Goal: Task Accomplishment & Management: Complete application form

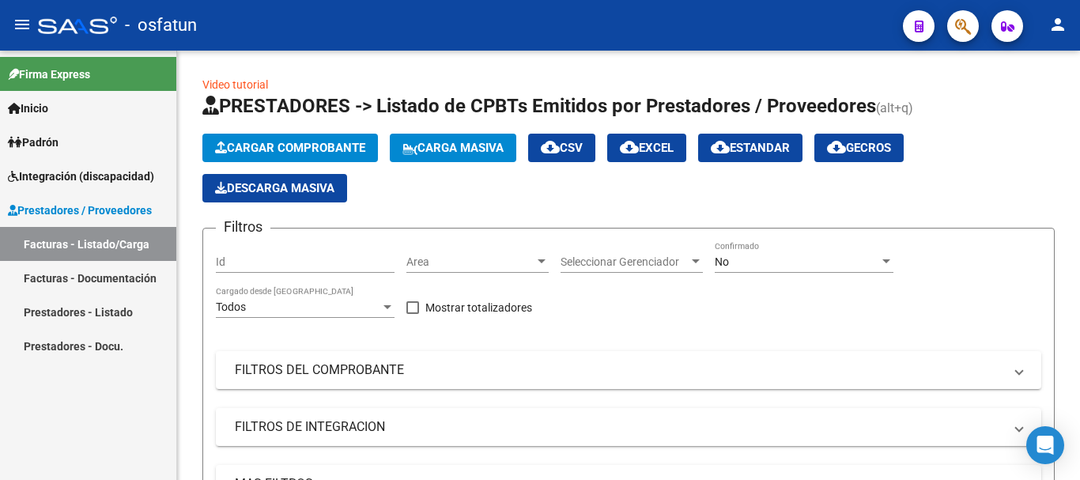
click at [1056, 25] on mat-icon "person" at bounding box center [1058, 24] width 19 height 19
click at [1037, 66] on button "person Mi Perfil" at bounding box center [1025, 66] width 96 height 38
click at [1063, 26] on mat-icon "person" at bounding box center [1058, 24] width 19 height 19
click at [36, 108] on div at bounding box center [540, 240] width 1080 height 480
click at [46, 108] on span "Inicio" at bounding box center [28, 108] width 40 height 17
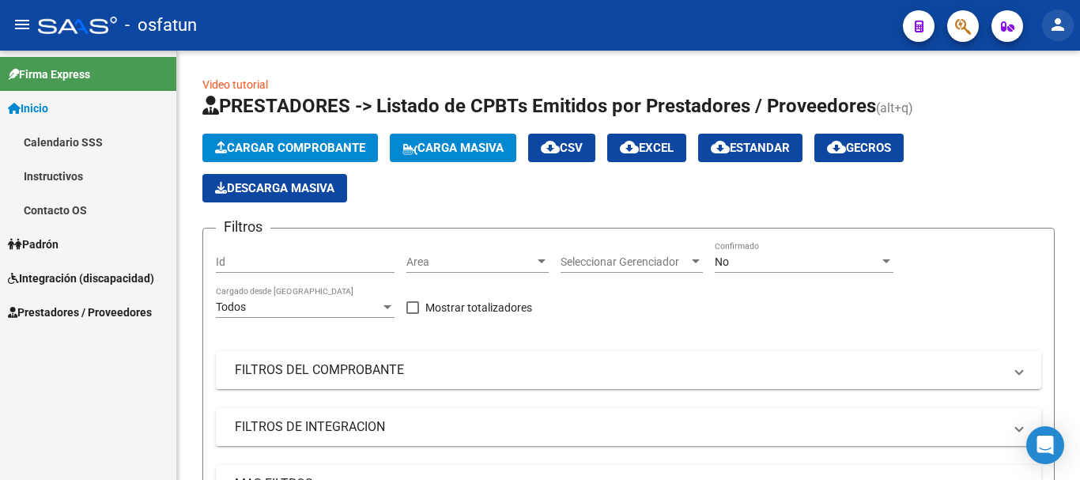
click at [1056, 31] on mat-icon "person" at bounding box center [1058, 24] width 19 height 19
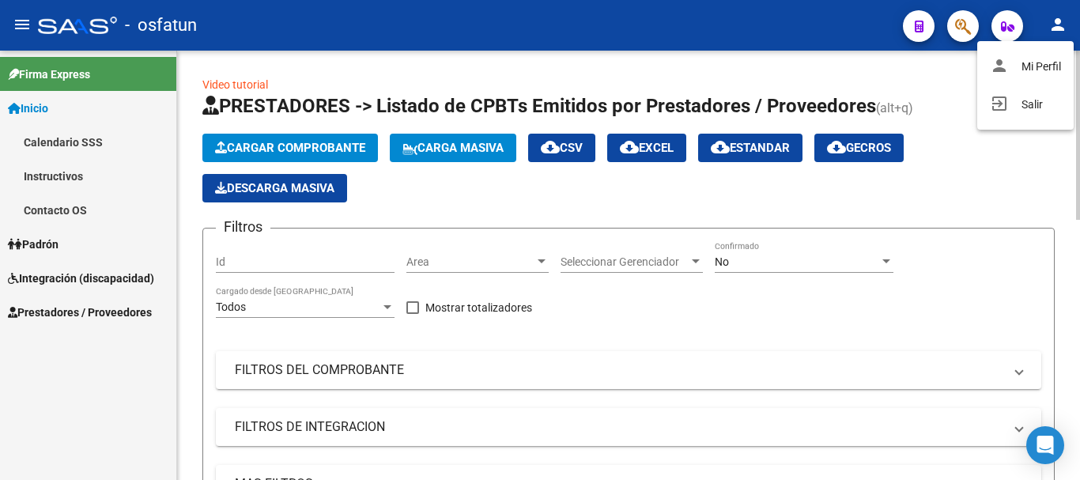
click at [1034, 68] on button "person Mi Perfil" at bounding box center [1025, 66] width 96 height 38
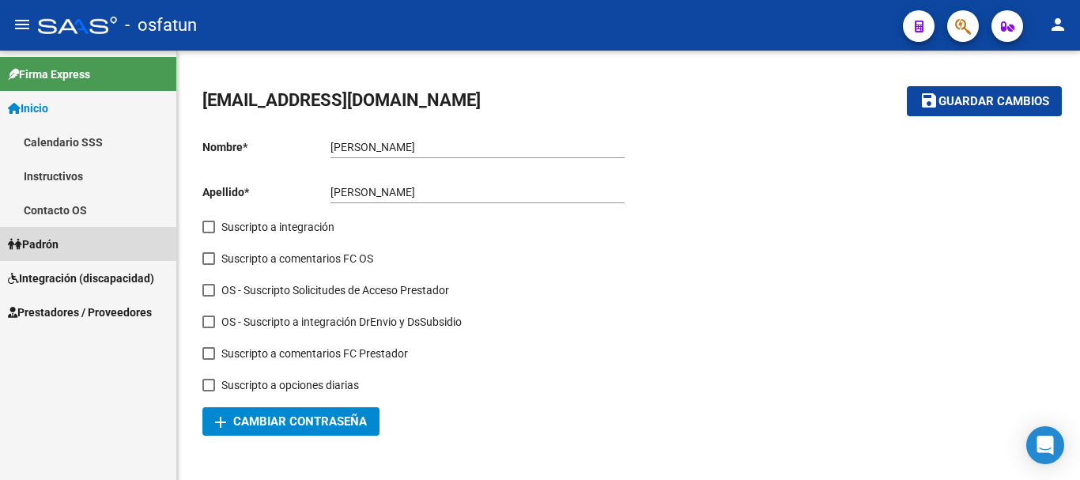
click at [24, 250] on span "Padrón" at bounding box center [33, 244] width 51 height 17
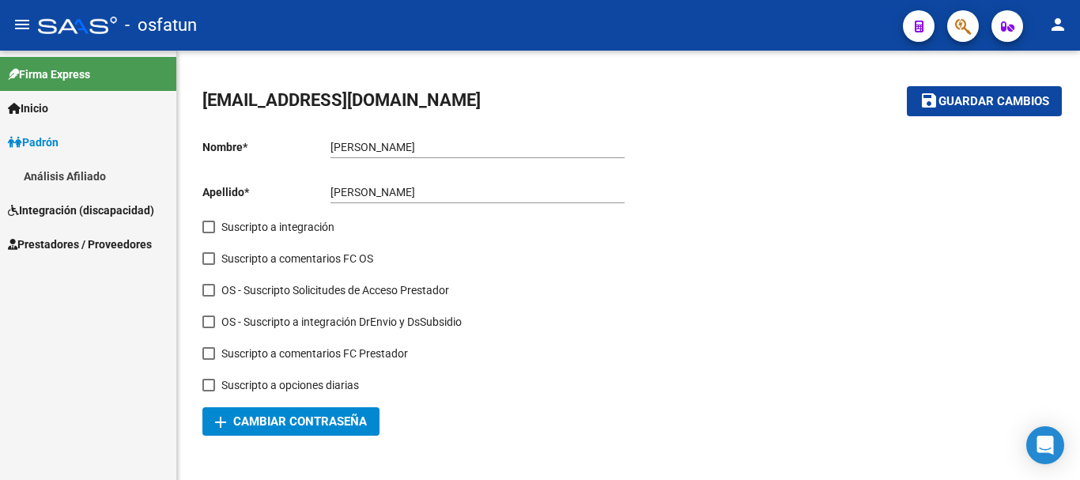
click at [74, 237] on span "Prestadores / Proveedores" at bounding box center [80, 244] width 144 height 17
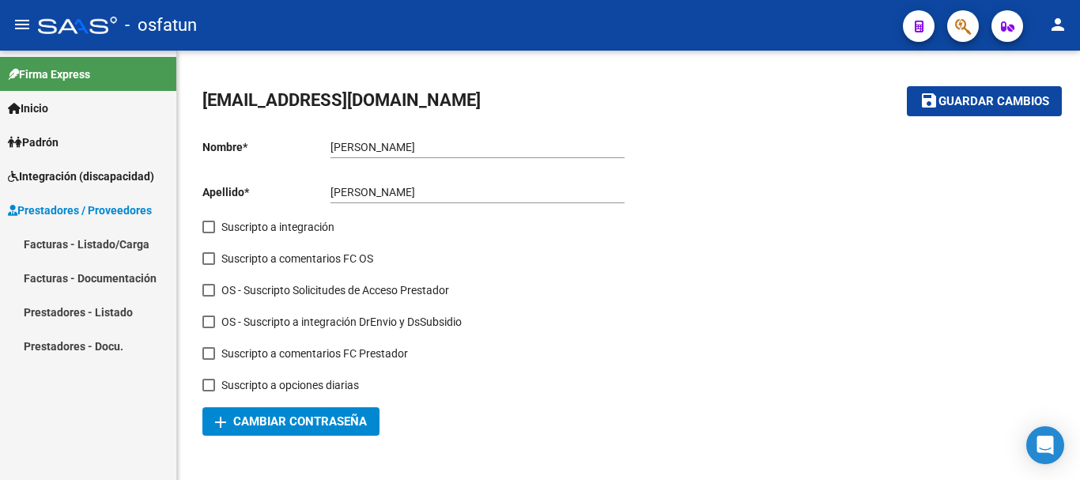
click at [88, 244] on link "Facturas - Listado/Carga" at bounding box center [88, 244] width 176 height 34
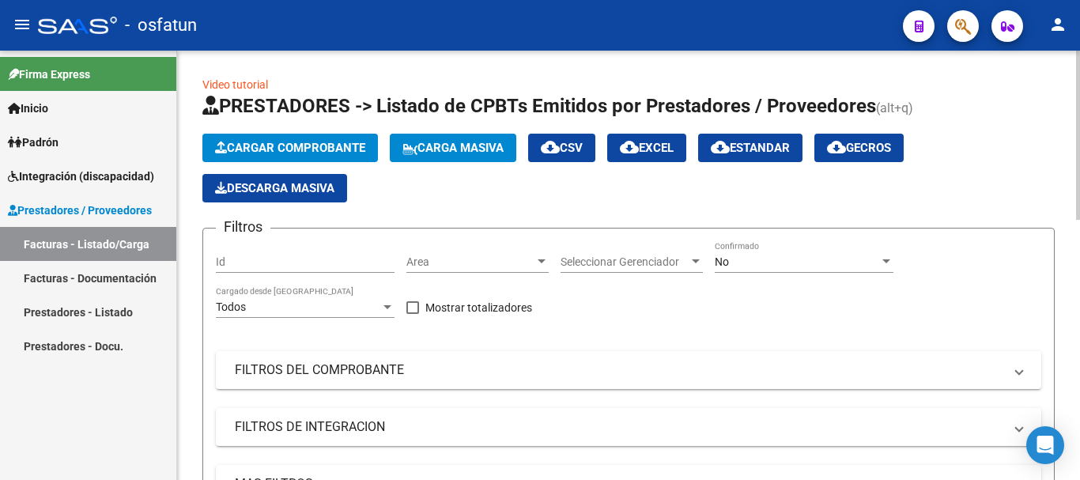
click at [276, 143] on span "Cargar Comprobante" at bounding box center [290, 148] width 150 height 14
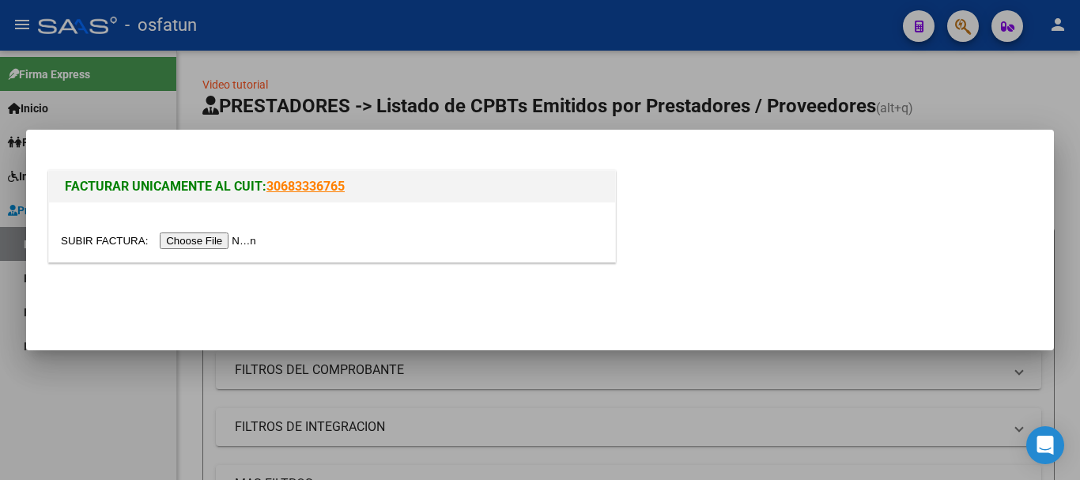
click at [224, 240] on input "file" at bounding box center [161, 240] width 200 height 17
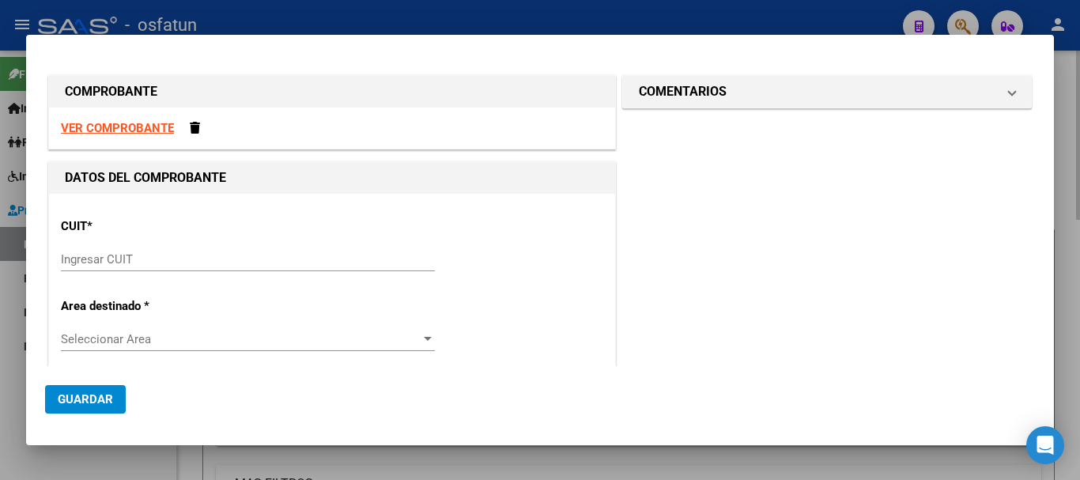
drag, startPoint x: 1079, startPoint y: 146, endPoint x: 492, endPoint y: 298, distance: 606.9
click at [1079, 147] on div at bounding box center [540, 240] width 1080 height 480
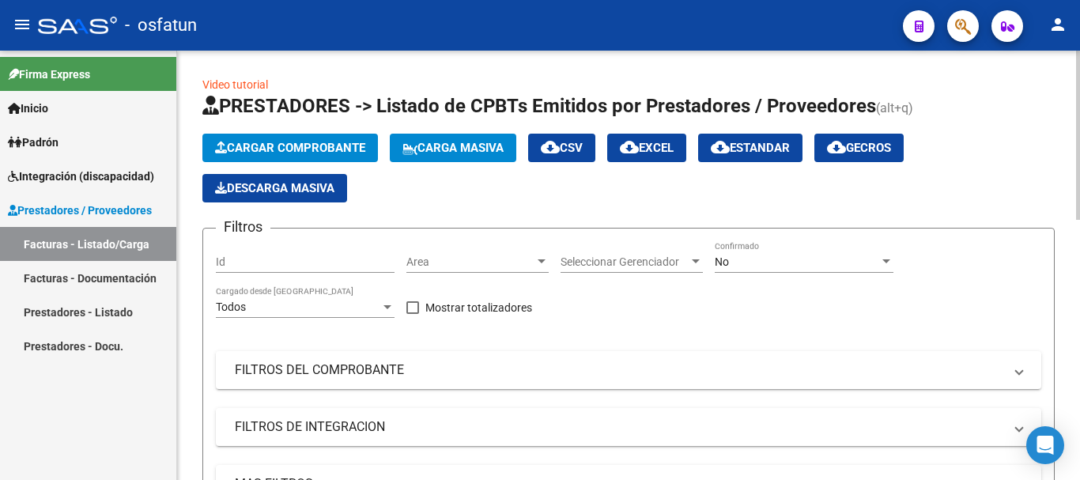
click at [1053, 25] on mat-icon "person" at bounding box center [1058, 24] width 19 height 19
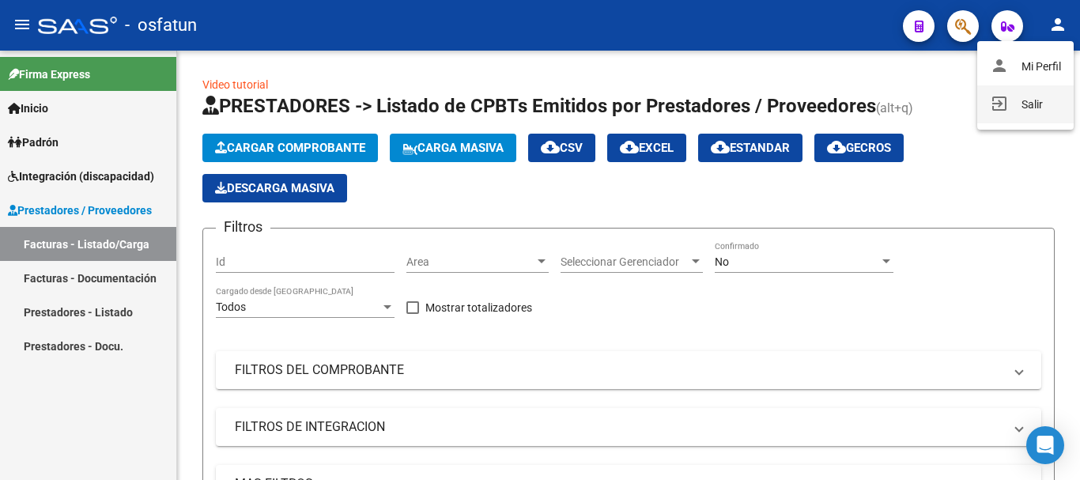
click at [1016, 113] on button "exit_to_app Salir" at bounding box center [1025, 104] width 96 height 38
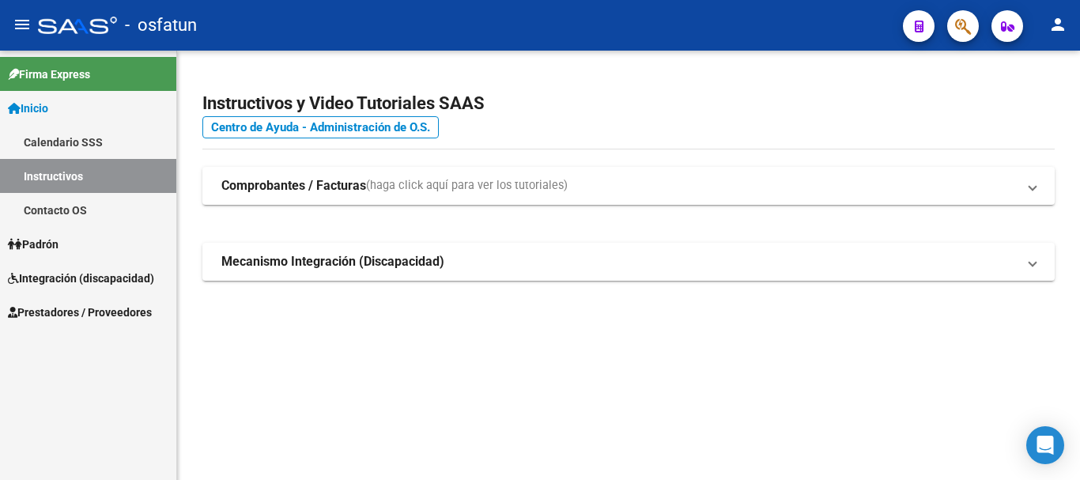
click at [59, 247] on span "Padrón" at bounding box center [33, 244] width 51 height 17
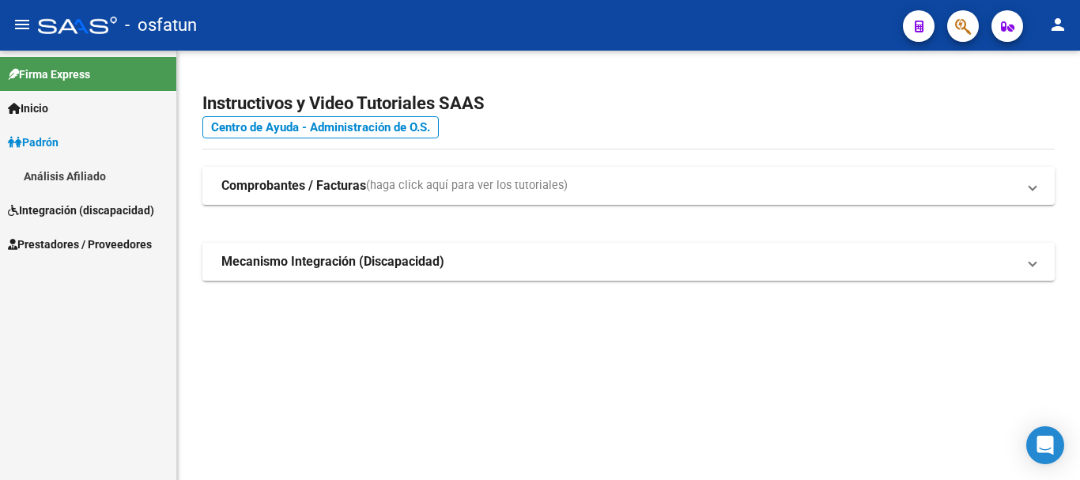
click at [62, 242] on span "Prestadores / Proveedores" at bounding box center [80, 244] width 144 height 17
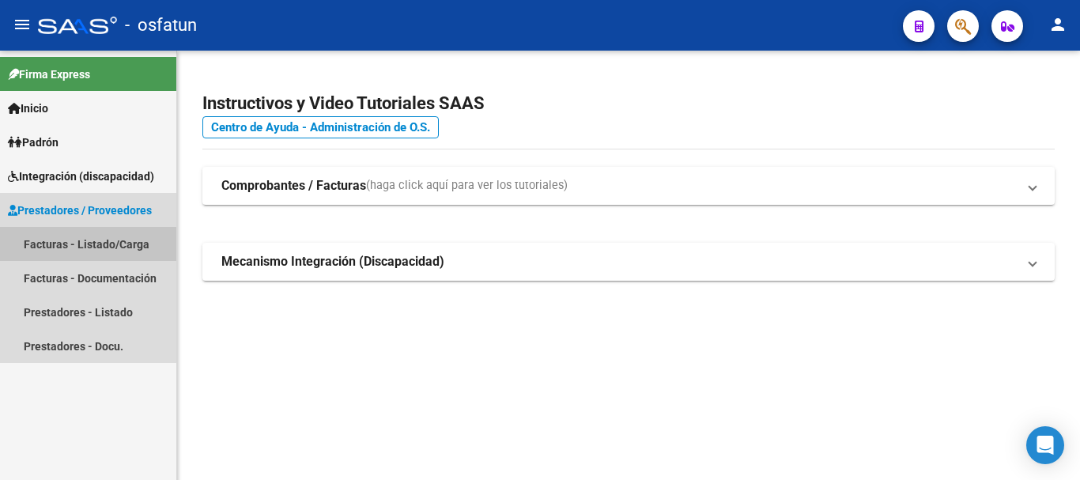
click at [82, 247] on link "Facturas - Listado/Carga" at bounding box center [88, 244] width 176 height 34
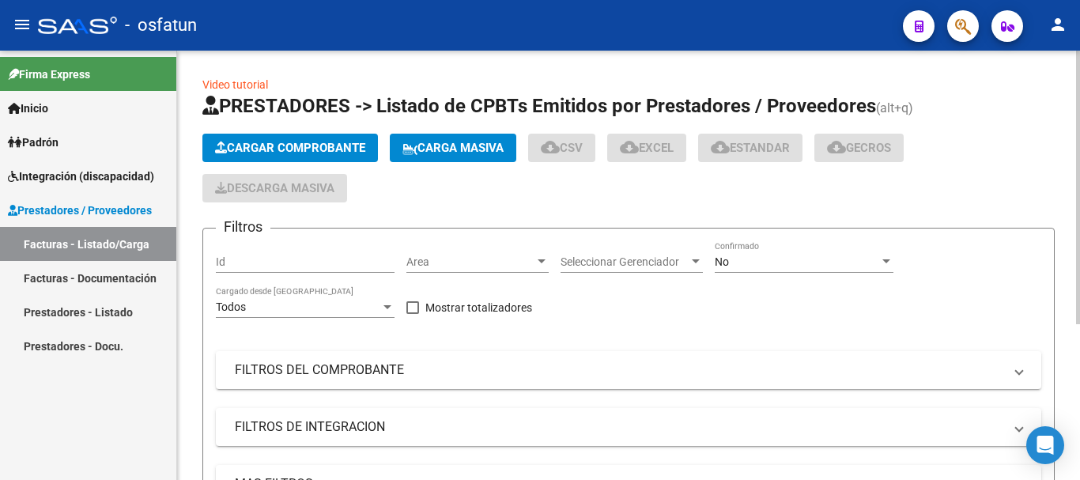
click at [276, 149] on span "Cargar Comprobante" at bounding box center [290, 148] width 150 height 14
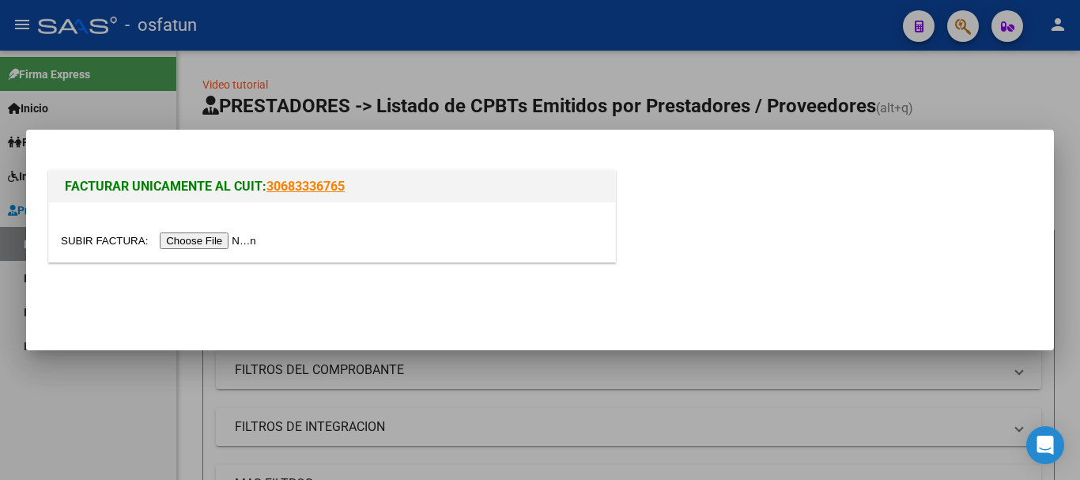
click at [255, 242] on input "file" at bounding box center [161, 240] width 200 height 17
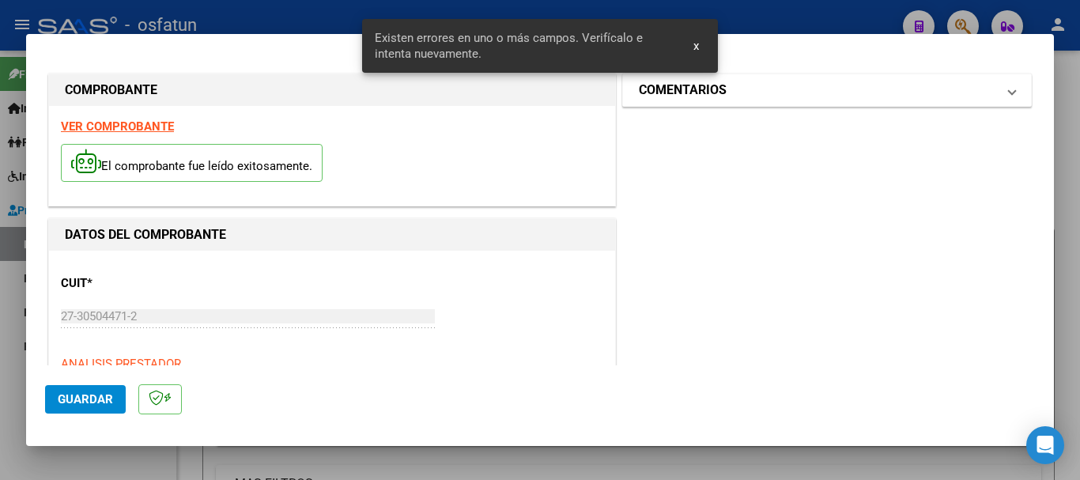
click at [896, 99] on mat-panel-title "COMENTARIOS" at bounding box center [817, 90] width 357 height 19
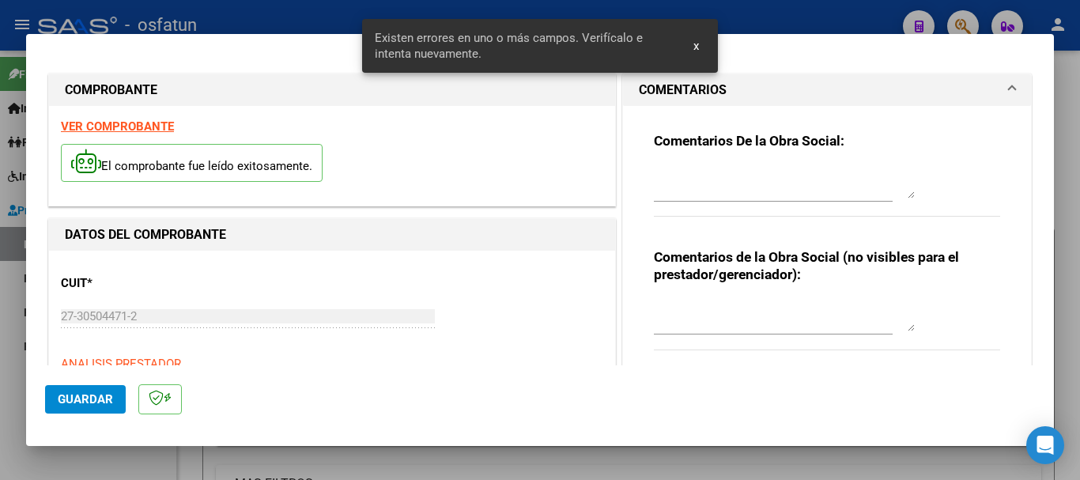
click at [675, 312] on textarea at bounding box center [784, 316] width 261 height 32
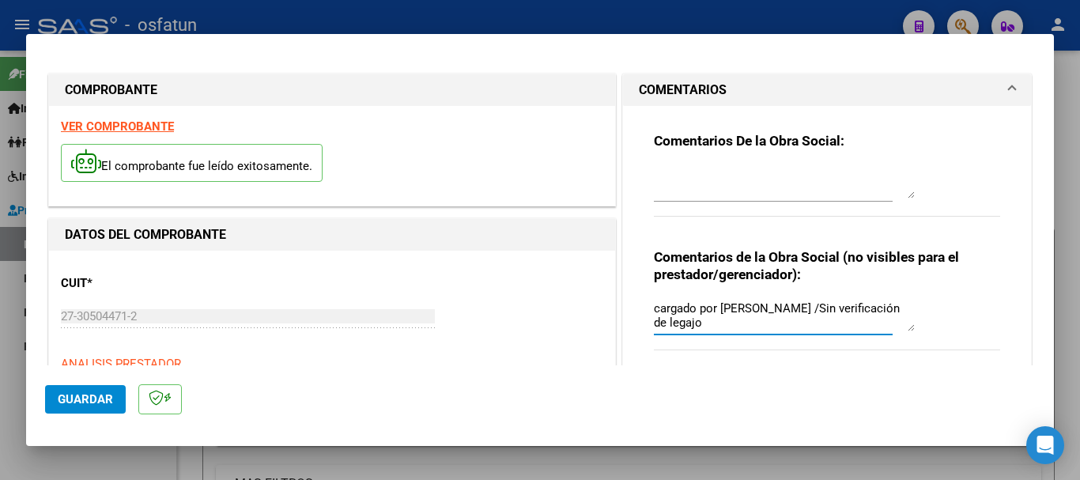
type textarea "cargado por [PERSON_NAME] /Sin verificación de legajo"
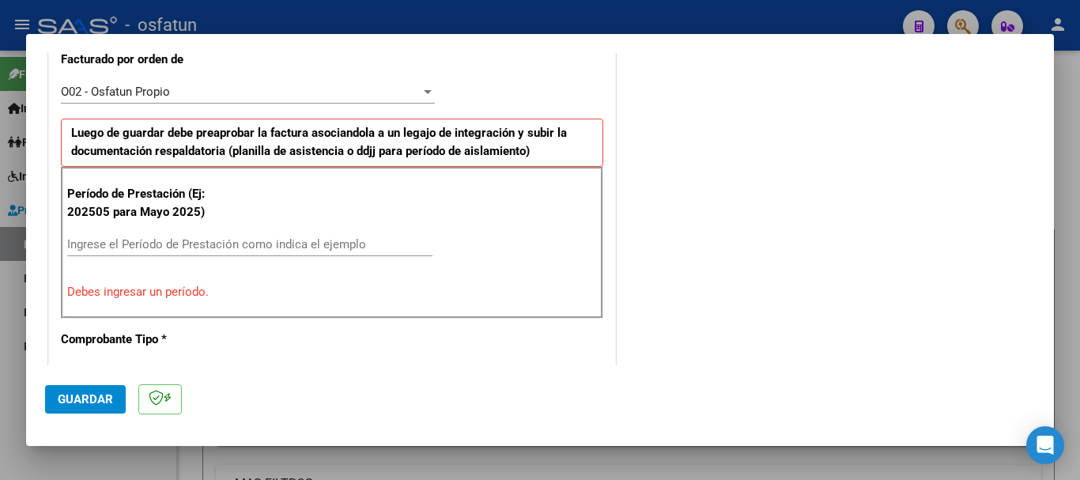
scroll to position [469, 0]
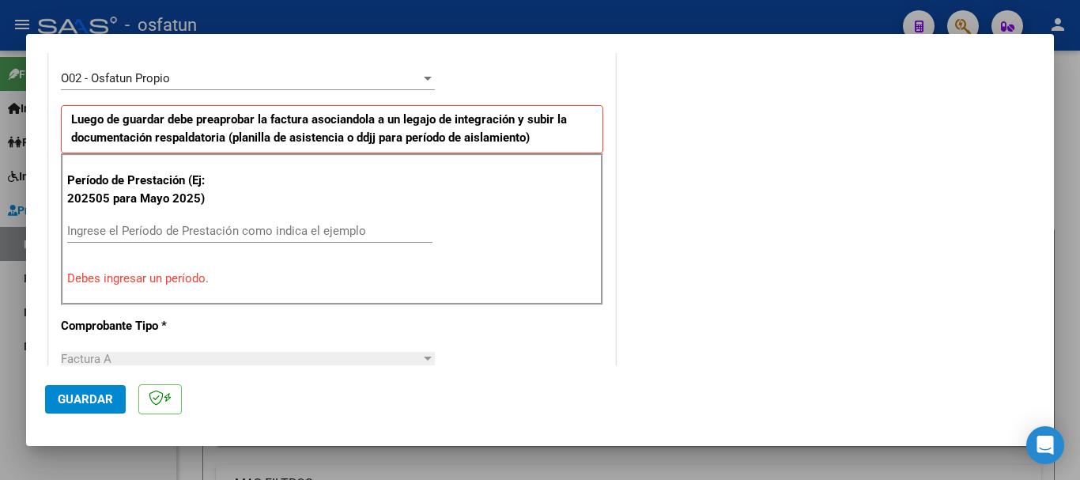
click at [154, 230] on input "Ingrese el Período de Prestación como indica el ejemplo" at bounding box center [249, 231] width 365 height 14
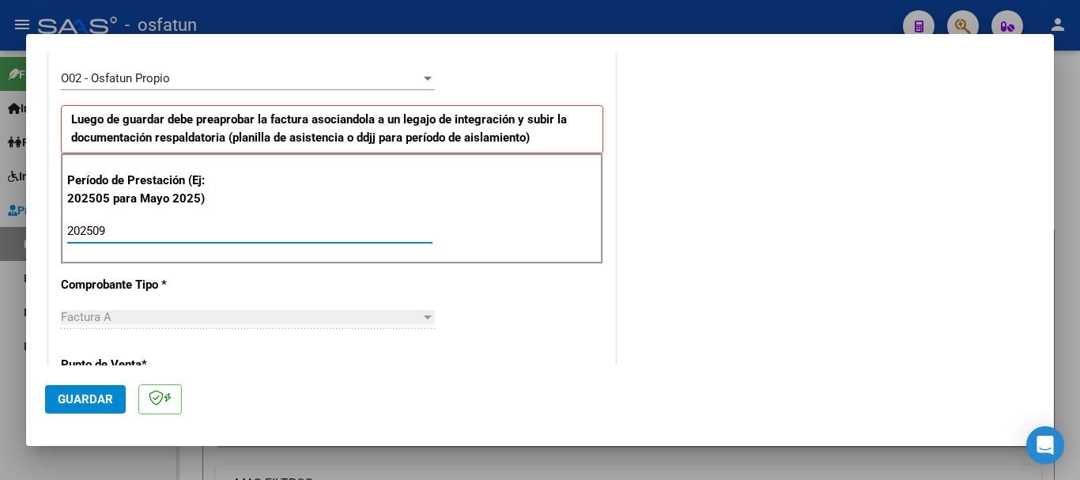
type input "202509"
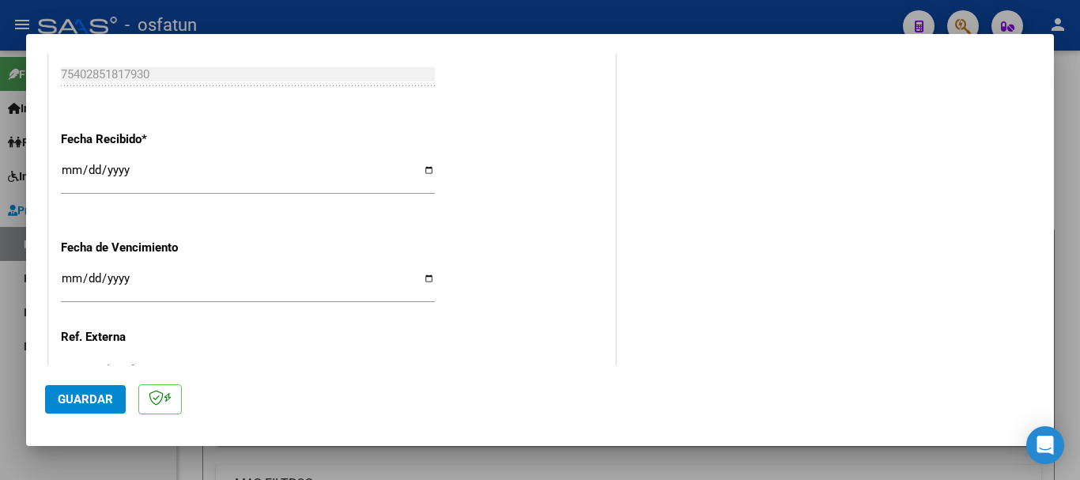
scroll to position [1249, 0]
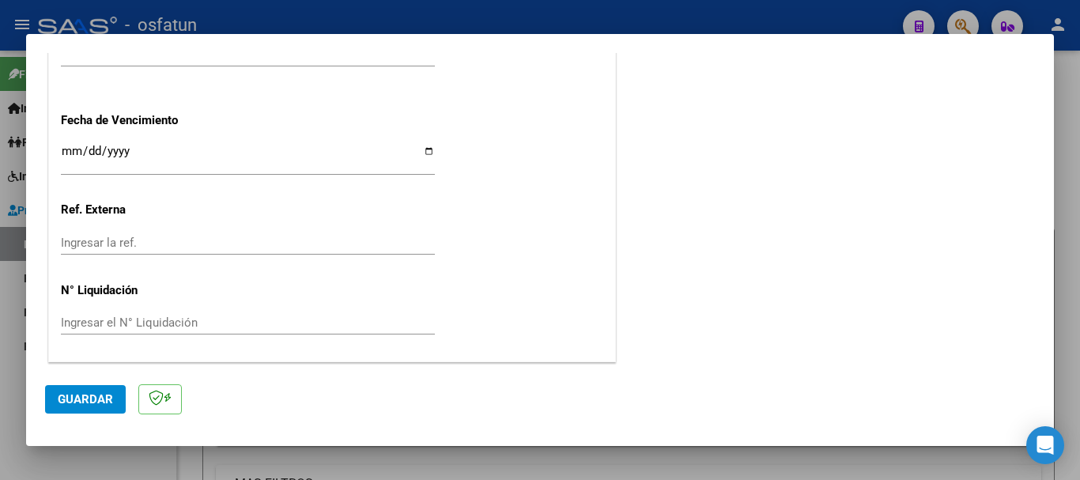
click at [62, 401] on span "Guardar" at bounding box center [85, 399] width 55 height 14
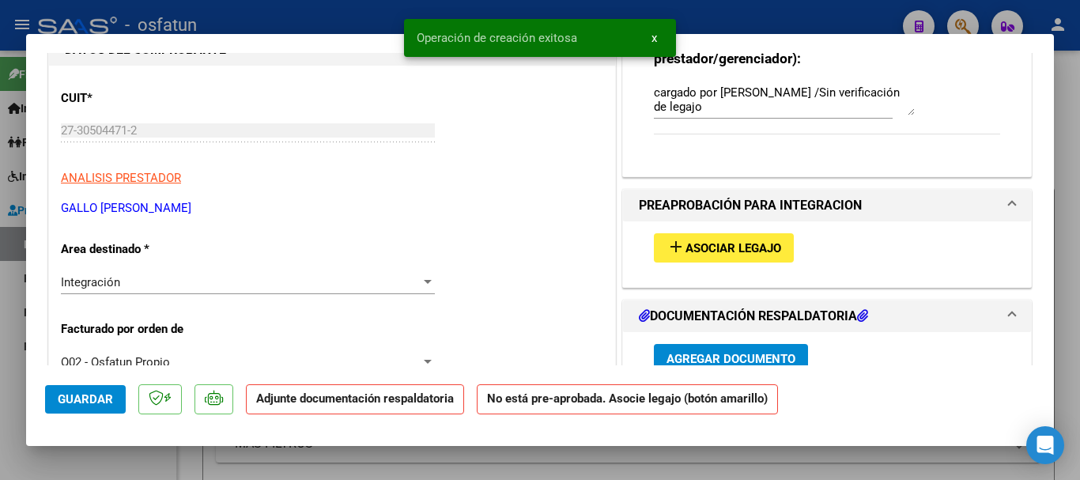
scroll to position [245, 0]
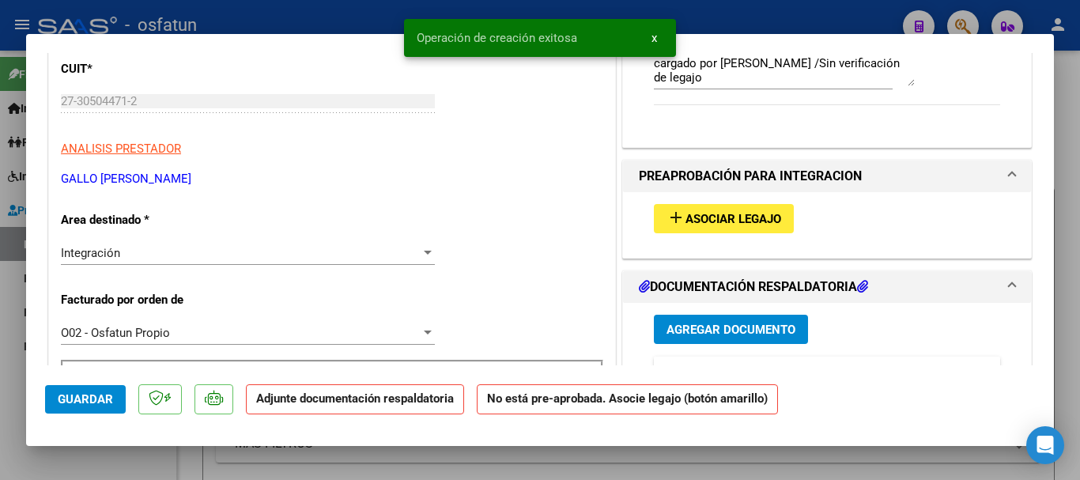
click at [743, 220] on span "Asociar Legajo" at bounding box center [734, 219] width 96 height 14
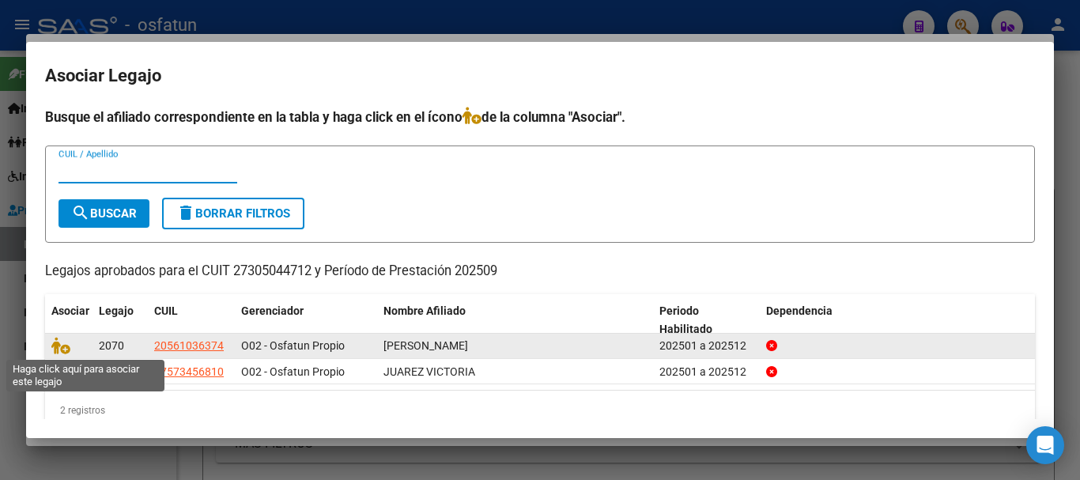
drag, startPoint x: 57, startPoint y: 346, endPoint x: 92, endPoint y: 356, distance: 36.3
click at [58, 350] on icon at bounding box center [60, 345] width 19 height 17
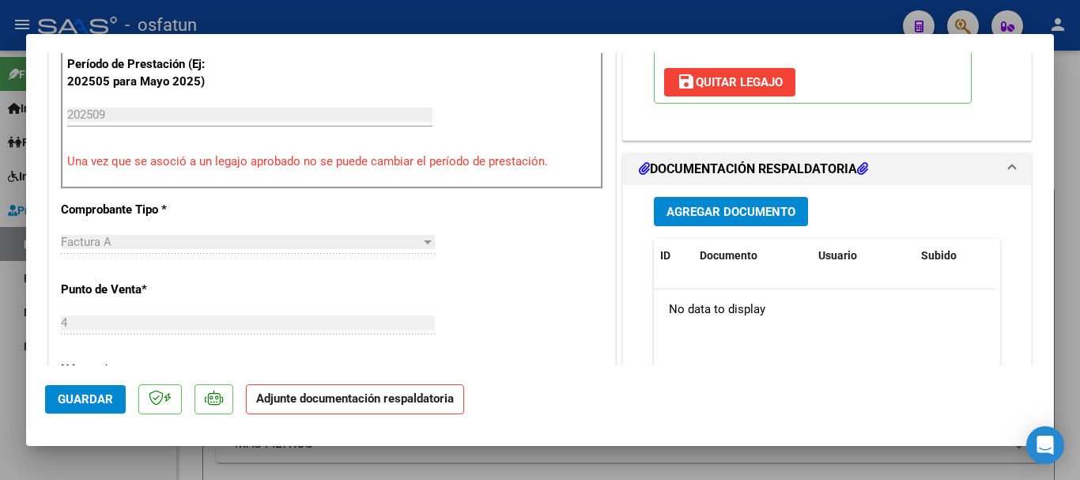
scroll to position [665, 0]
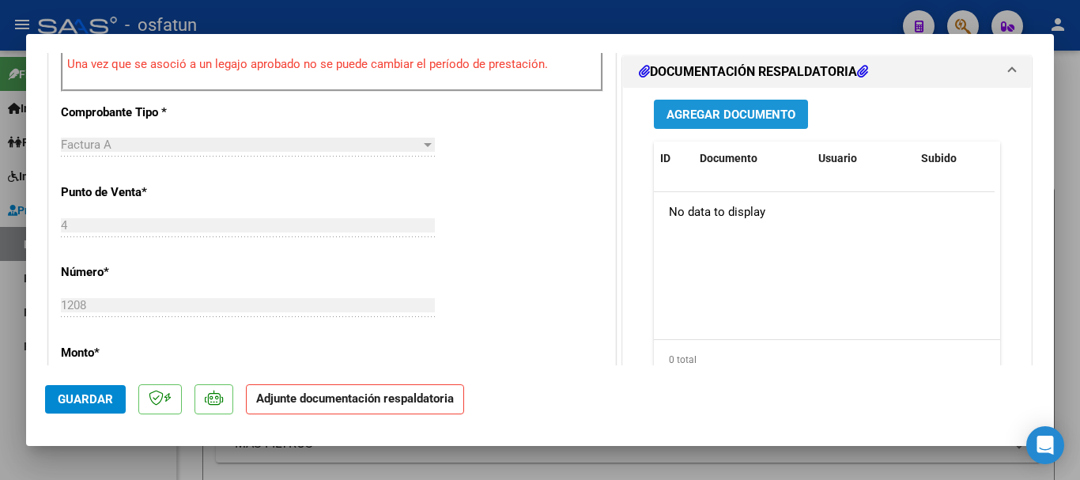
click at [711, 114] on span "Agregar Documento" at bounding box center [731, 115] width 129 height 14
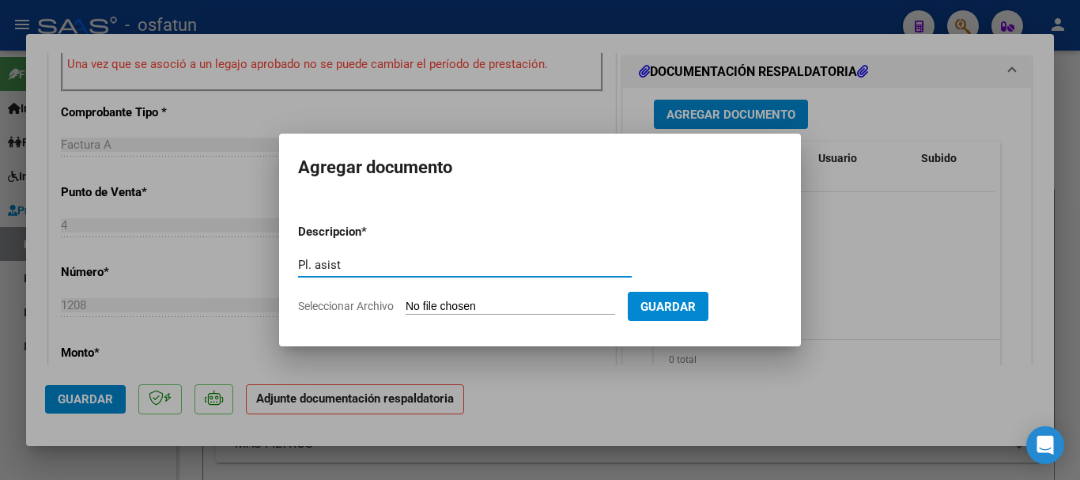
type input "Pl. asist"
click at [526, 300] on input "Seleccionar Archivo" at bounding box center [511, 307] width 210 height 15
type input "C:\fakepath\Asistencia [PERSON_NAME] sep.pdf"
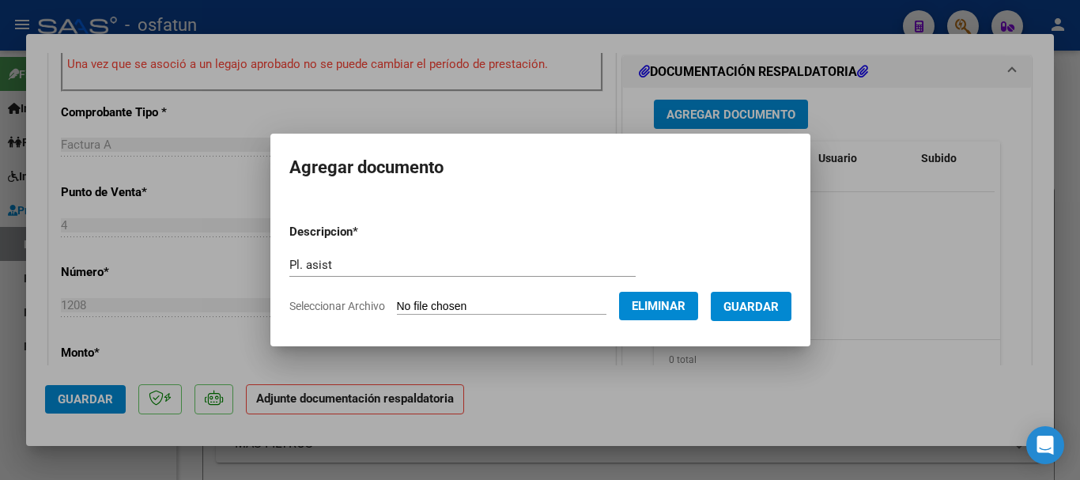
drag, startPoint x: 770, startPoint y: 302, endPoint x: 766, endPoint y: 310, distance: 8.8
click at [770, 304] on span "Guardar" at bounding box center [751, 307] width 55 height 14
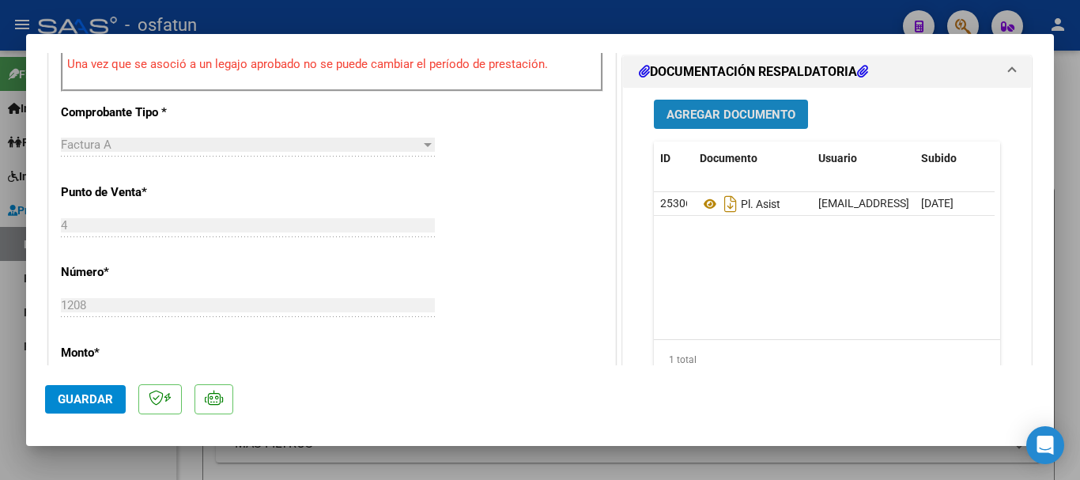
click at [675, 105] on button "Agregar Documento" at bounding box center [731, 114] width 154 height 29
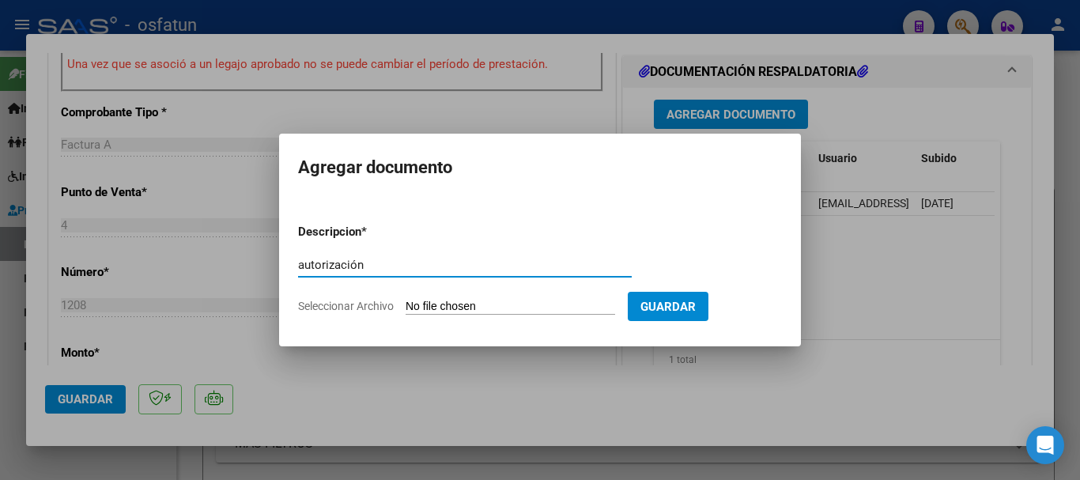
type input "autorización"
click at [510, 304] on input "Seleccionar Archivo" at bounding box center [511, 307] width 210 height 15
type input "C:\fakepath\autorizacion [PERSON_NAME] (.pdf"
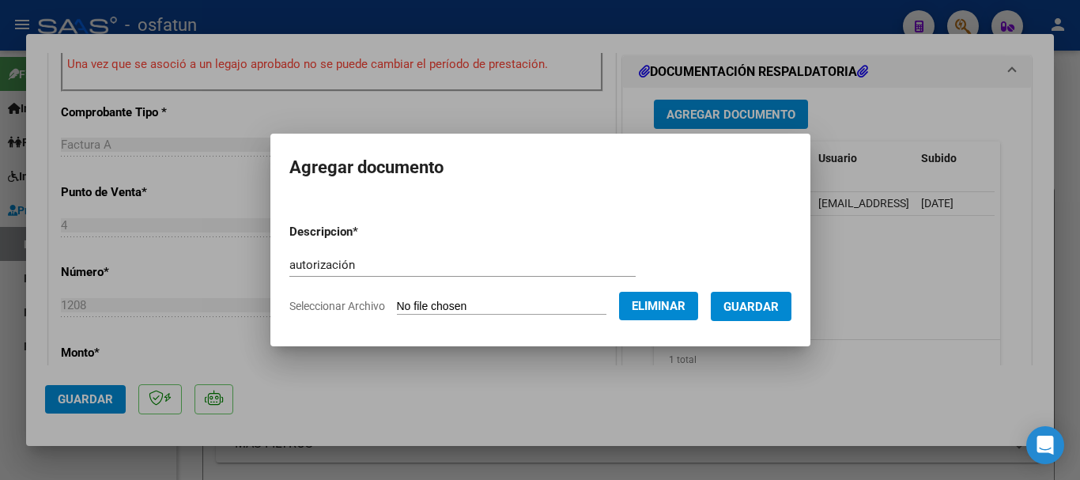
click at [759, 307] on span "Guardar" at bounding box center [751, 307] width 55 height 14
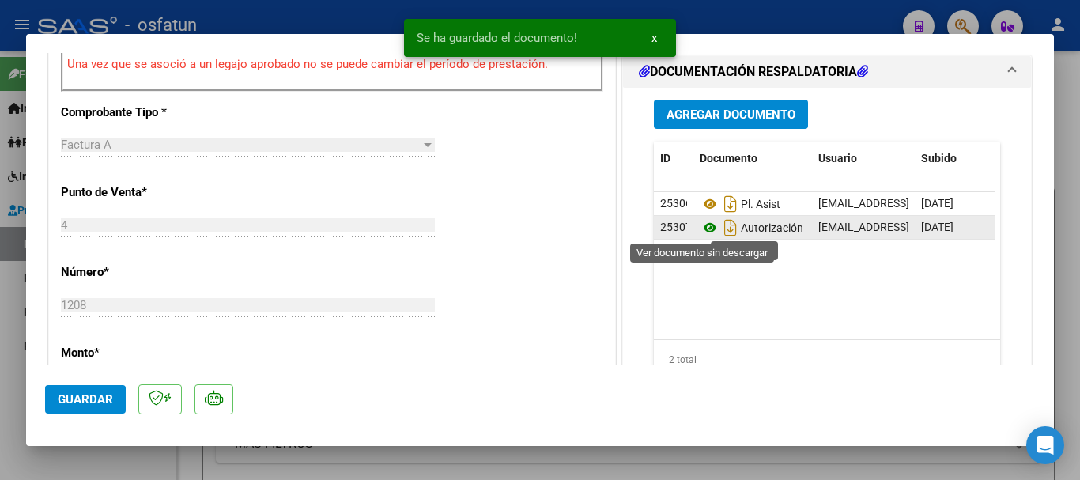
click at [700, 227] on icon at bounding box center [710, 227] width 21 height 19
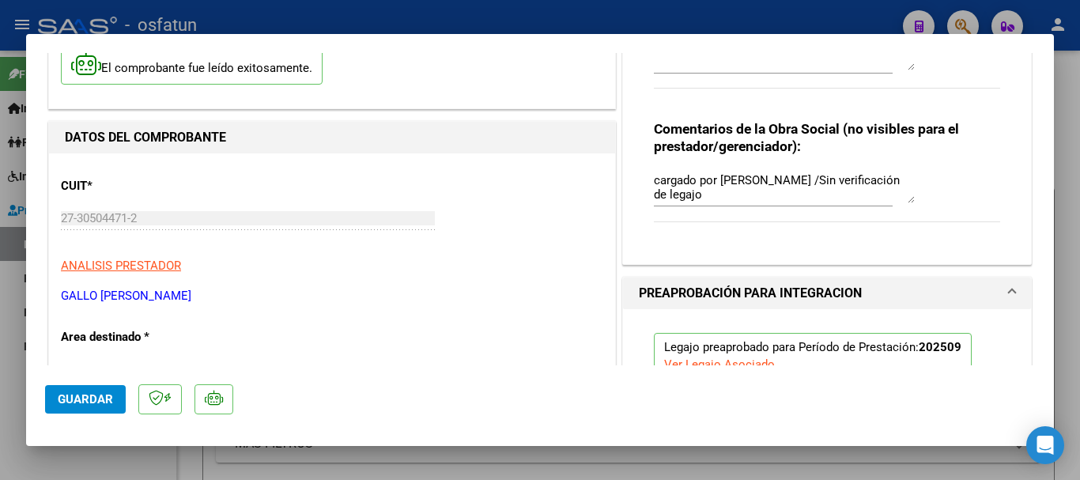
scroll to position [137, 0]
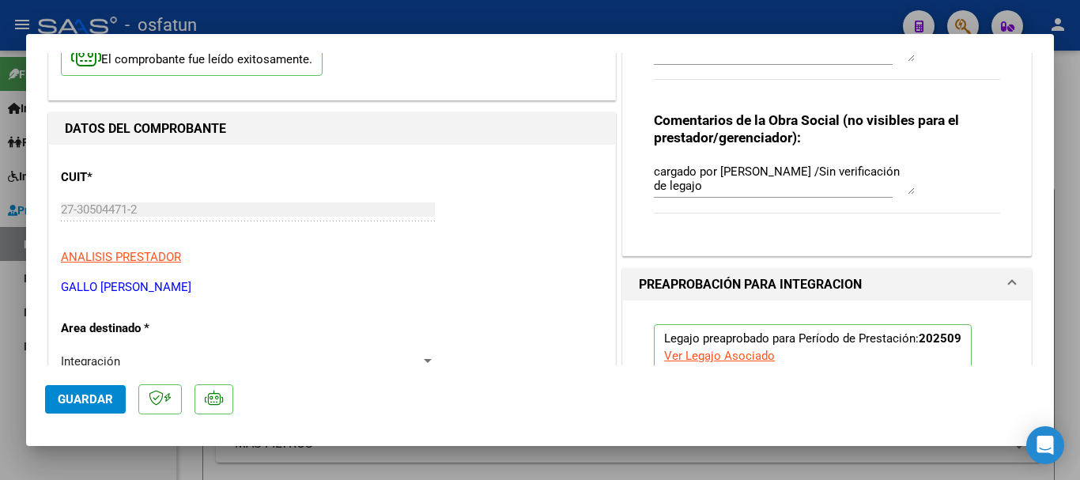
drag, startPoint x: 195, startPoint y: 295, endPoint x: 62, endPoint y: 291, distance: 132.9
click at [62, 291] on p "GALLO [PERSON_NAME]" at bounding box center [332, 287] width 542 height 18
copy p "GALLO [PERSON_NAME]"
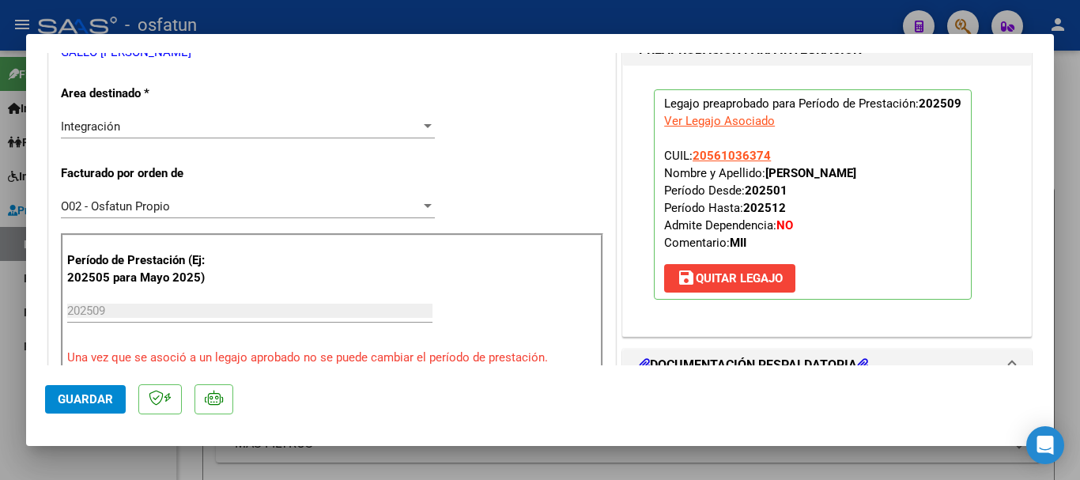
scroll to position [376, 0]
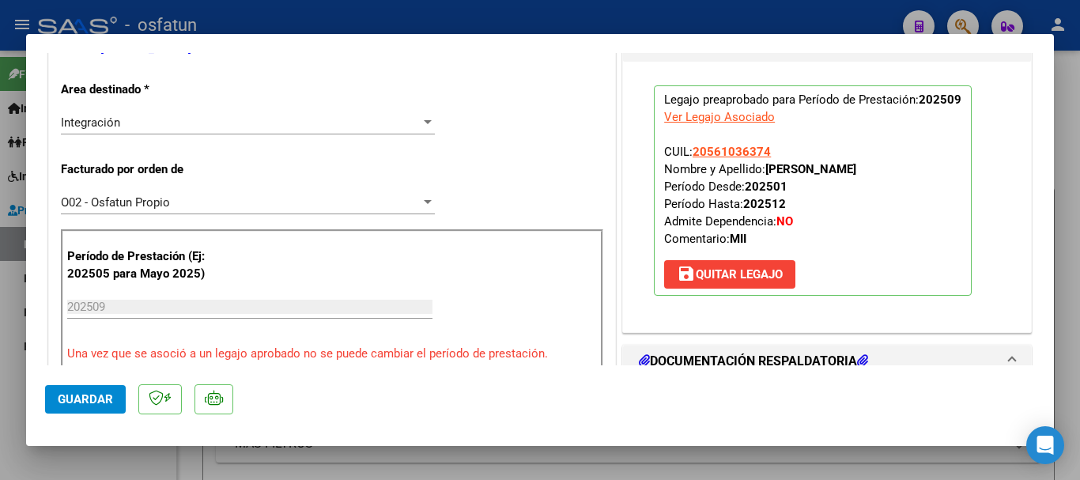
drag, startPoint x: 852, startPoint y: 172, endPoint x: 762, endPoint y: 172, distance: 89.4
click at [762, 173] on p "Legajo preaprobado para Período de Prestación: 202509 Ver Legajo Asociado CUIL:…" at bounding box center [813, 190] width 318 height 210
copy strong "[PERSON_NAME]"
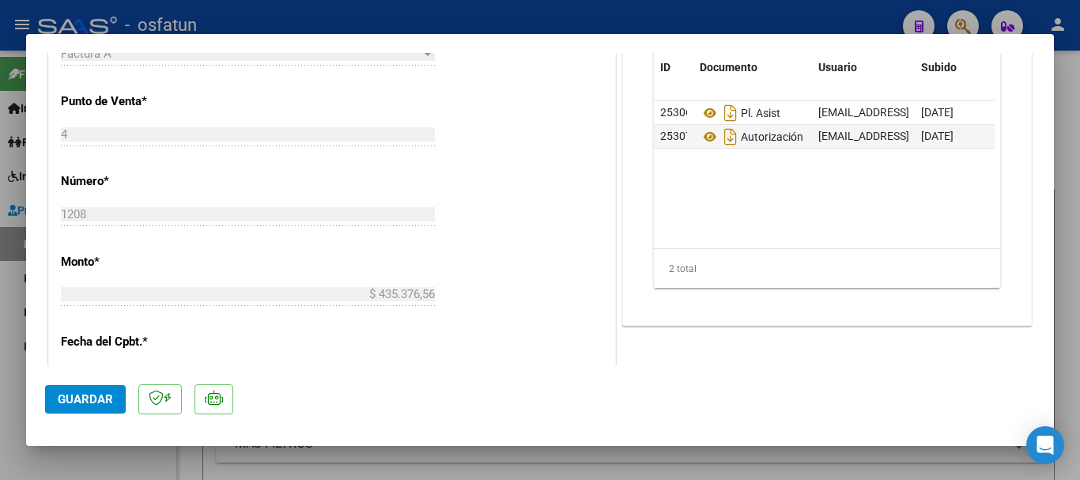
scroll to position [761, 0]
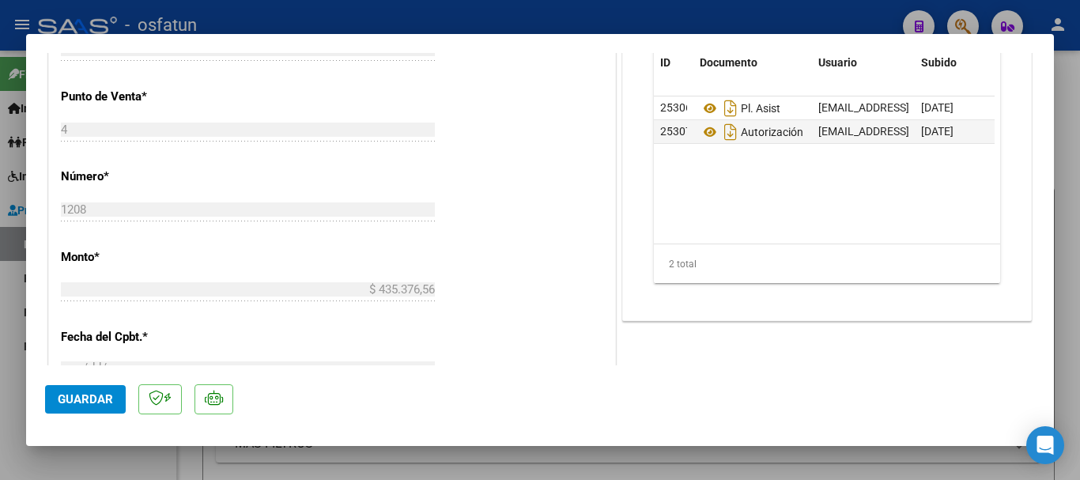
click at [92, 413] on button "Guardar" at bounding box center [85, 399] width 81 height 28
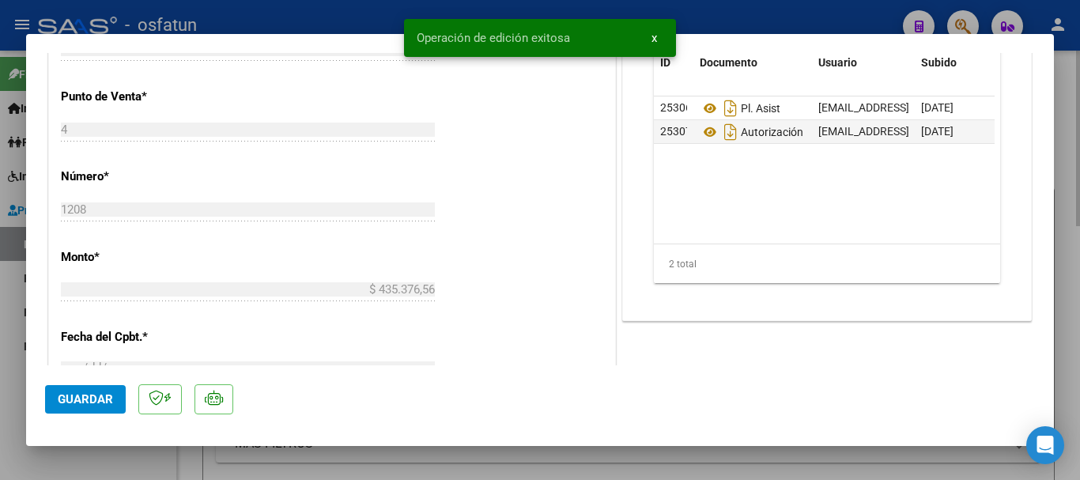
drag, startPoint x: 1065, startPoint y: 369, endPoint x: 824, endPoint y: 463, distance: 258.9
click at [1060, 369] on div at bounding box center [540, 240] width 1080 height 480
type input "$ 0,00"
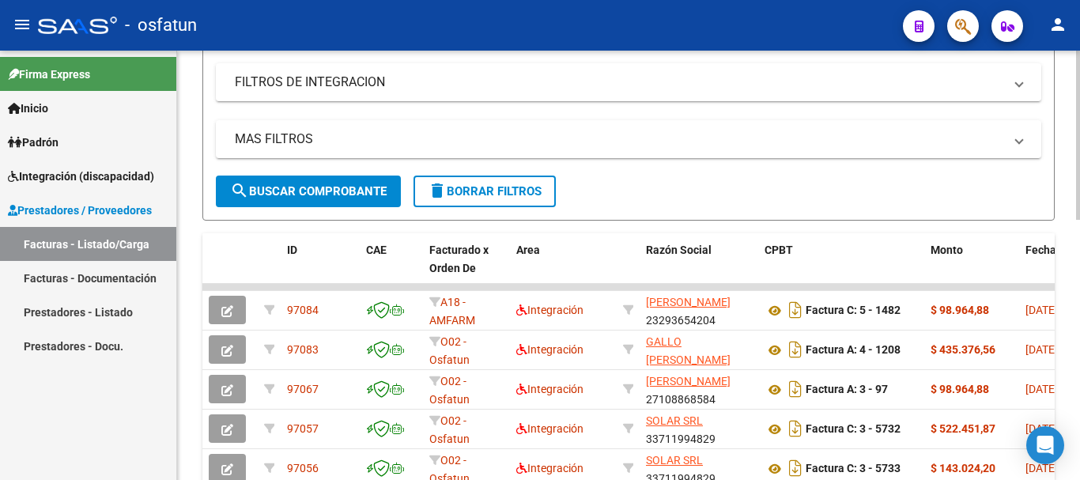
scroll to position [381, 0]
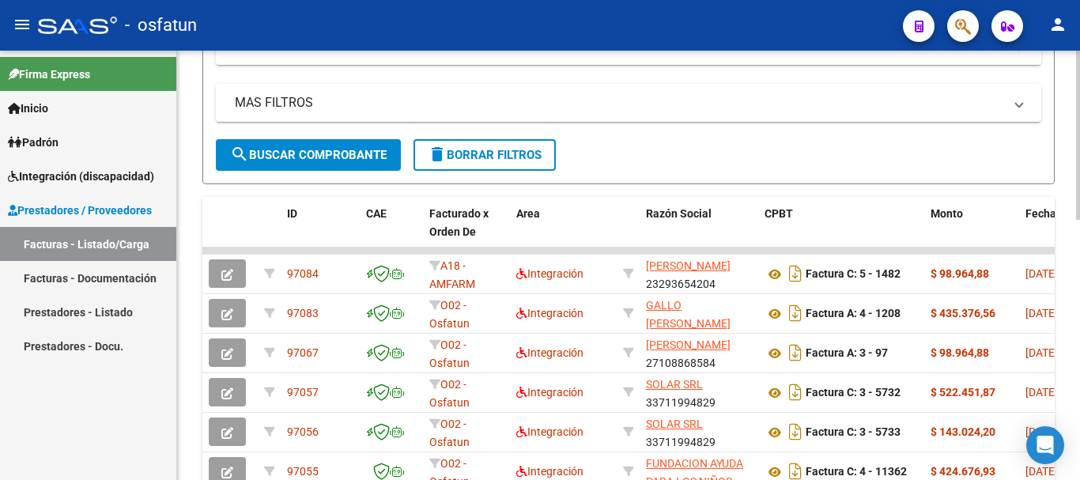
click at [1068, 340] on div "Video tutorial PRESTADORES -> Listado de CPBTs Emitidos por Prestadores / Prove…" at bounding box center [630, 207] width 907 height 1076
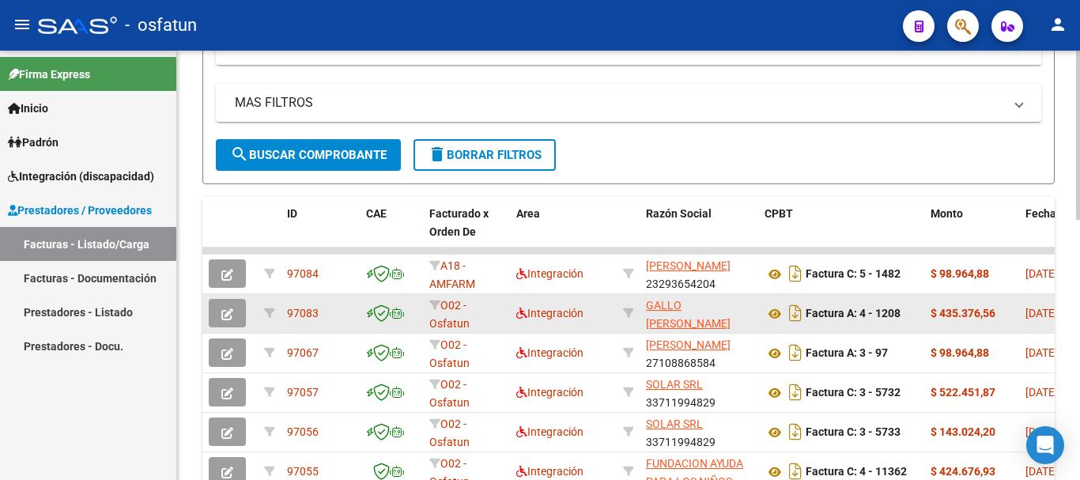
click at [226, 310] on icon "button" at bounding box center [227, 314] width 12 height 12
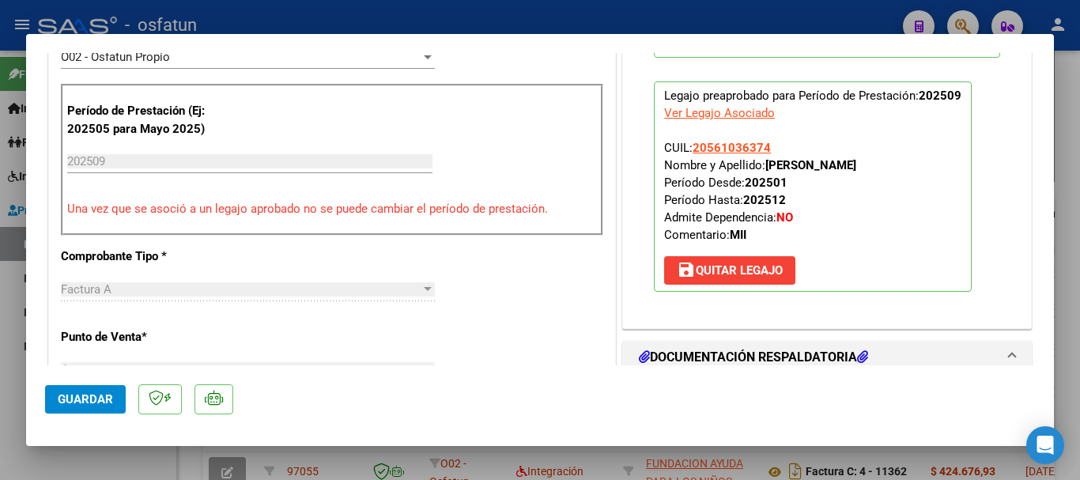
scroll to position [471, 0]
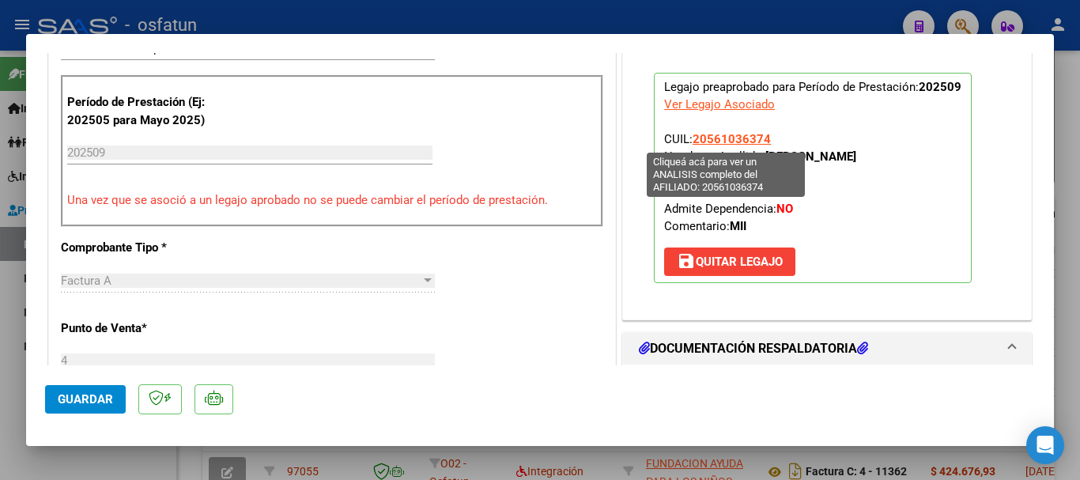
click at [744, 136] on span "20561036374" at bounding box center [732, 139] width 78 height 14
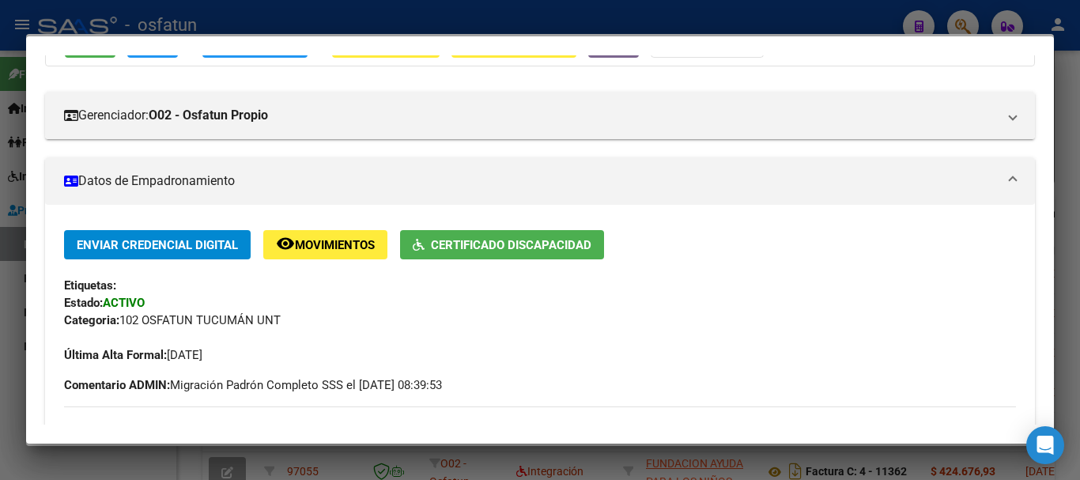
scroll to position [327, 0]
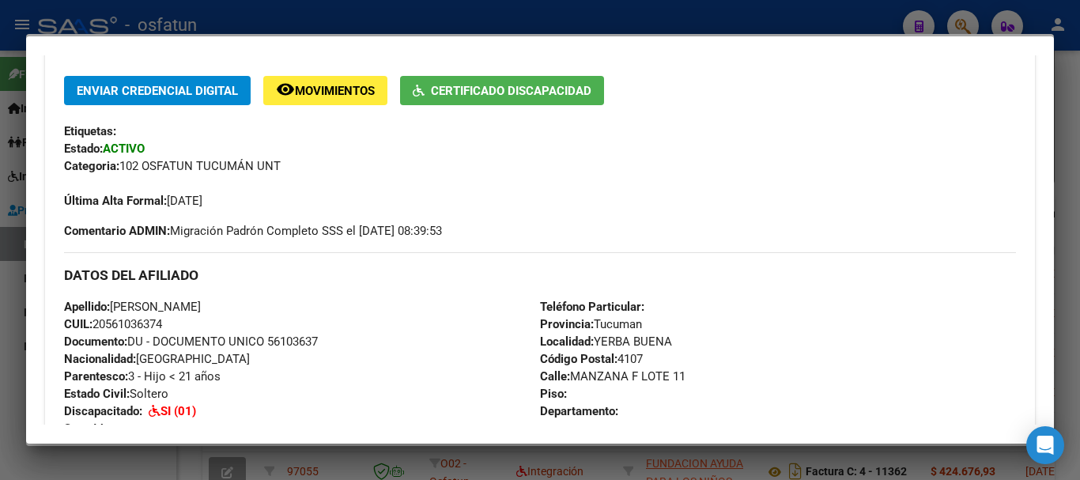
click at [1068, 191] on div at bounding box center [540, 240] width 1080 height 480
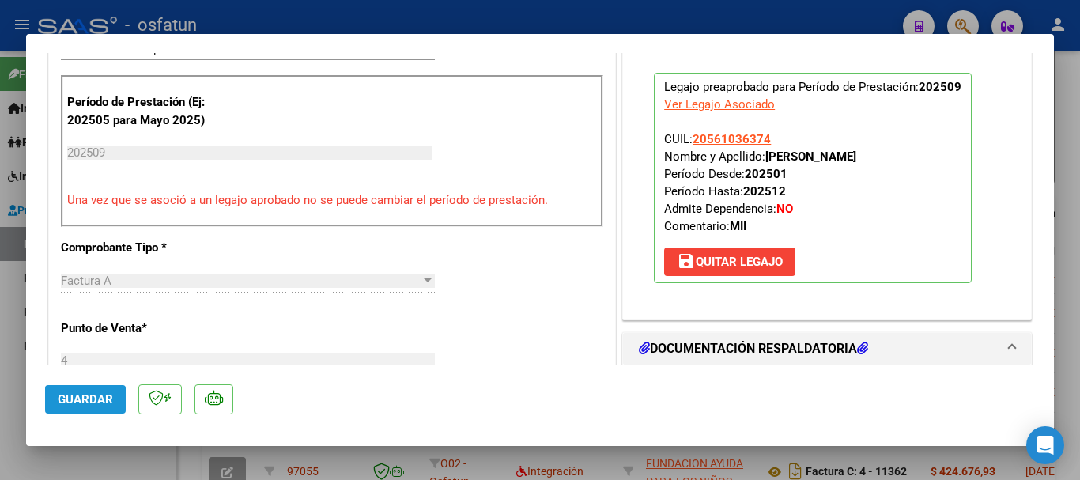
click at [77, 411] on button "Guardar" at bounding box center [85, 399] width 81 height 28
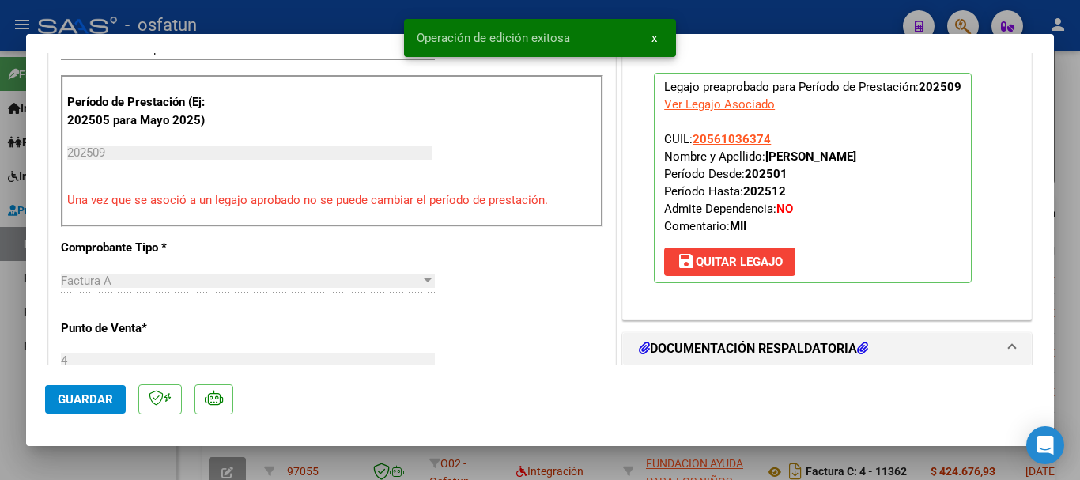
click at [1068, 274] on div at bounding box center [540, 240] width 1080 height 480
type input "$ 0,00"
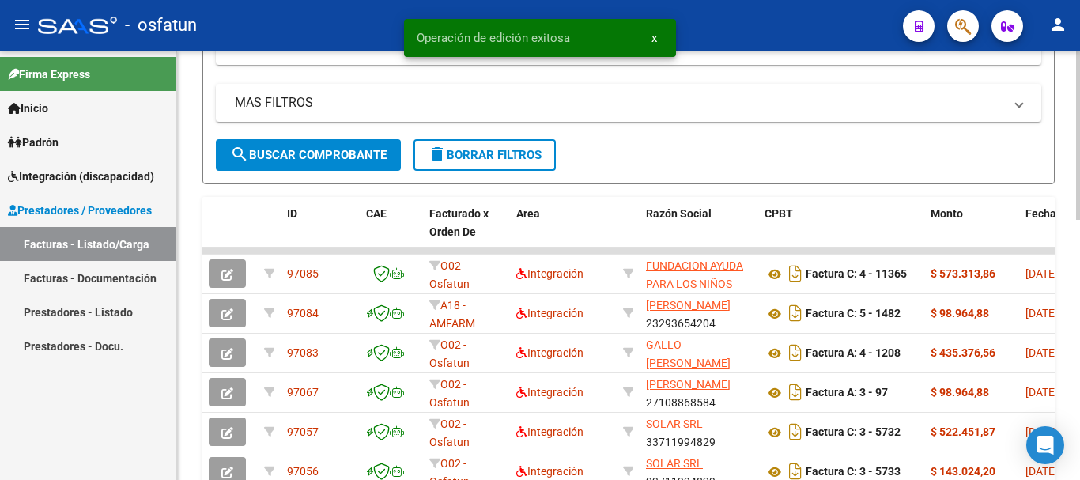
scroll to position [0, 0]
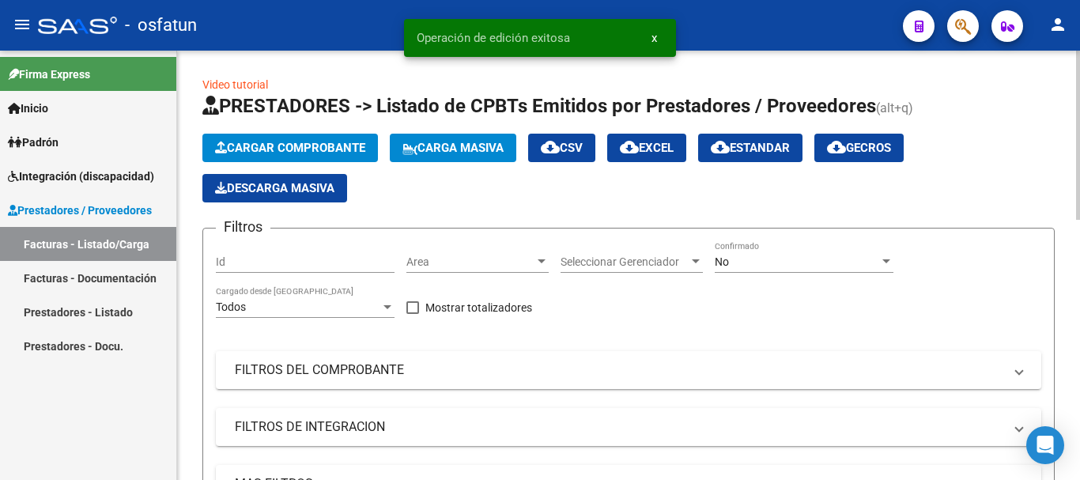
click at [1068, 0] on html "menu - osfatun person Firma Express Inicio Calendario SSS Instructivos Contacto…" at bounding box center [540, 240] width 1080 height 480
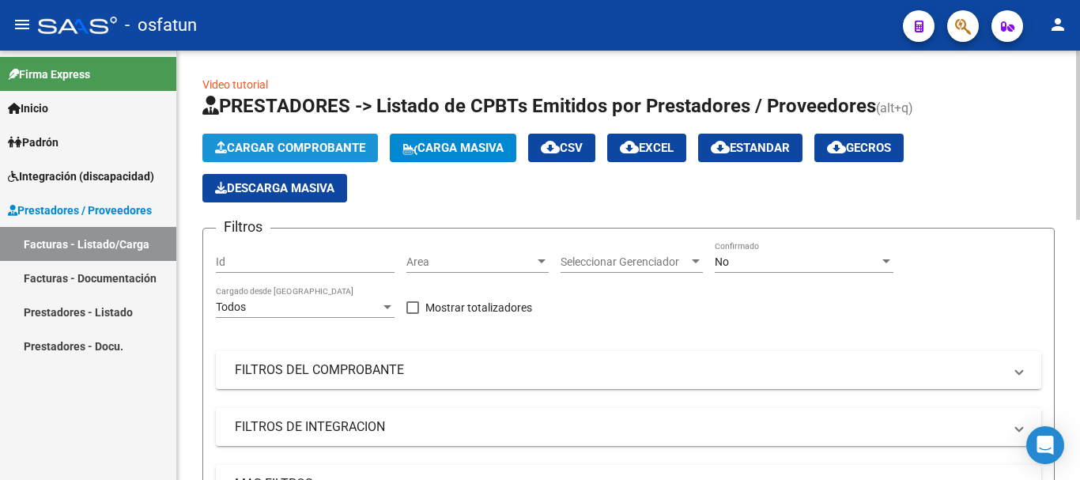
click at [262, 137] on button "Cargar Comprobante" at bounding box center [290, 148] width 176 height 28
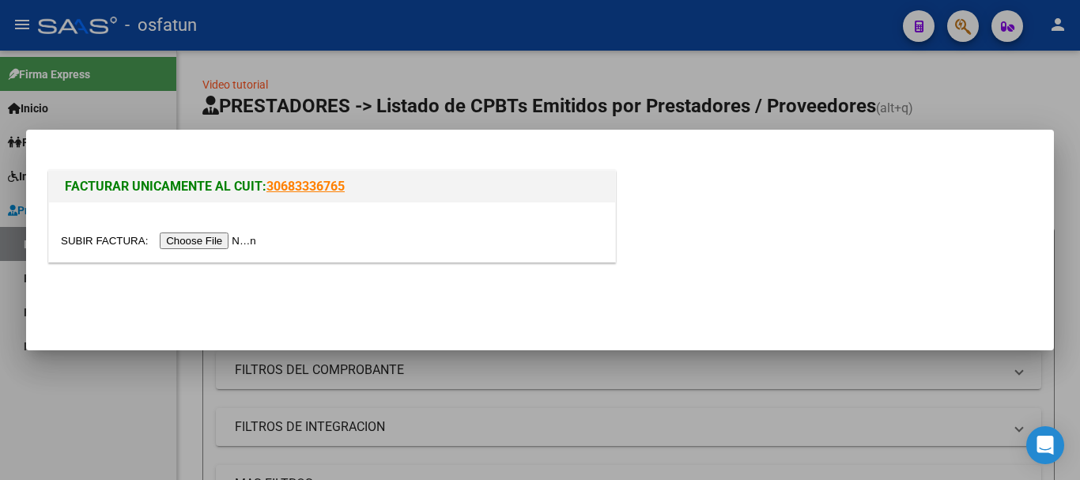
click at [210, 248] on input "file" at bounding box center [161, 240] width 200 height 17
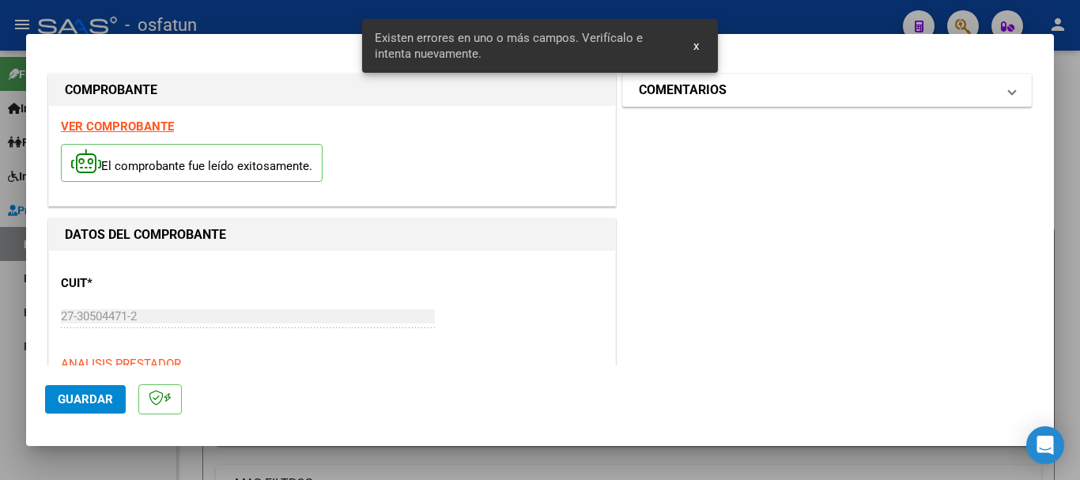
click at [853, 84] on mat-panel-title "COMENTARIOS" at bounding box center [817, 90] width 357 height 19
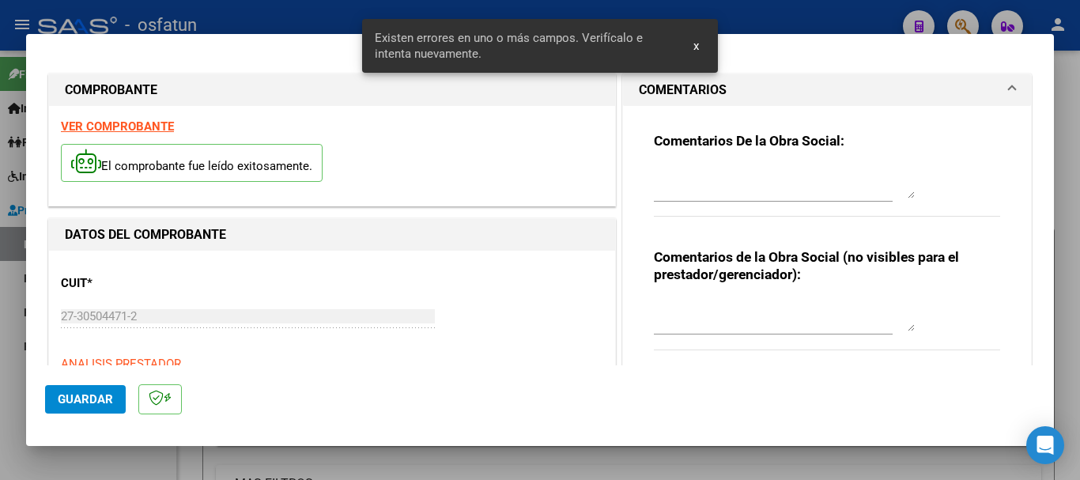
click at [724, 323] on textarea at bounding box center [784, 316] width 261 height 32
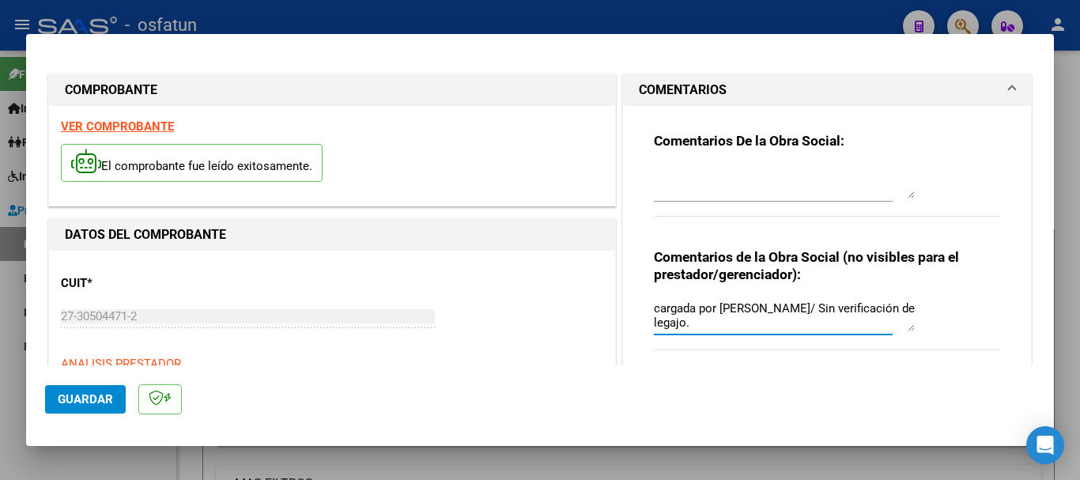
type textarea "cargada por [PERSON_NAME]/ Sin verificación de legajo."
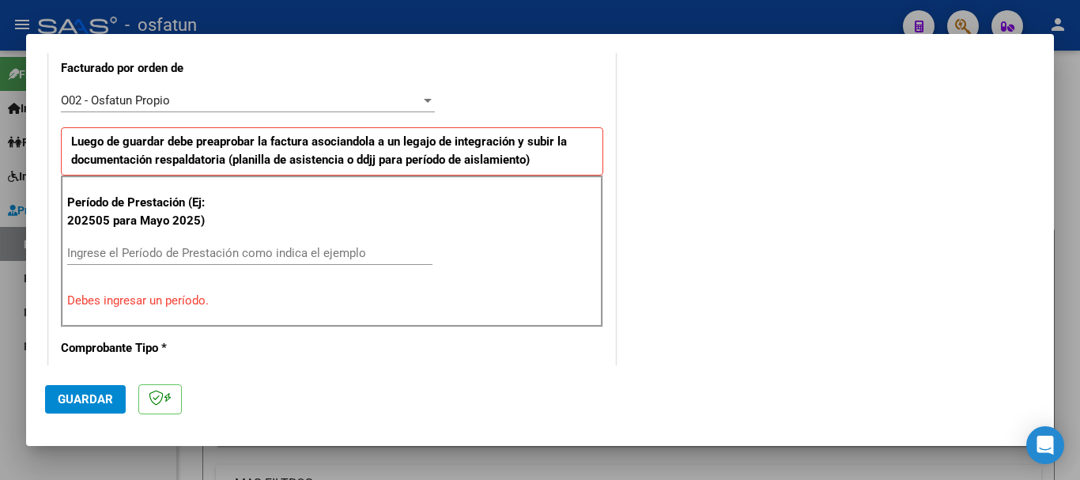
scroll to position [478, 0]
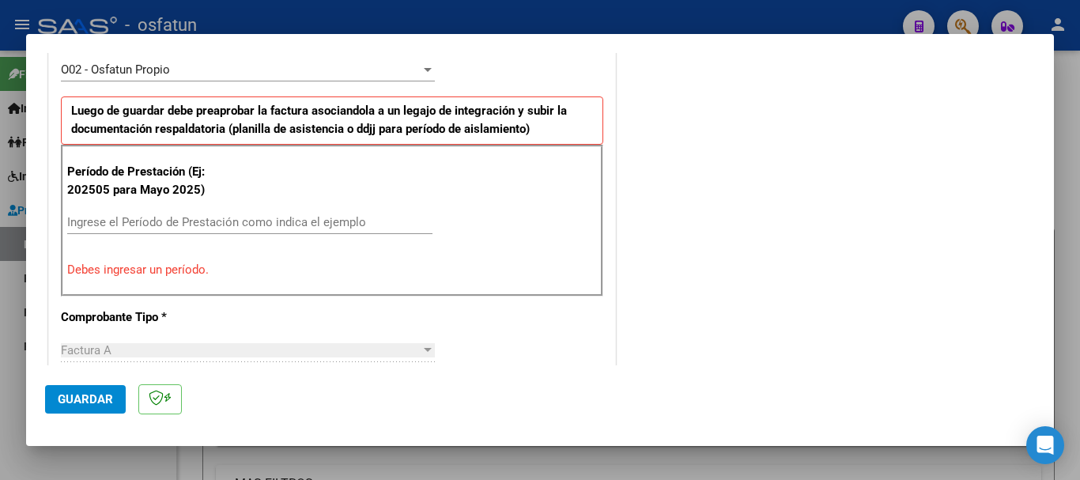
click at [90, 218] on input "Ingrese el Período de Prestación como indica el ejemplo" at bounding box center [249, 222] width 365 height 14
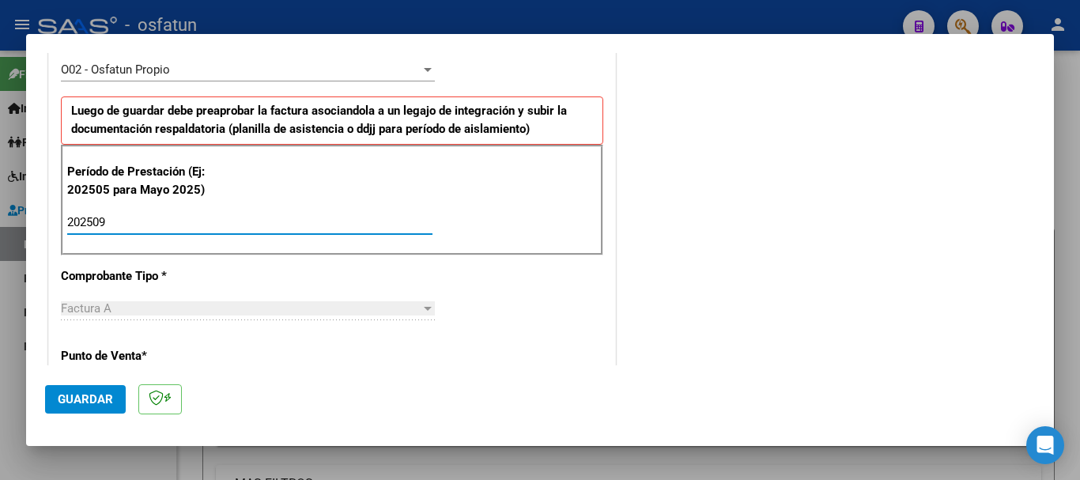
type input "202509"
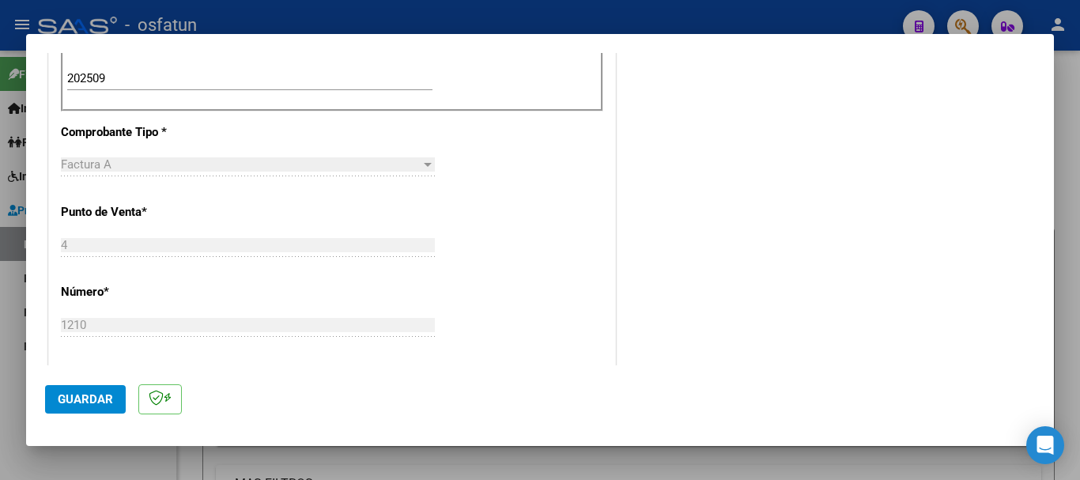
scroll to position [1249, 0]
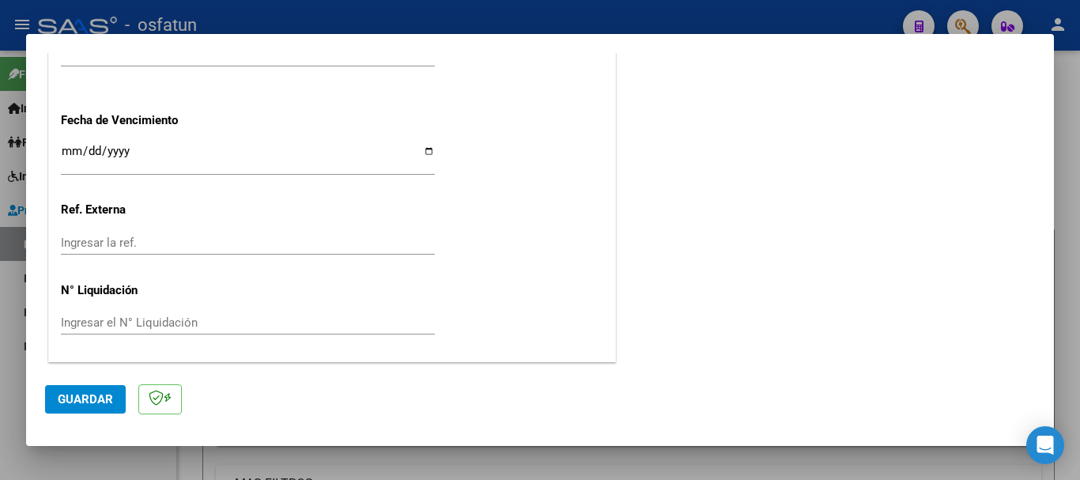
click at [107, 407] on button "Guardar" at bounding box center [85, 399] width 81 height 28
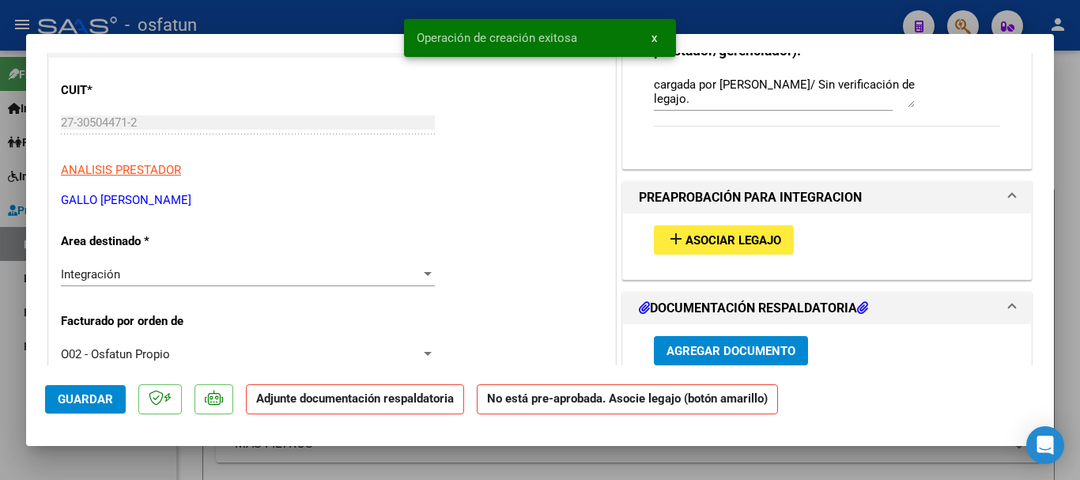
scroll to position [332, 0]
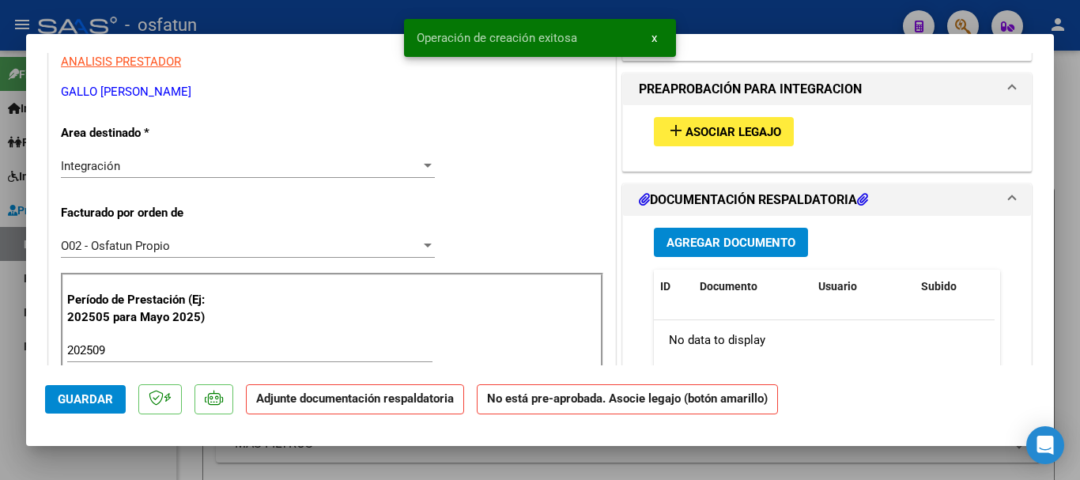
click at [775, 142] on button "add Asociar Legajo" at bounding box center [724, 131] width 140 height 29
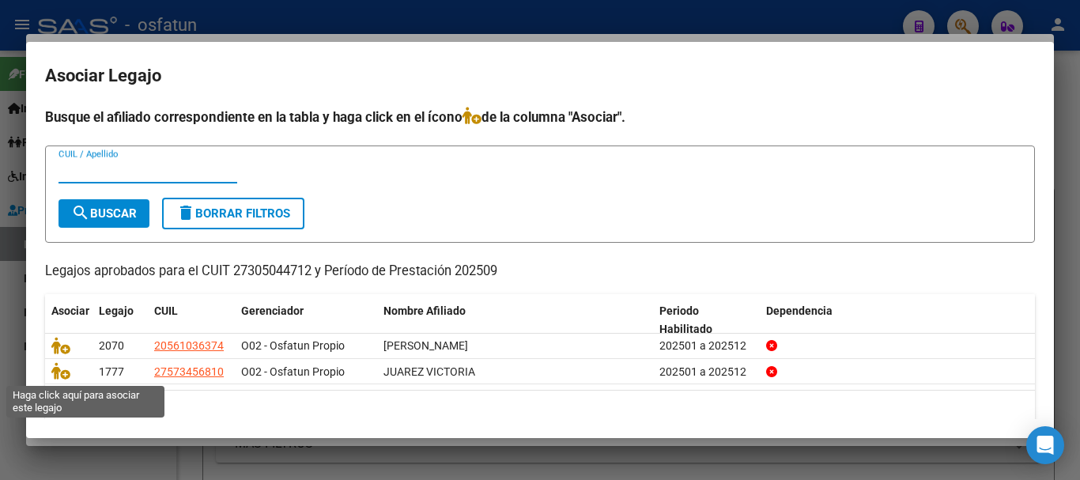
drag, startPoint x: 55, startPoint y: 372, endPoint x: 280, endPoint y: 417, distance: 229.8
click at [55, 372] on icon at bounding box center [60, 370] width 19 height 17
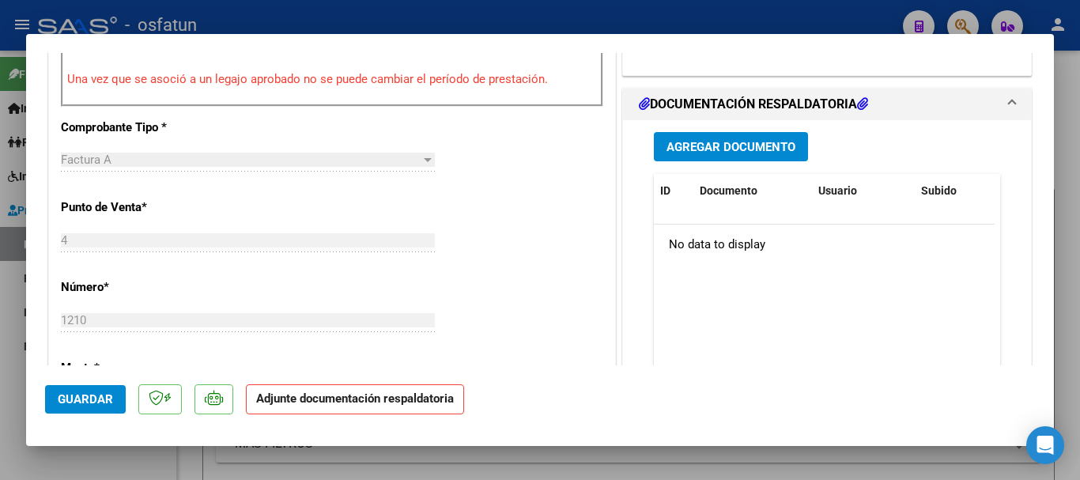
scroll to position [655, 0]
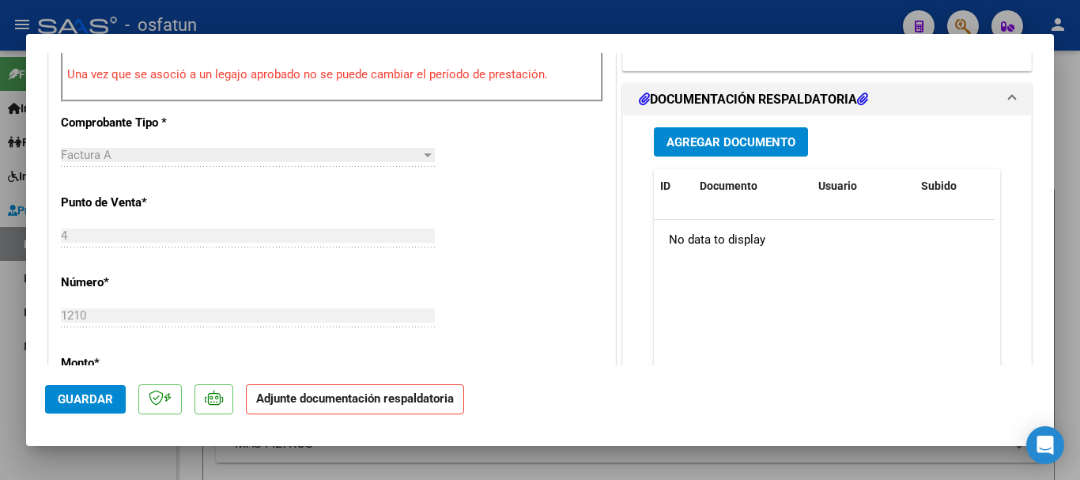
click at [695, 142] on span "Agregar Documento" at bounding box center [731, 142] width 129 height 14
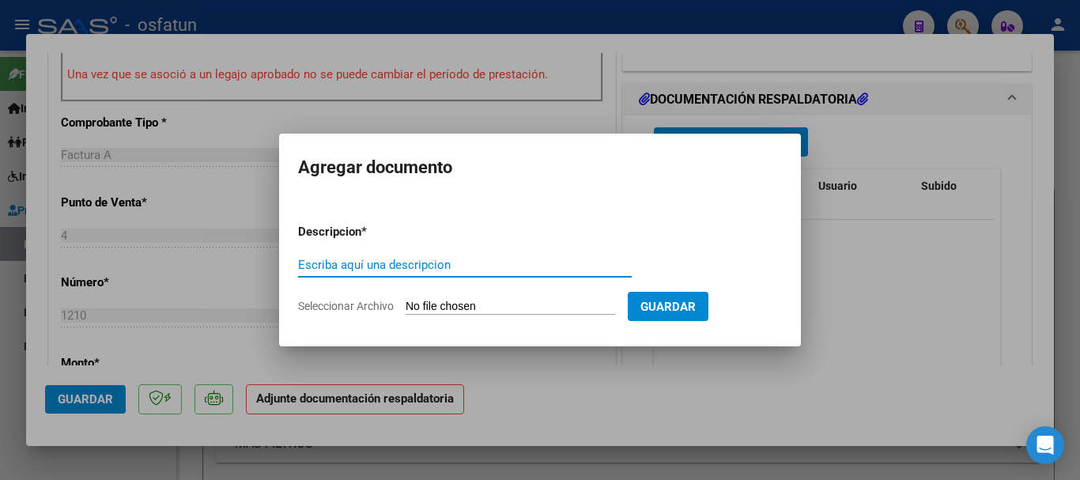
click at [354, 274] on div "Escriba aquí una descripcion" at bounding box center [465, 265] width 334 height 24
type input "PL. asist"
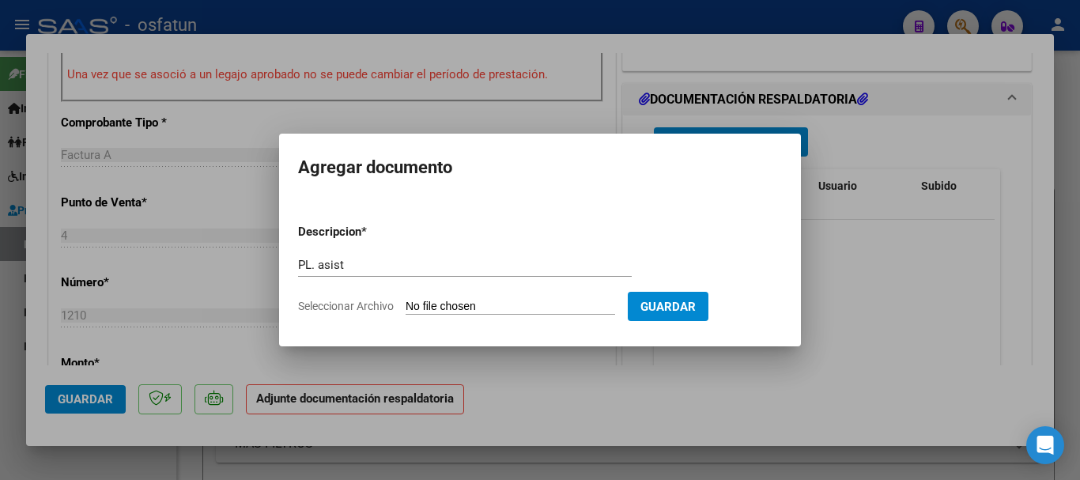
click at [568, 310] on input "Seleccionar Archivo" at bounding box center [511, 307] width 210 height 15
type input "C:\fakepath\planilla Juarez victoria apoyo escolar.pdf"
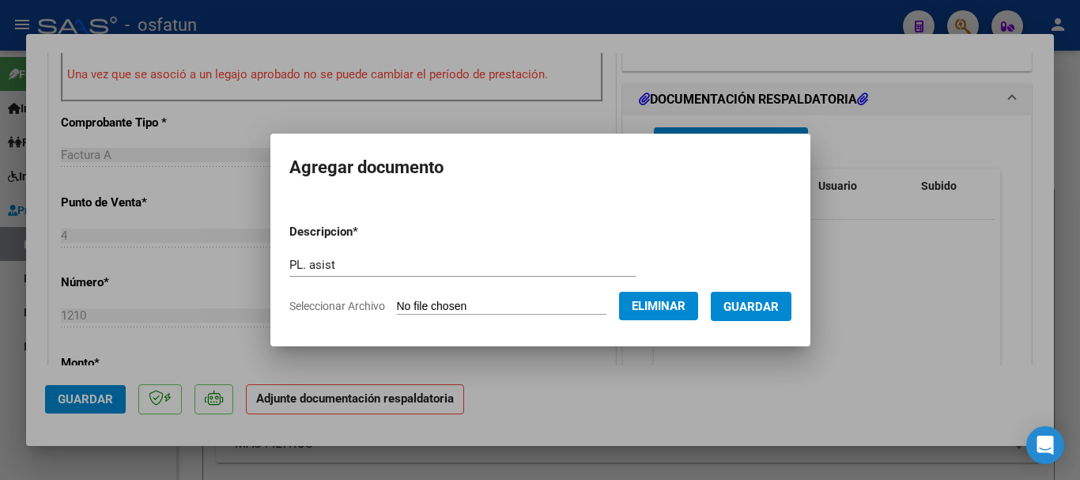
click at [779, 305] on span "Guardar" at bounding box center [751, 307] width 55 height 14
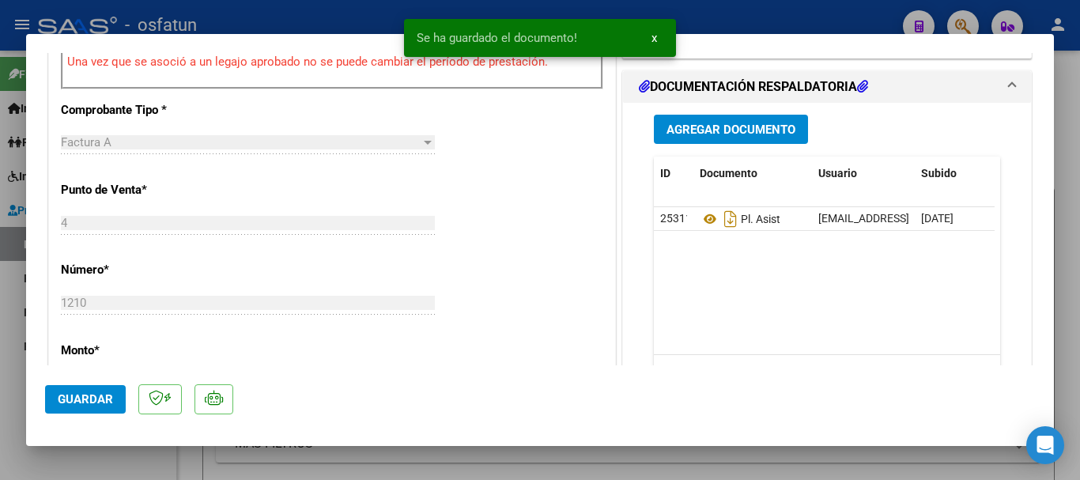
scroll to position [672, 0]
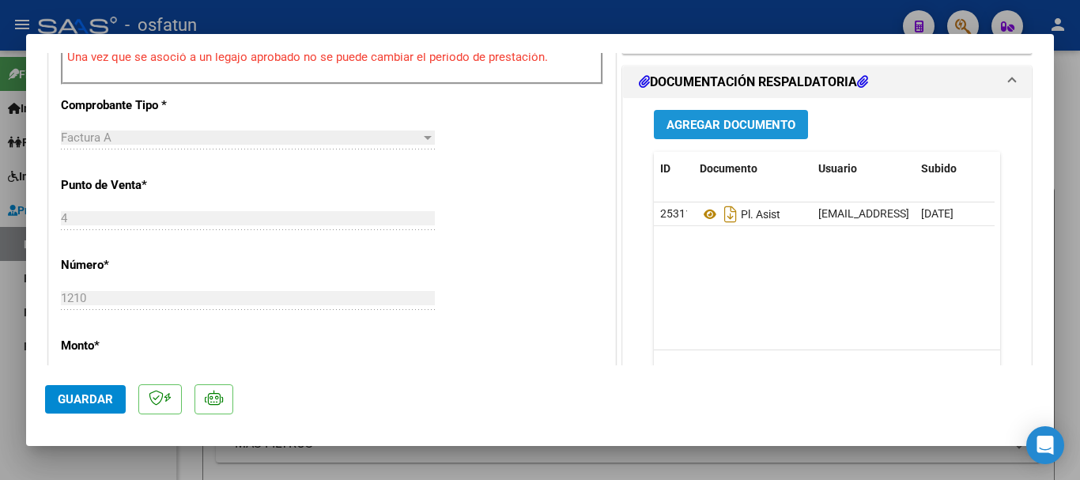
click at [734, 126] on span "Agregar Documento" at bounding box center [731, 125] width 129 height 14
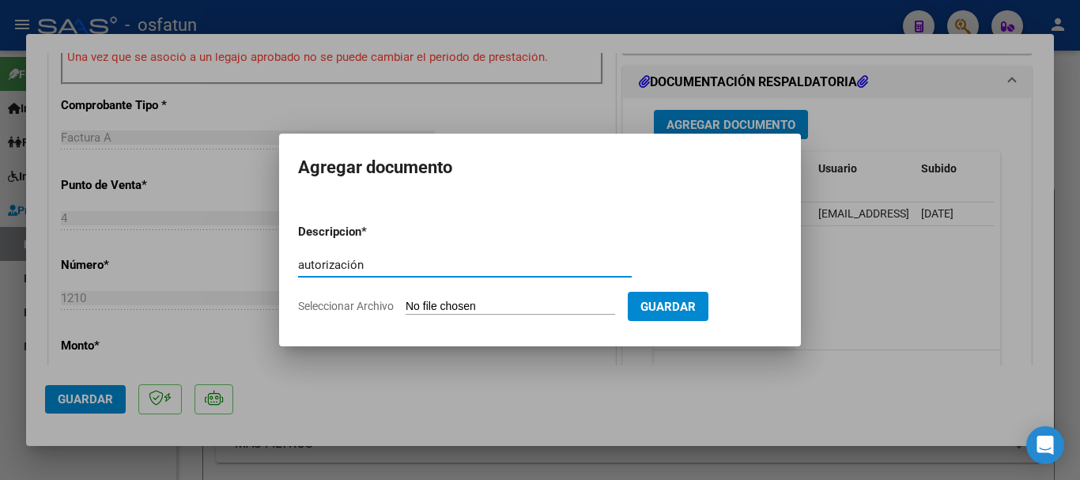
type input "autorización"
click at [527, 308] on input "Seleccionar Archivo" at bounding box center [511, 307] width 210 height 15
type input "C:\fakepath\autorizacion juarez [PERSON_NAME] escolar.pdf"
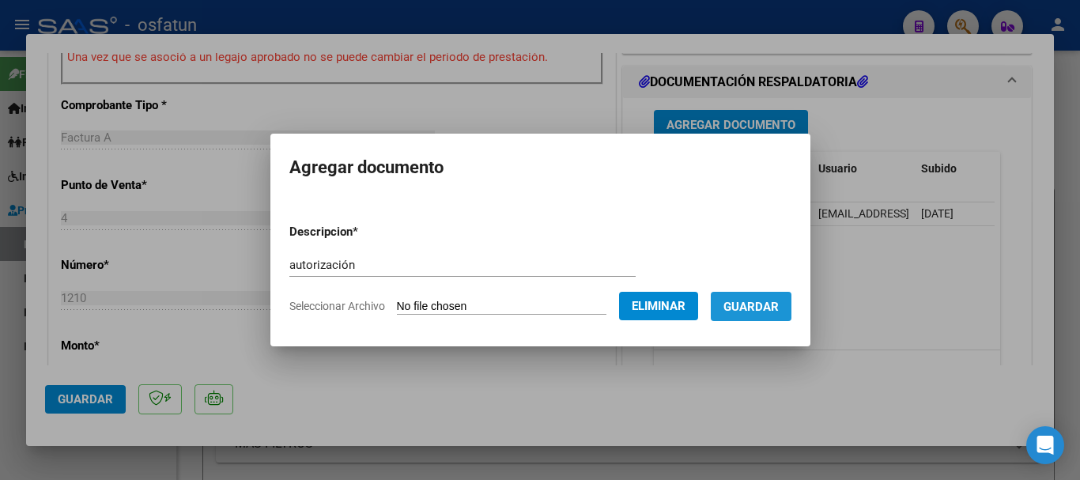
click at [777, 306] on span "Guardar" at bounding box center [751, 307] width 55 height 14
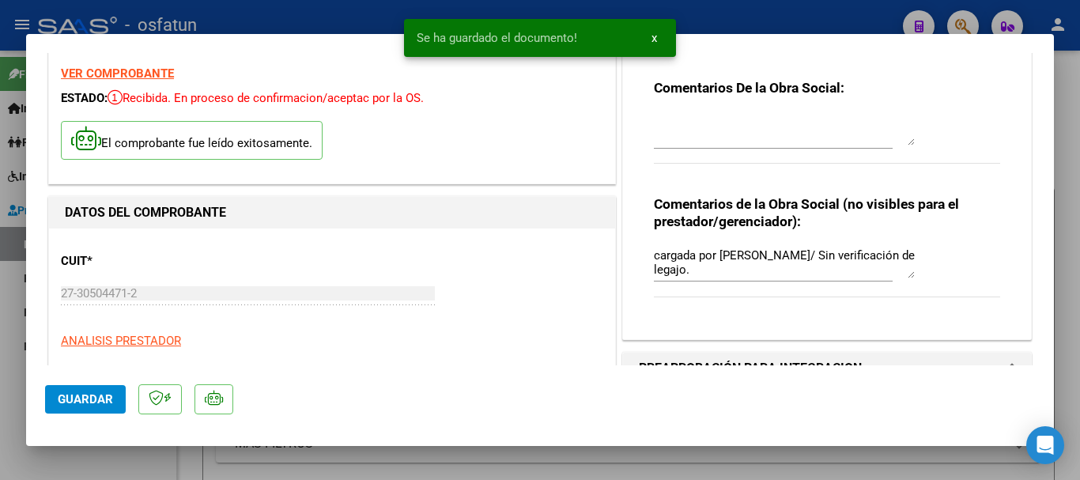
scroll to position [0, 0]
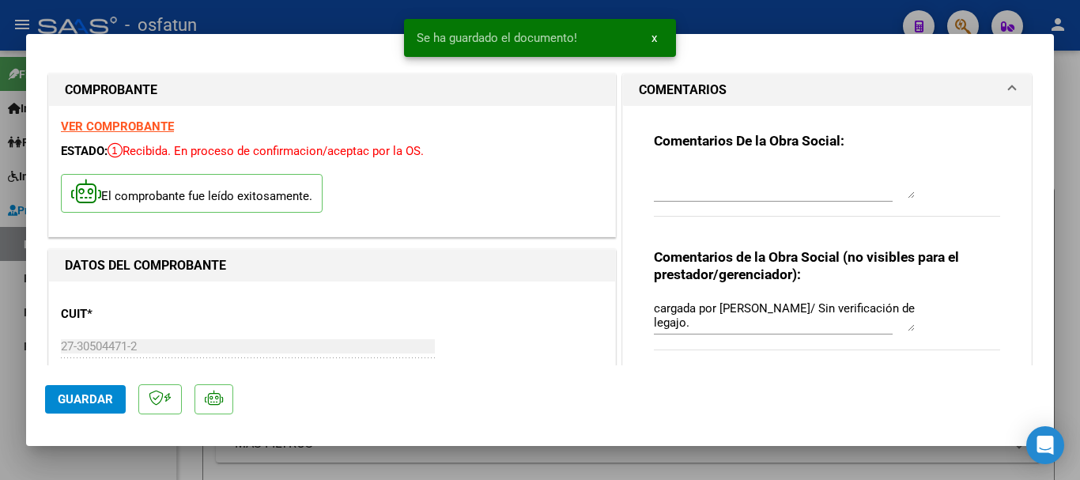
click at [36, 344] on mat-dialog-content "COMPROBANTE VER COMPROBANTE ESTADO: Recibida. En proceso de confirmacion/acepta…" at bounding box center [540, 209] width 1028 height 312
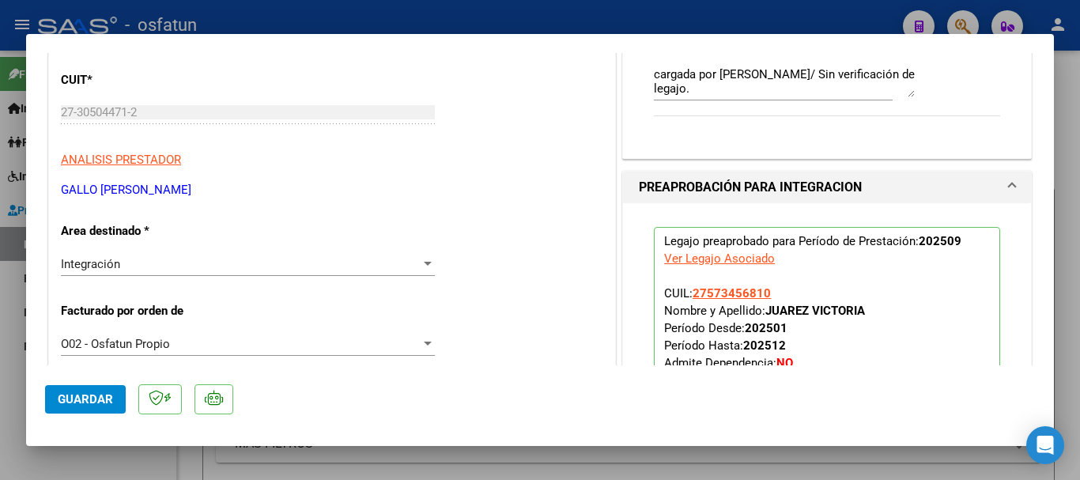
scroll to position [239, 0]
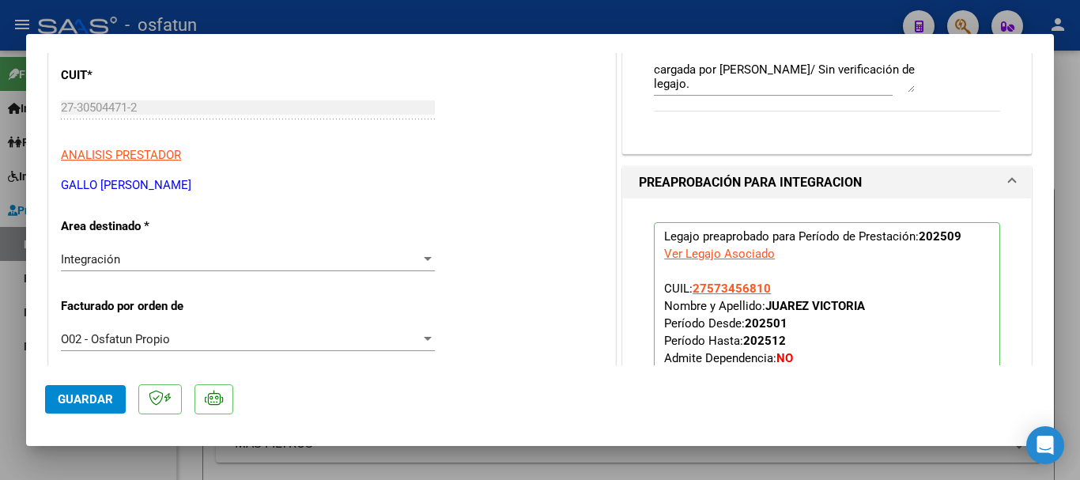
drag, startPoint x: 183, startPoint y: 187, endPoint x: 58, endPoint y: 186, distance: 125.7
copy p "GALLO [PERSON_NAME]"
drag, startPoint x: 871, startPoint y: 303, endPoint x: 771, endPoint y: 308, distance: 100.5
click at [765, 310] on p "Legajo preaprobado para Período de Prestación: 202509 Ver Legajo Asociado CUIL:…" at bounding box center [827, 336] width 346 height 228
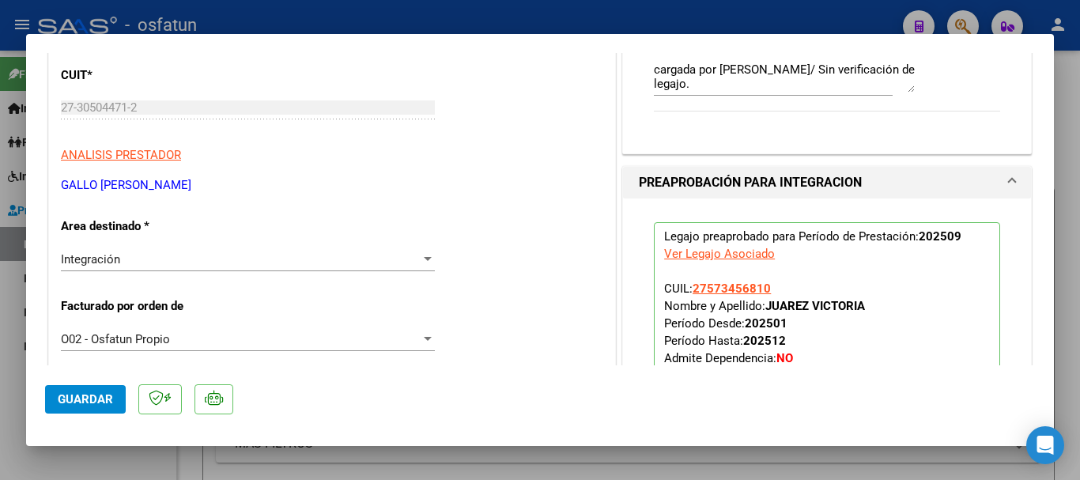
click at [868, 312] on p "Legajo preaprobado para Período de Prestación: 202509 Ver Legajo Asociado CUIL:…" at bounding box center [827, 336] width 346 height 228
click at [863, 307] on p "Legajo preaprobado para Período de Prestación: 202509 Ver Legajo Asociado CUIL:…" at bounding box center [827, 336] width 346 height 228
click at [858, 307] on strong "JUAREZ VICTORIA" at bounding box center [815, 306] width 100 height 14
click at [835, 346] on p "Legajo preaprobado para Período de Prestación: 202509 Ver Legajo Asociado CUIL:…" at bounding box center [827, 336] width 346 height 228
drag, startPoint x: 865, startPoint y: 308, endPoint x: 761, endPoint y: 306, distance: 104.4
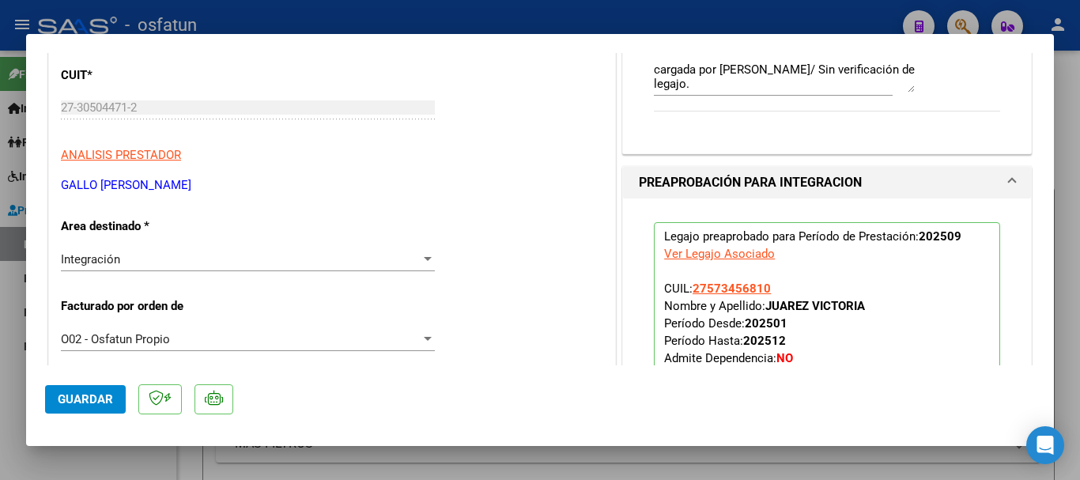
click at [761, 306] on p "Legajo preaprobado para Período de Prestación: 202509 Ver Legajo Asociado CUIL:…" at bounding box center [827, 336] width 346 height 228
copy strong "JUAREZ VICTORIA"
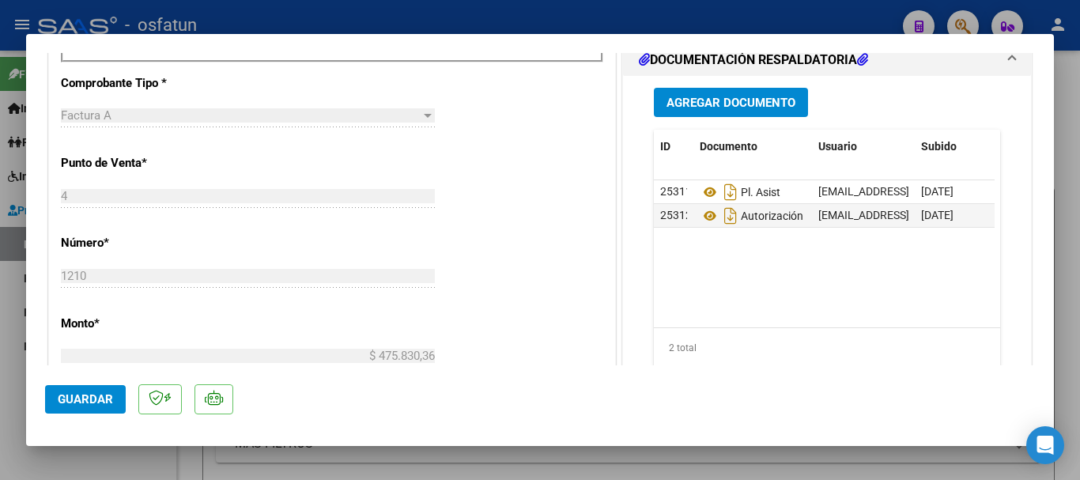
scroll to position [698, 0]
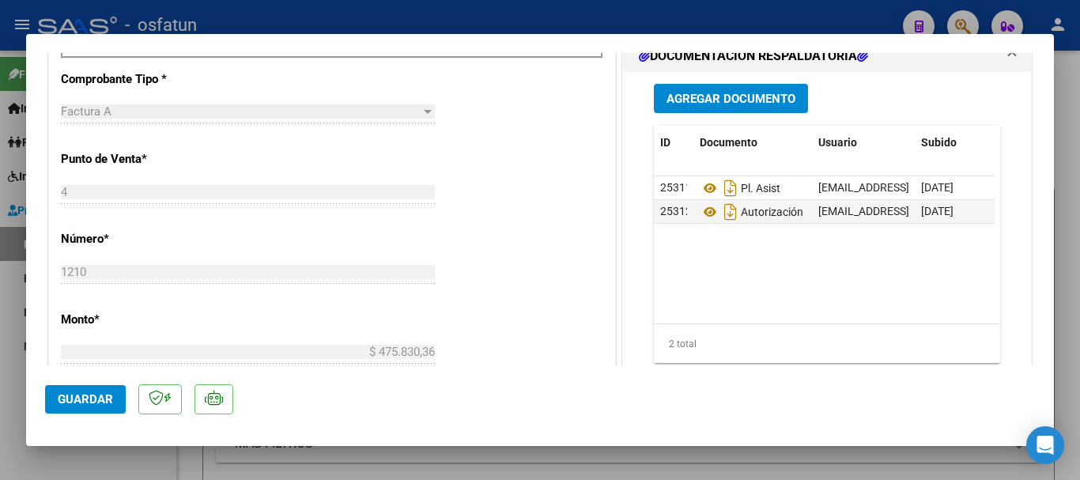
click at [84, 404] on span "Guardar" at bounding box center [85, 399] width 55 height 14
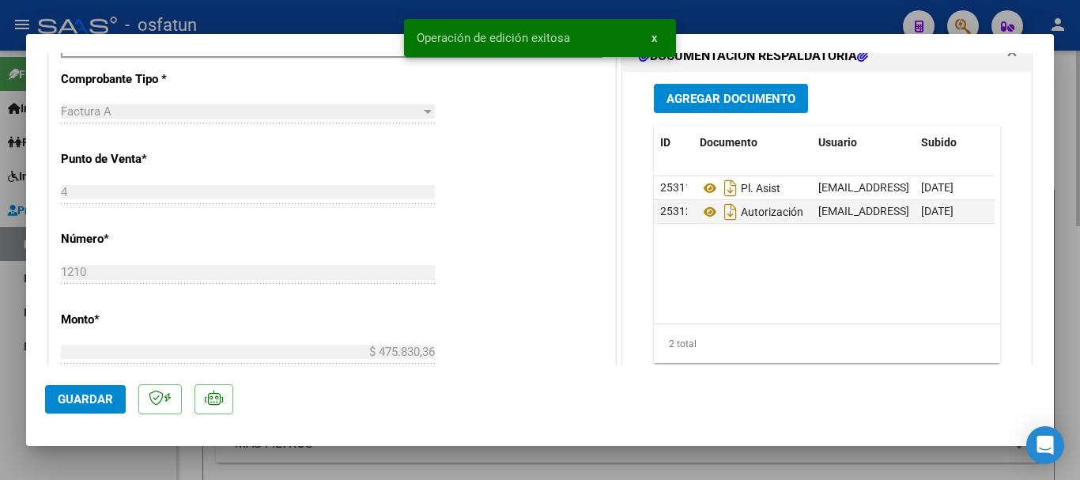
drag, startPoint x: 1068, startPoint y: 292, endPoint x: 1055, endPoint y: 313, distance: 25.2
click at [1068, 294] on div at bounding box center [540, 240] width 1080 height 480
type input "$ 0,00"
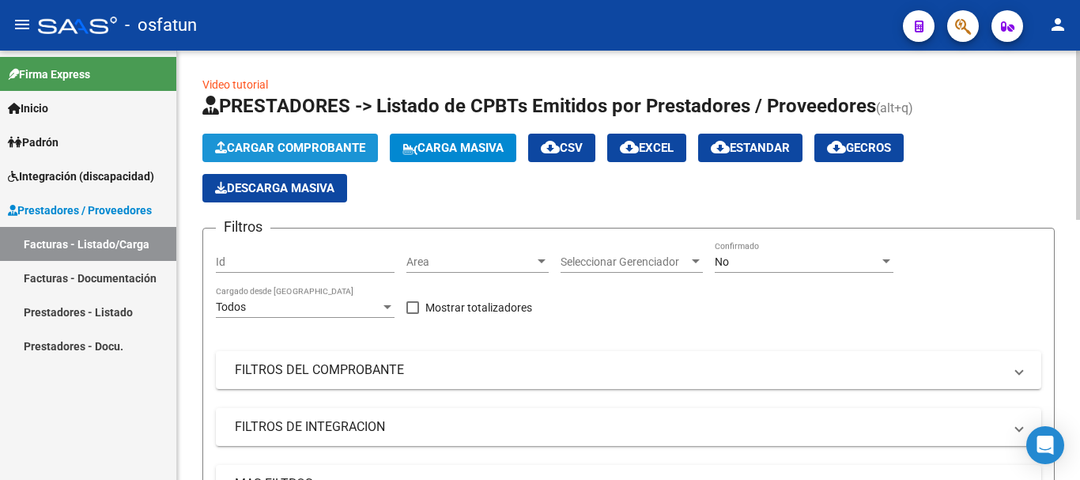
click at [294, 144] on span "Cargar Comprobante" at bounding box center [290, 148] width 150 height 14
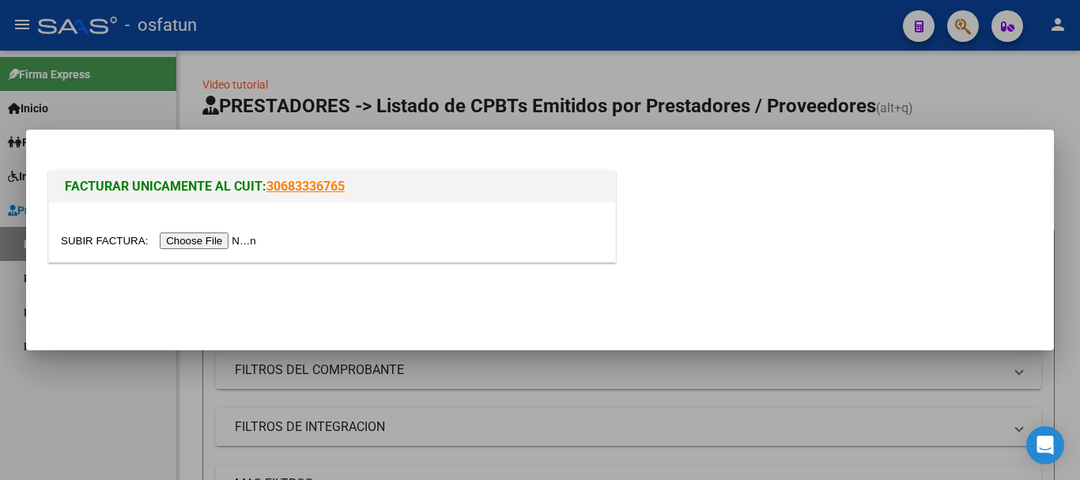
click at [245, 236] on input "file" at bounding box center [161, 240] width 200 height 17
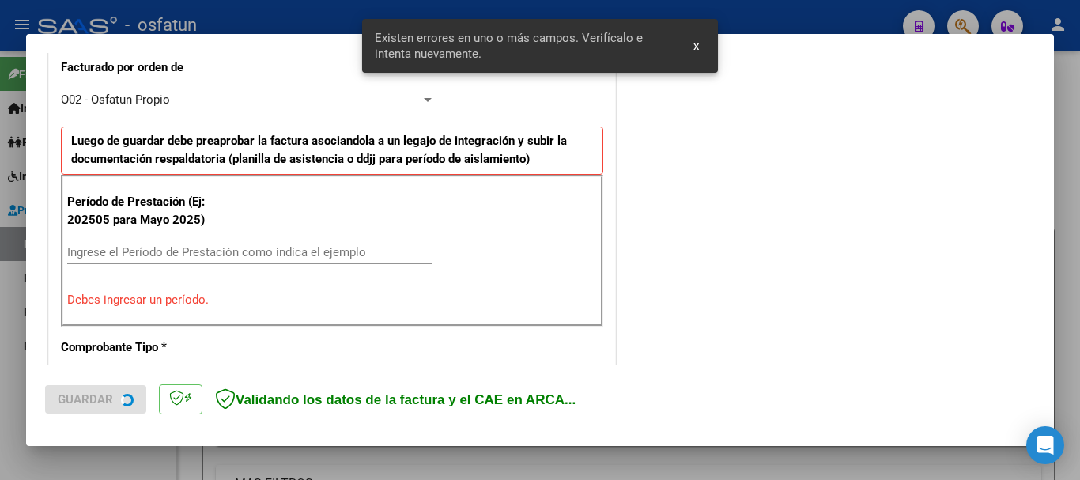
click at [812, 81] on div "COMENTARIOS Comentarios De la Obra Social: Comentarios de la Obra Social (no vi…" at bounding box center [827, 416] width 416 height 1586
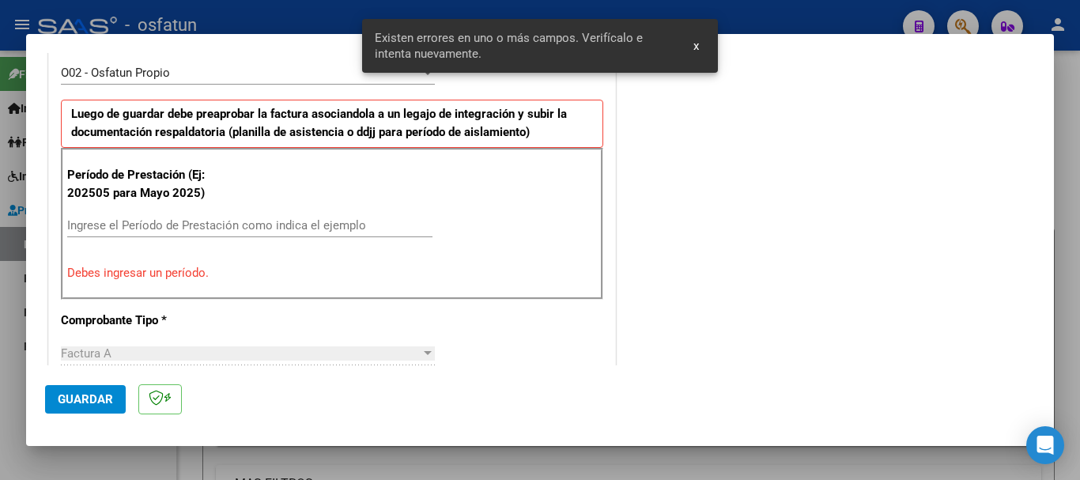
scroll to position [0, 0]
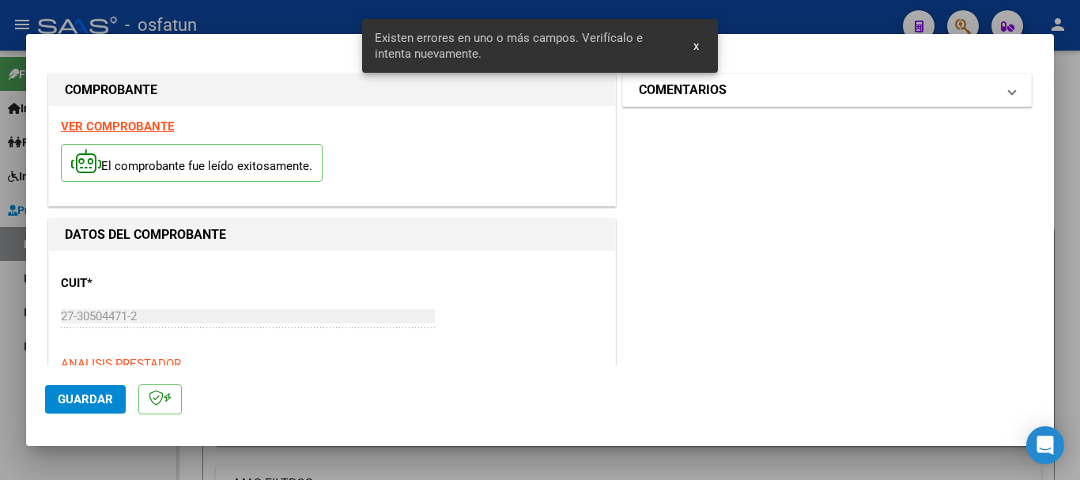
click at [835, 94] on mat-panel-title "COMENTARIOS" at bounding box center [817, 90] width 357 height 19
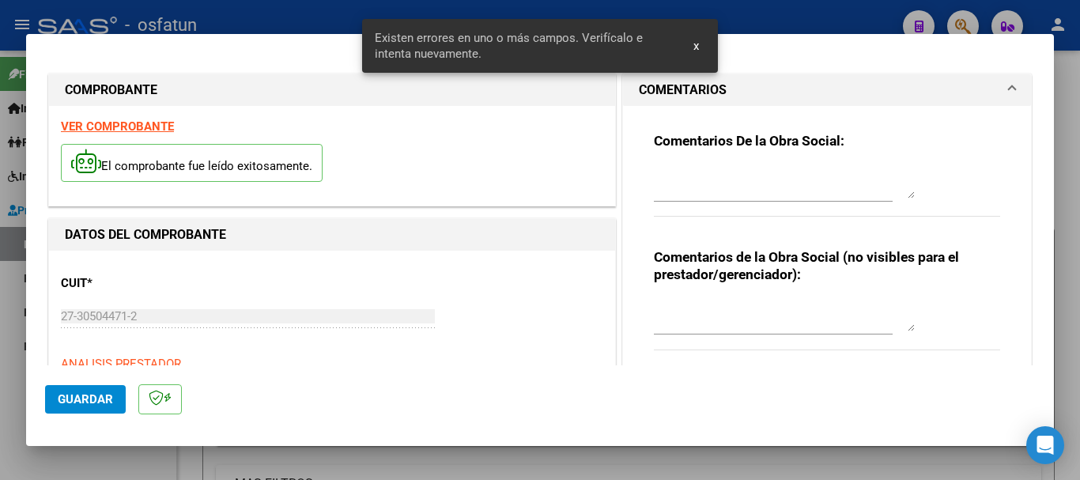
click at [771, 319] on textarea at bounding box center [784, 316] width 261 height 32
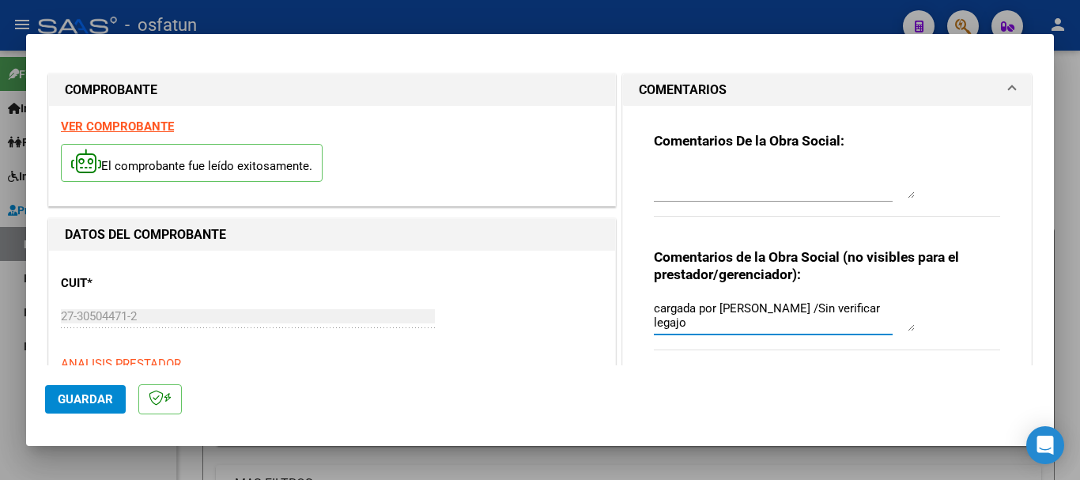
type textarea "cargada por [PERSON_NAME] /Sin verificar legajo"
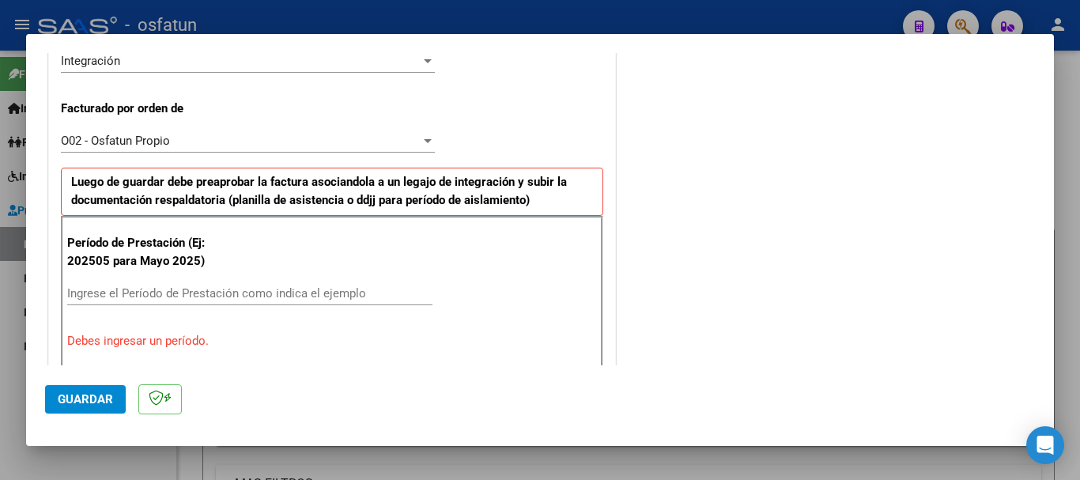
scroll to position [415, 0]
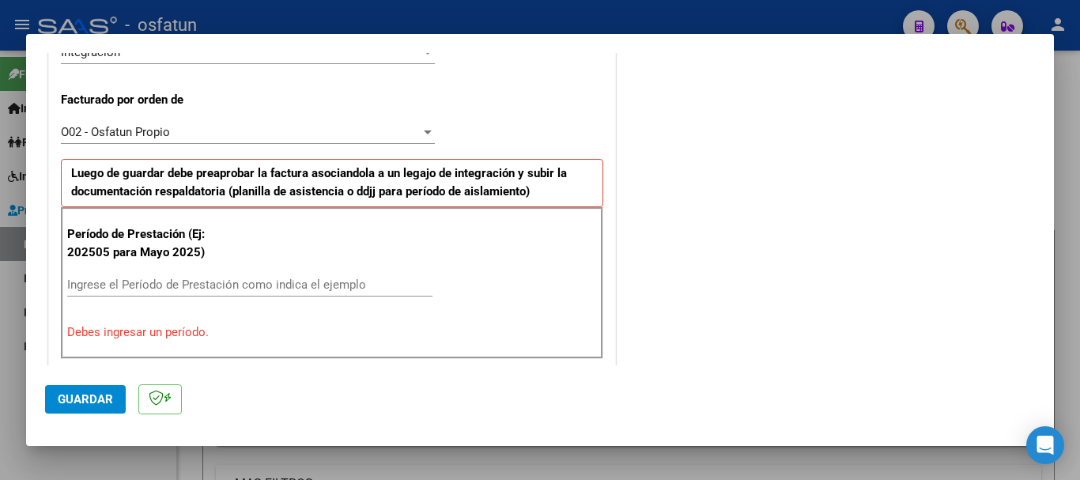
click at [118, 283] on input "Ingrese el Período de Prestación como indica el ejemplo" at bounding box center [249, 285] width 365 height 14
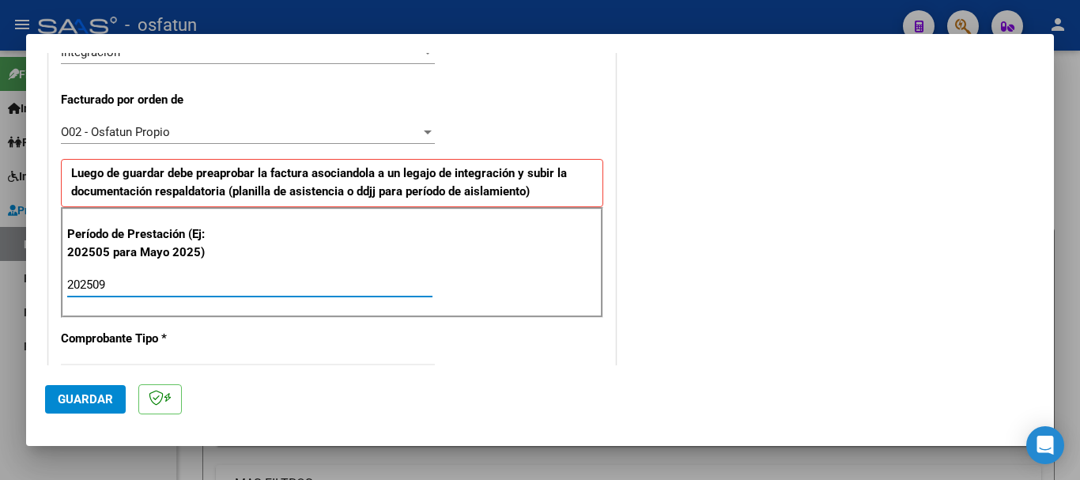
type input "202509"
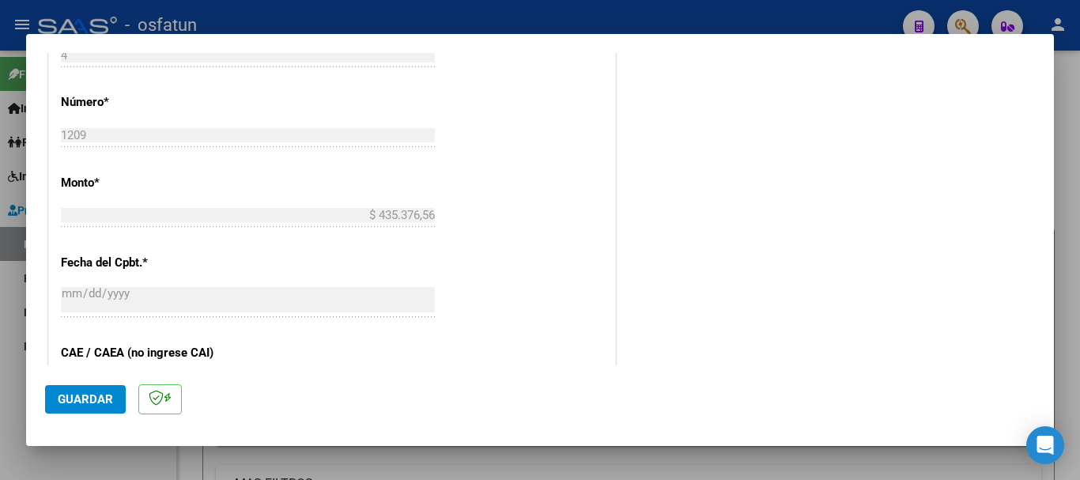
scroll to position [1249, 0]
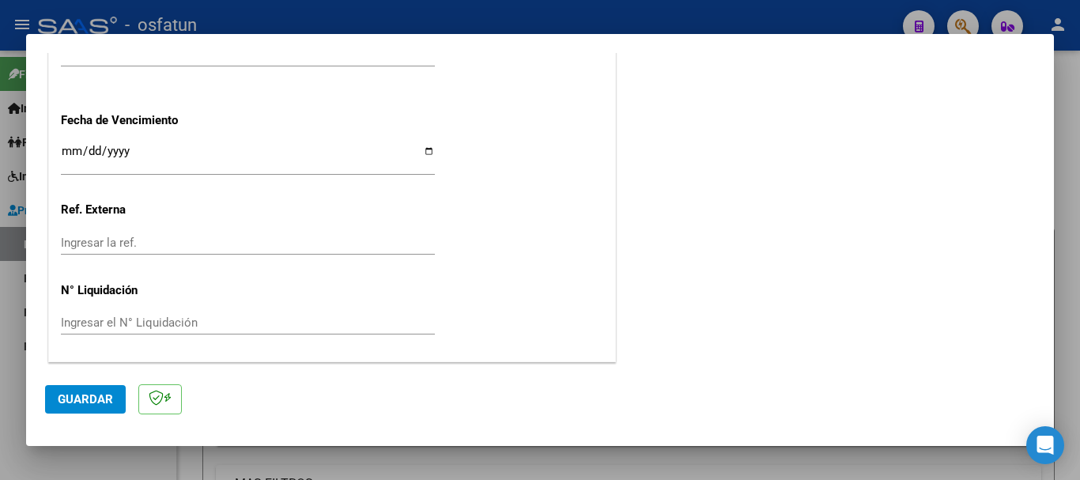
click at [88, 414] on mat-dialog-actions "Guardar" at bounding box center [540, 396] width 990 height 62
click at [87, 405] on span "Guardar" at bounding box center [85, 399] width 55 height 14
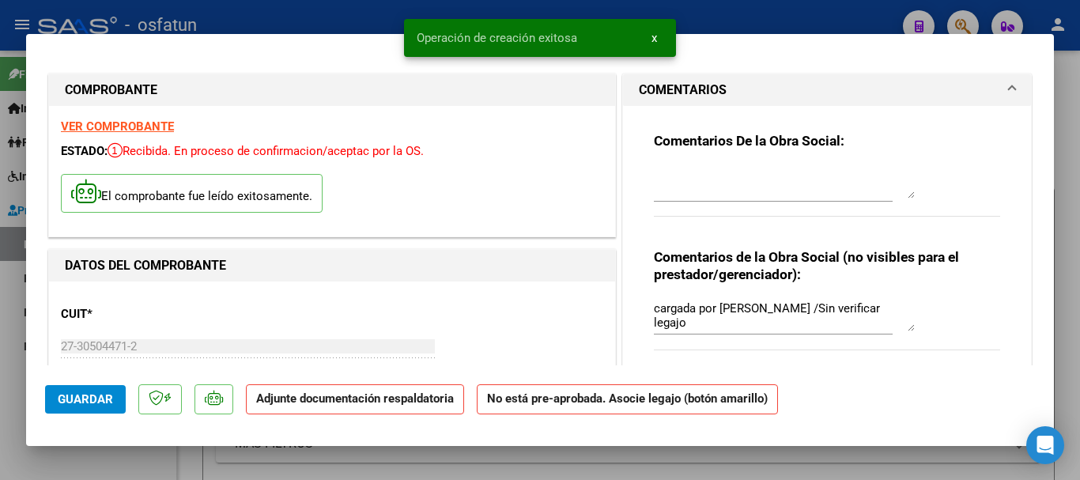
scroll to position [276, 0]
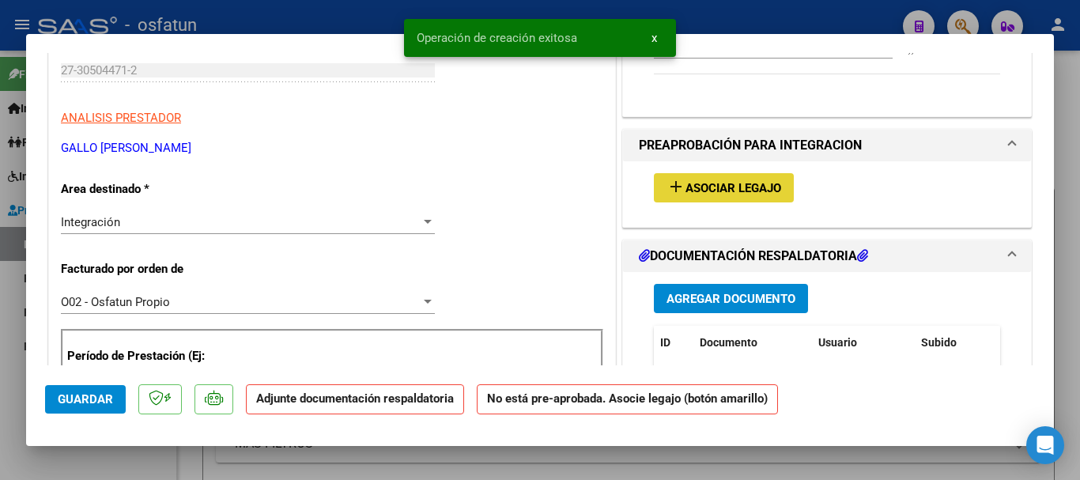
click at [722, 181] on span "Asociar Legajo" at bounding box center [734, 188] width 96 height 14
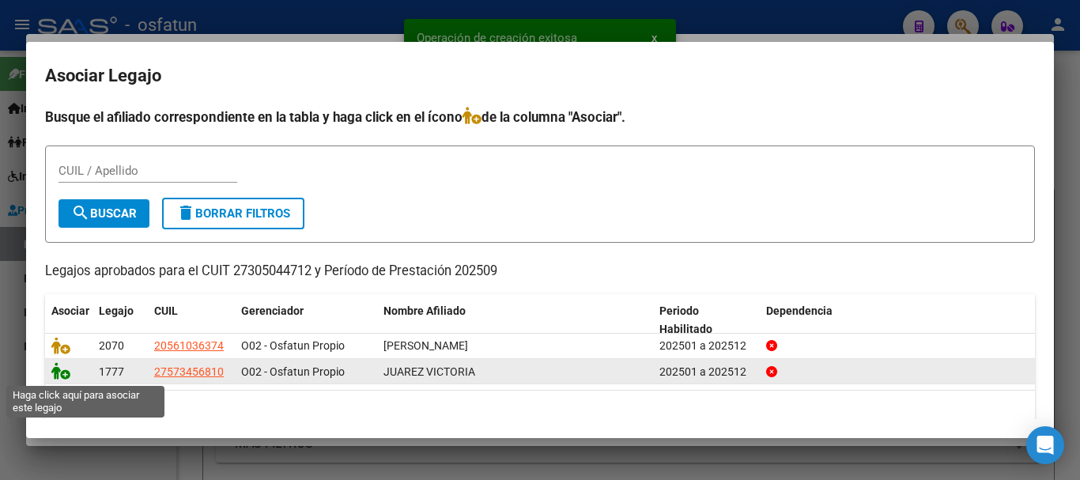
click at [59, 375] on icon at bounding box center [60, 370] width 19 height 17
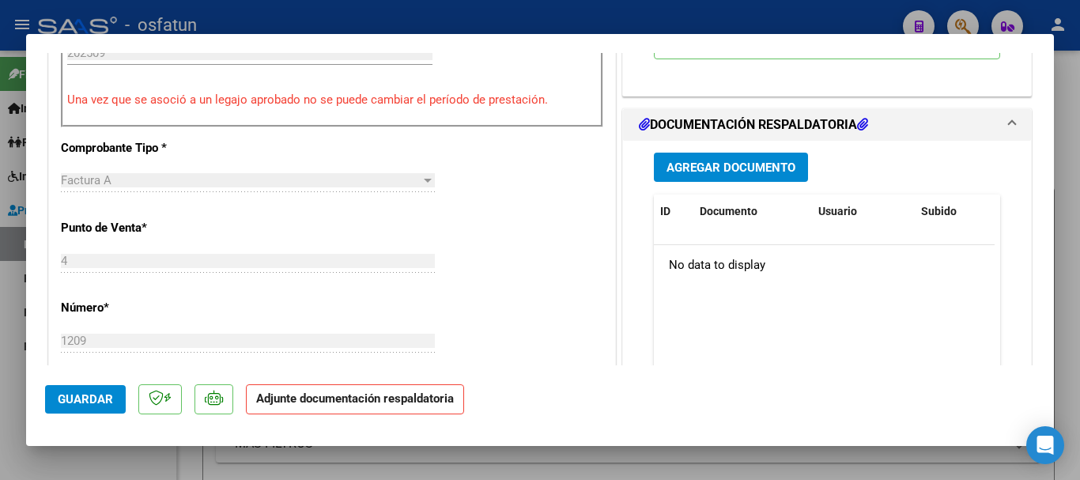
scroll to position [678, 0]
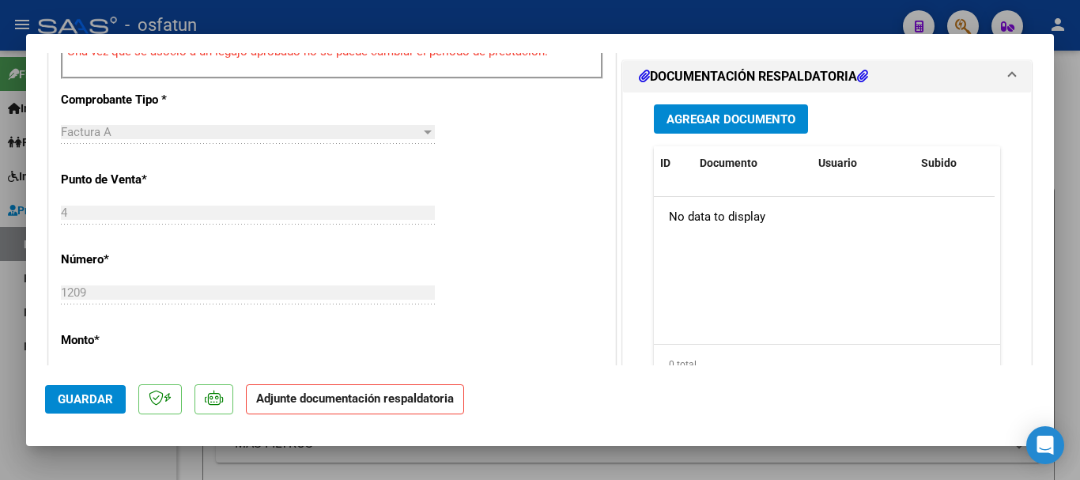
click at [709, 119] on span "Agregar Documento" at bounding box center [731, 119] width 129 height 14
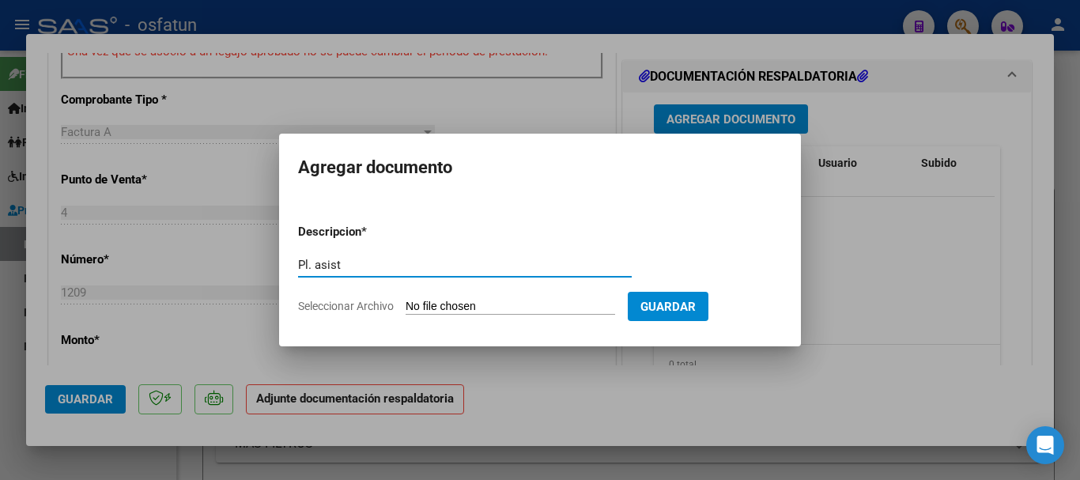
type input "Pl. asist"
click at [565, 308] on input "Seleccionar Archivo" at bounding box center [511, 307] width 210 height 15
type input "C:\fakepath\Asistencia Juarez victoria MII.pdf"
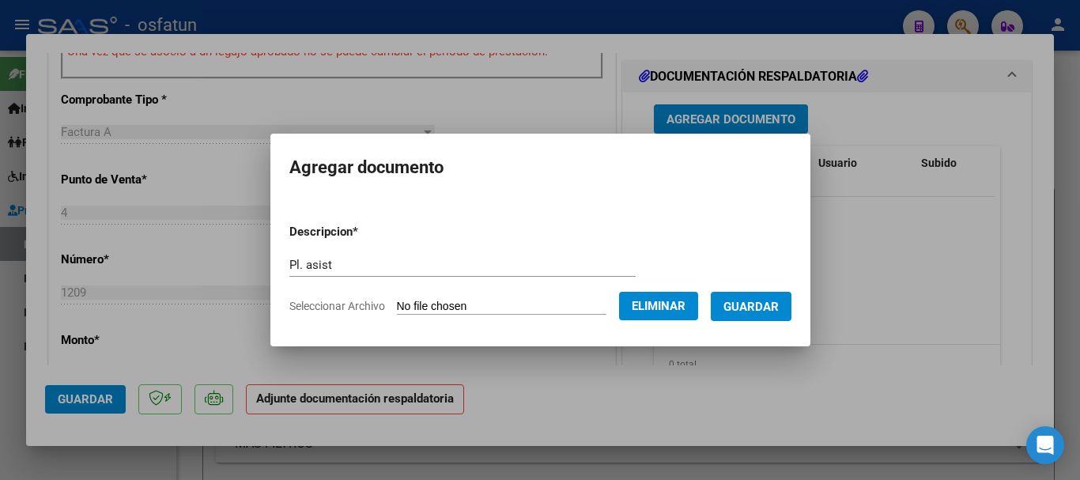
click at [766, 311] on span "Guardar" at bounding box center [751, 307] width 55 height 14
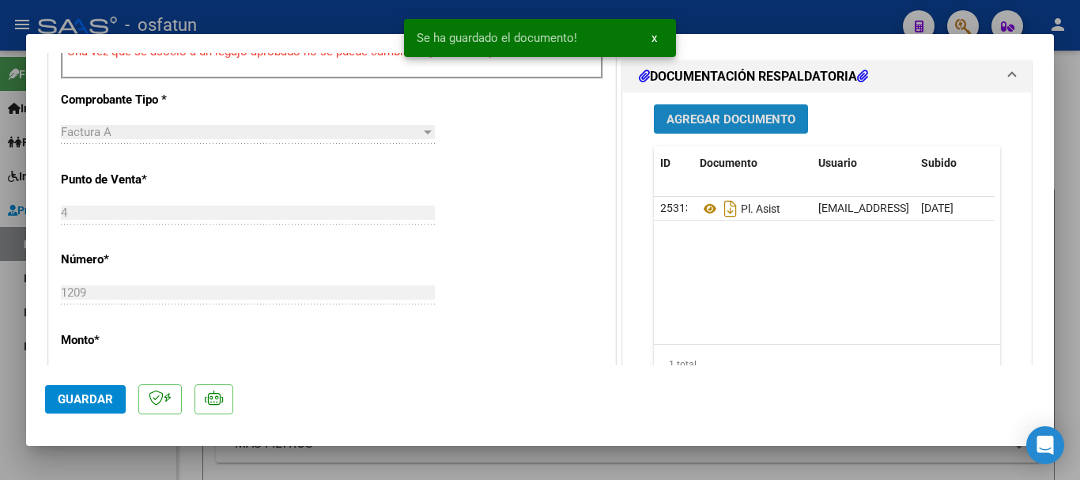
click at [720, 119] on span "Agregar Documento" at bounding box center [731, 119] width 129 height 14
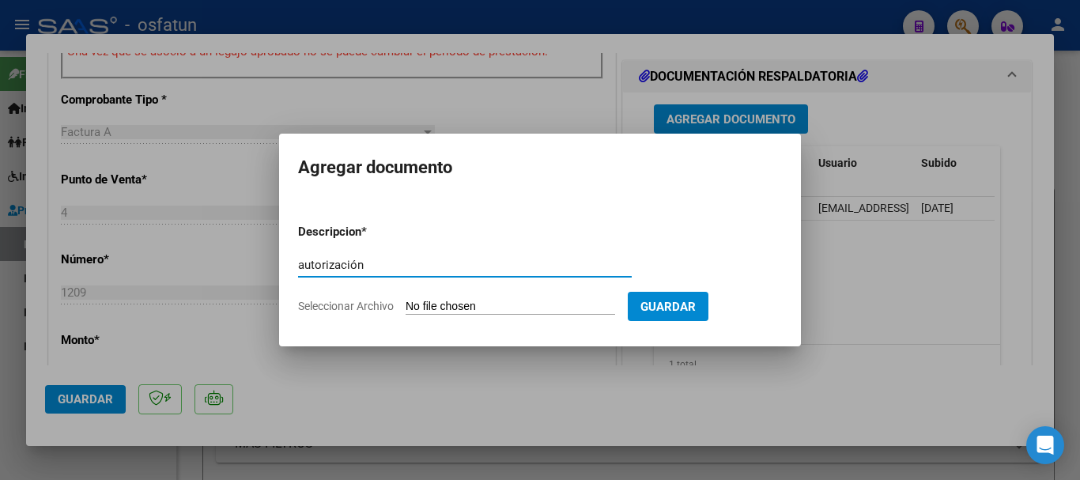
type input "autorización"
click at [566, 297] on form "Descripcion * autorización Escriba aquí una descripcion Seleccionar Archivo Gua…" at bounding box center [540, 268] width 484 height 115
click at [550, 306] on input "Seleccionar Archivo" at bounding box center [511, 307] width 210 height 15
type input "C:\fakepath\autorizacion juarez victoria MIR.pdf"
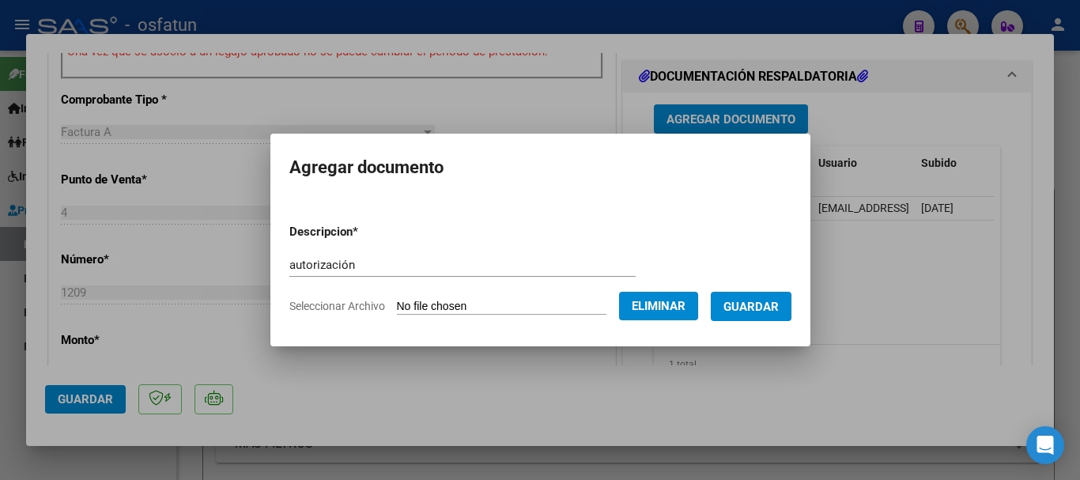
click at [756, 300] on span "Guardar" at bounding box center [751, 307] width 55 height 14
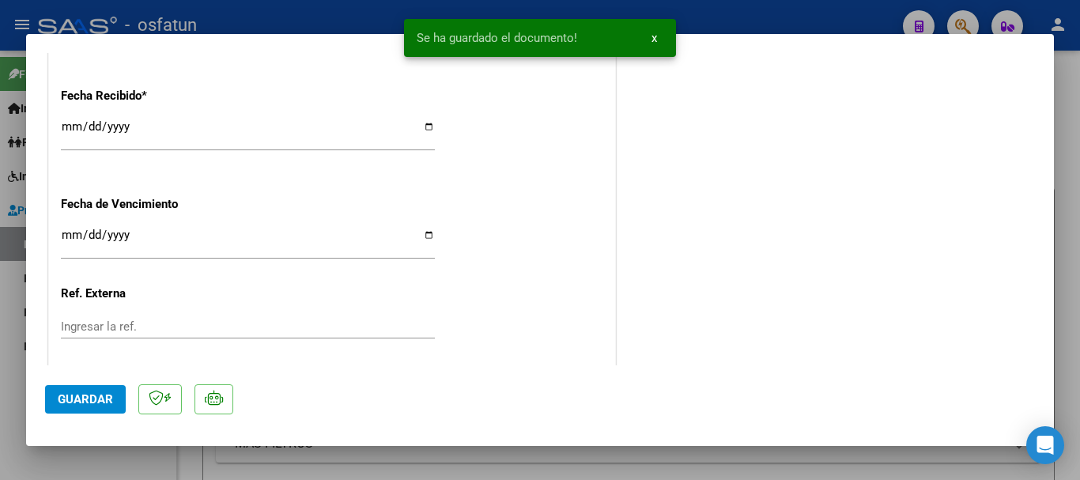
scroll to position [1273, 0]
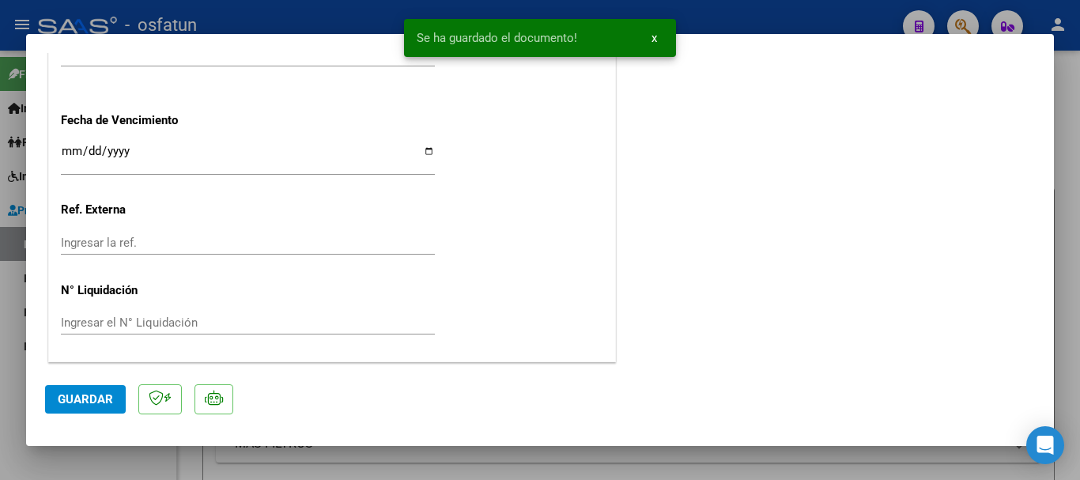
click at [78, 392] on span "Guardar" at bounding box center [85, 399] width 55 height 14
click at [81, 406] on button "Guardar" at bounding box center [85, 399] width 81 height 28
drag, startPoint x: 1076, startPoint y: 292, endPoint x: 883, endPoint y: 328, distance: 196.3
click at [1068, 293] on div at bounding box center [540, 240] width 1080 height 480
type input "$ 0,00"
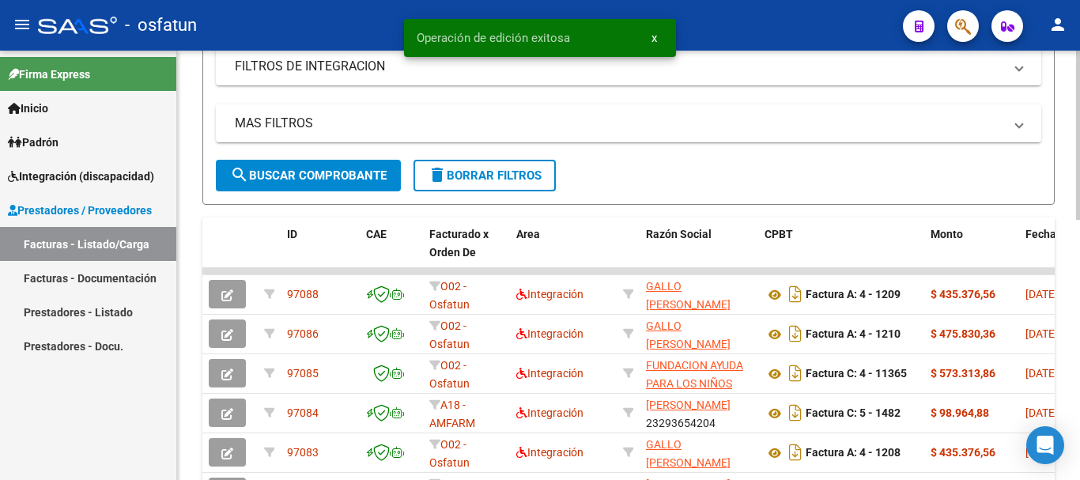
scroll to position [407, 0]
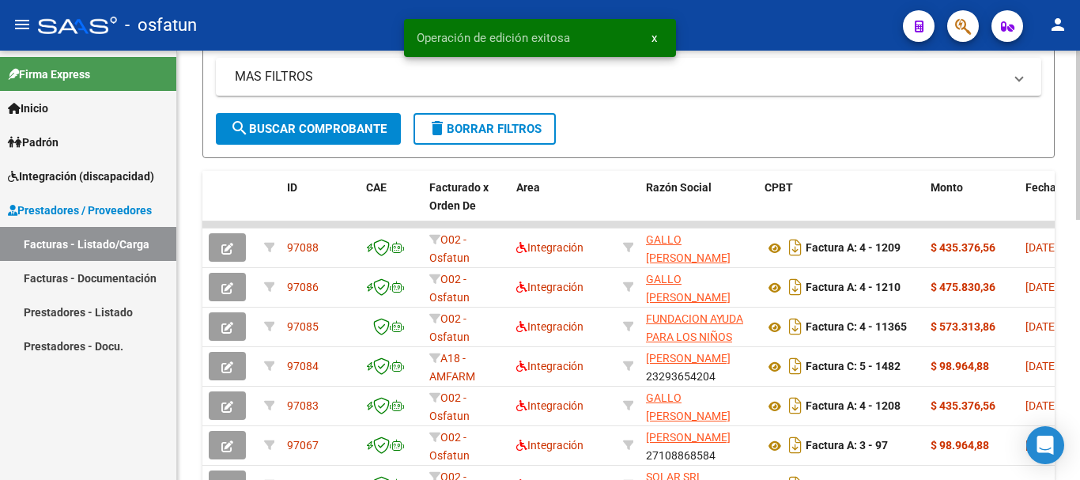
click at [1057, 298] on div "Video tutorial PRESTADORES -> Listado de CPBTs Emitidos por Prestadores / Prove…" at bounding box center [630, 181] width 907 height 1076
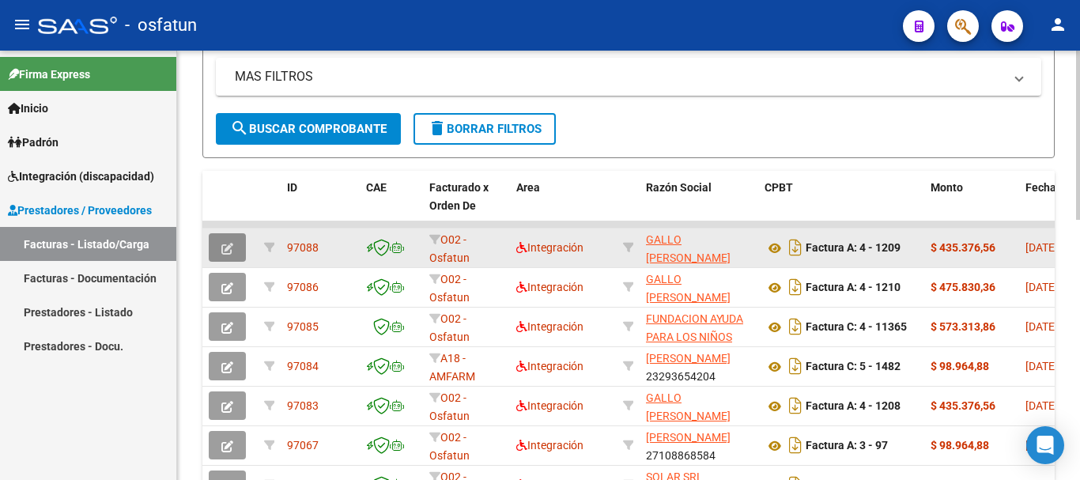
click at [225, 248] on icon "button" at bounding box center [227, 249] width 12 height 12
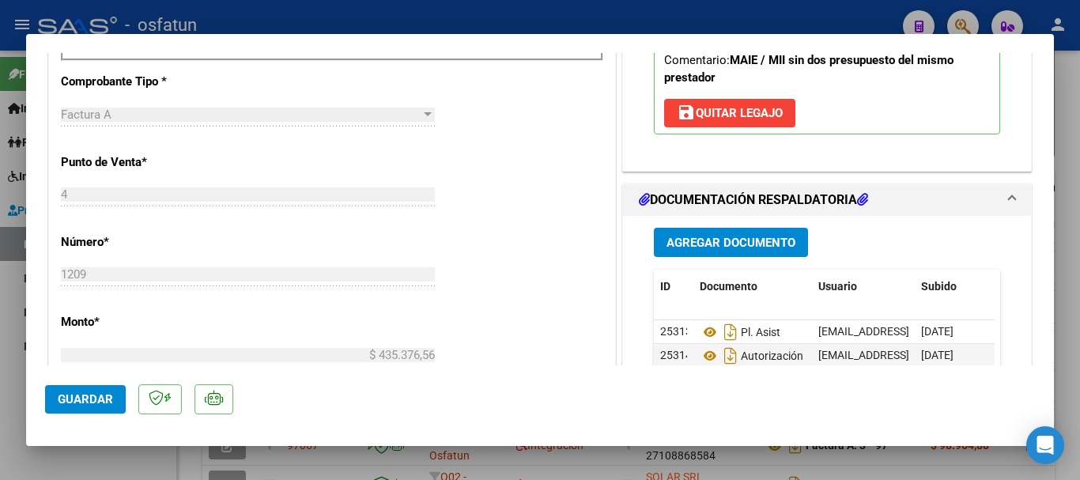
scroll to position [679, 0]
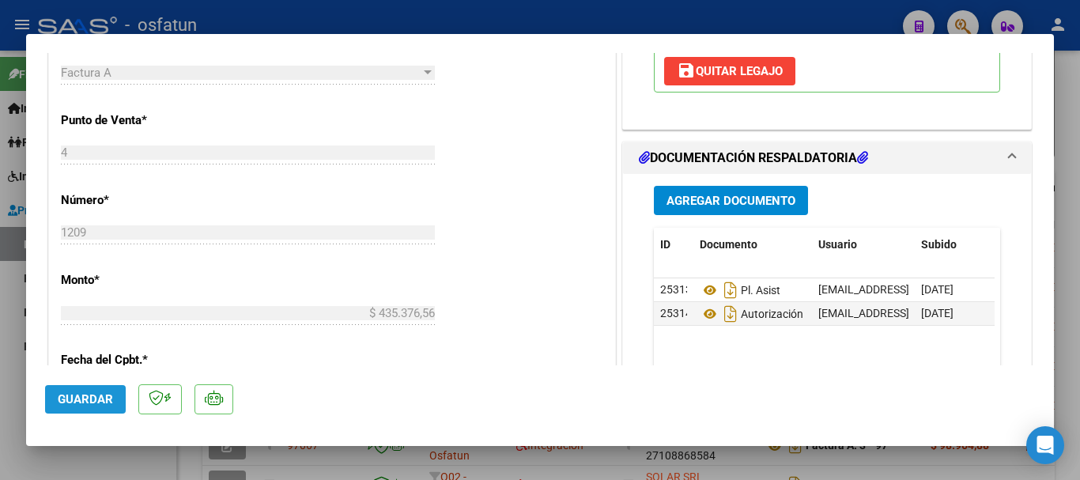
click at [94, 399] on span "Guardar" at bounding box center [85, 399] width 55 height 14
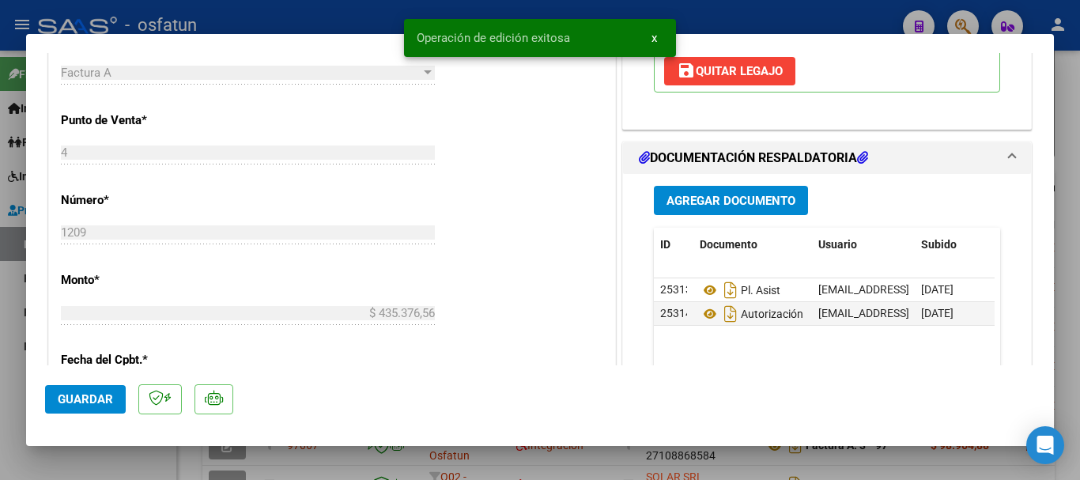
drag, startPoint x: 1078, startPoint y: 236, endPoint x: 947, endPoint y: 326, distance: 158.8
click at [1068, 237] on div at bounding box center [540, 240] width 1080 height 480
type input "$ 0,00"
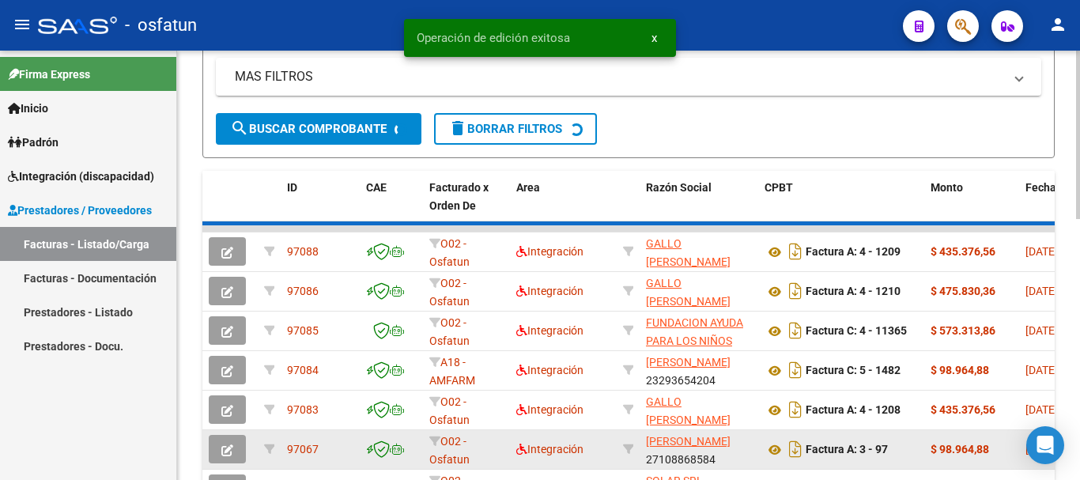
scroll to position [407, 0]
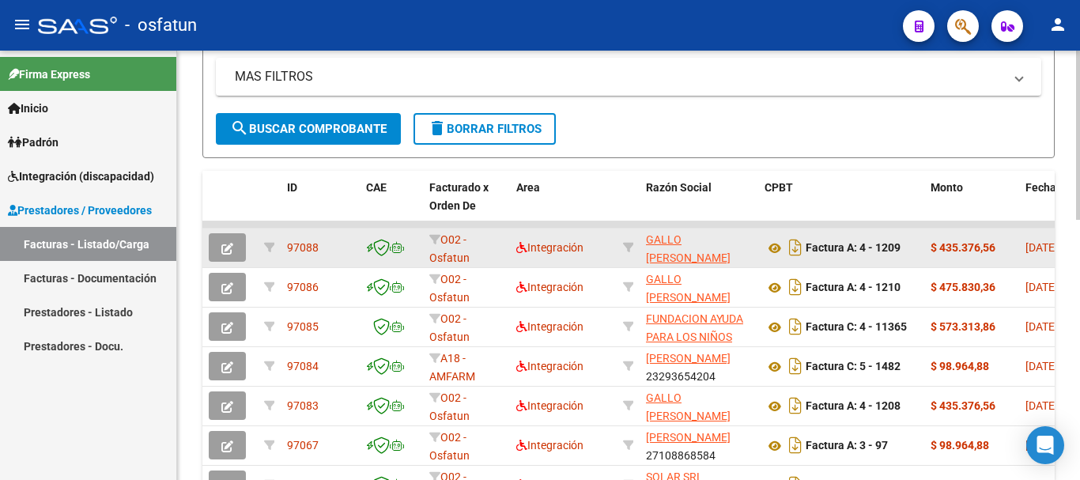
click at [216, 250] on button "button" at bounding box center [227, 247] width 37 height 28
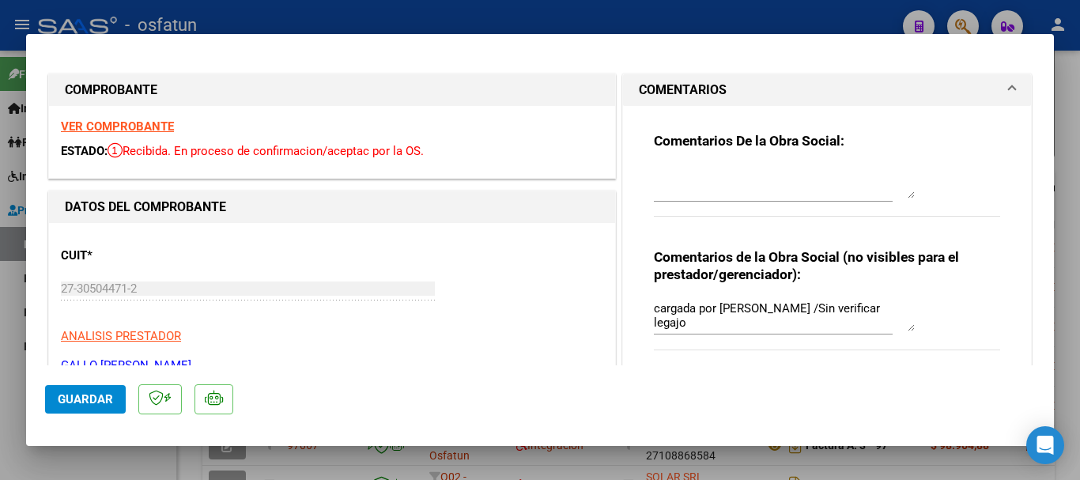
drag, startPoint x: 1056, startPoint y: 93, endPoint x: 1047, endPoint y: 147, distance: 54.5
click at [1047, 147] on div "COMPROBANTE VER COMPROBANTE ESTADO: Recibida. En proceso de confirmacion/acepta…" at bounding box center [540, 240] width 1080 height 480
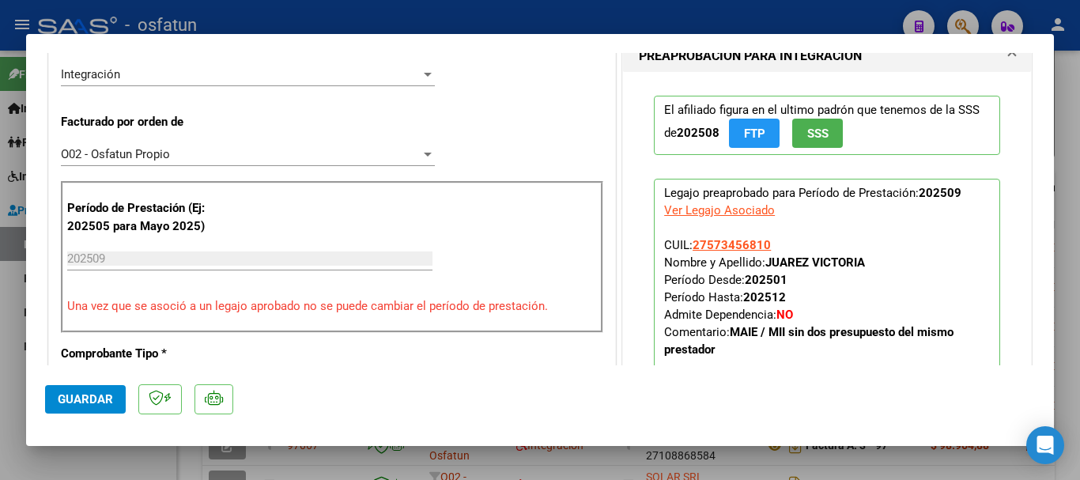
scroll to position [395, 0]
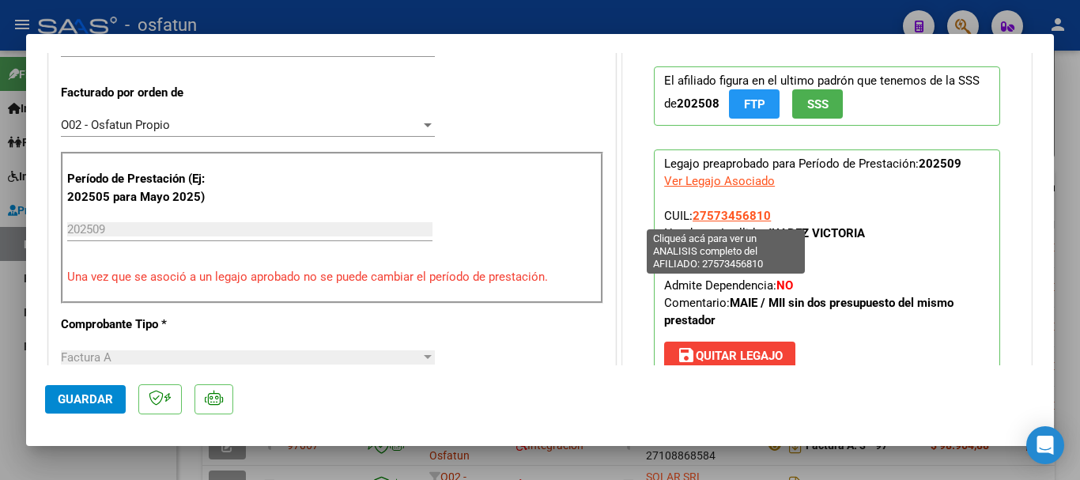
click at [731, 220] on span "27573456810" at bounding box center [732, 216] width 78 height 14
type textarea "27573456810"
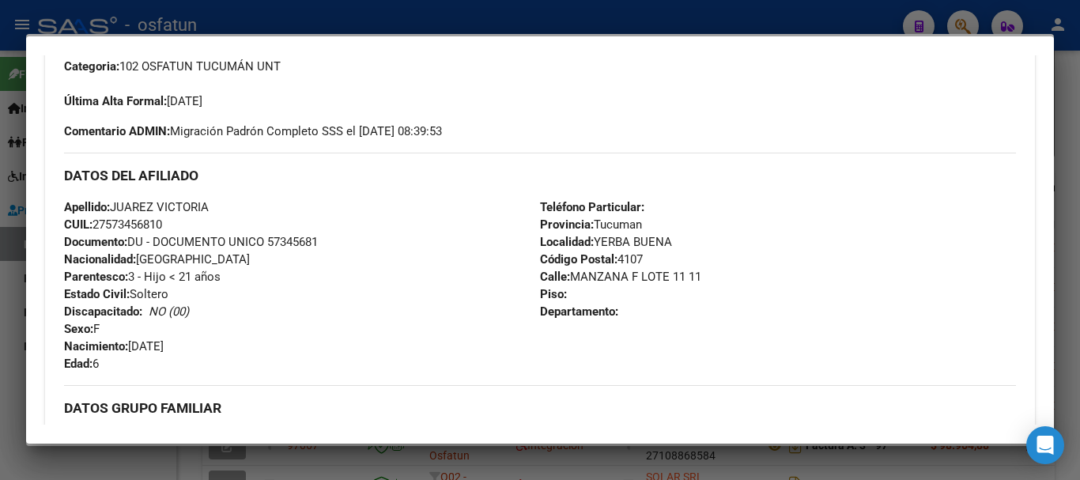
scroll to position [337, 0]
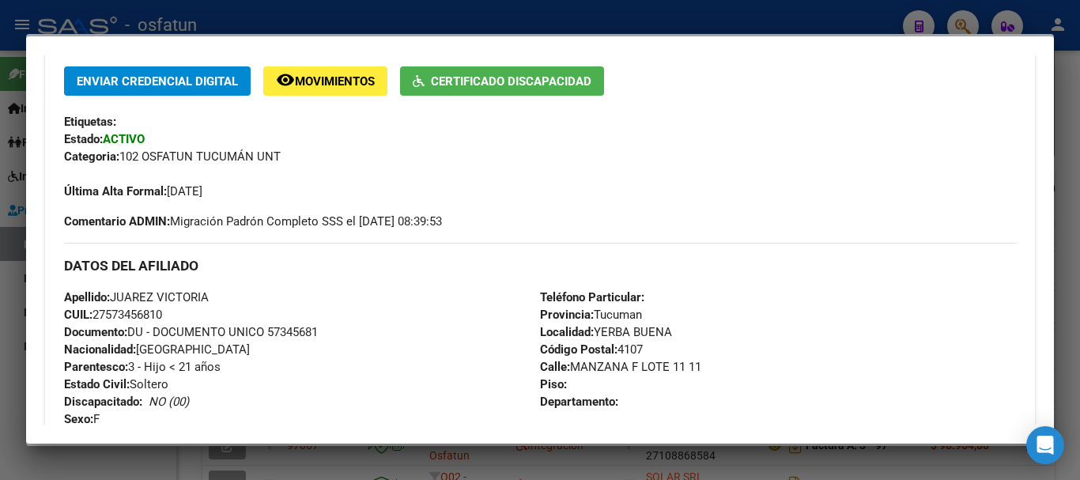
click at [1068, 227] on div at bounding box center [540, 240] width 1080 height 480
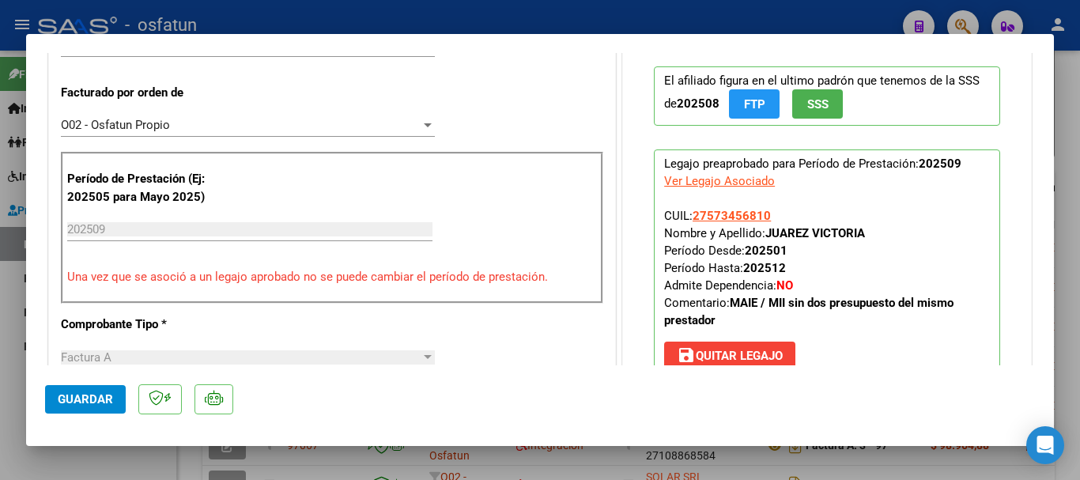
click at [93, 393] on span "Guardar" at bounding box center [85, 399] width 55 height 14
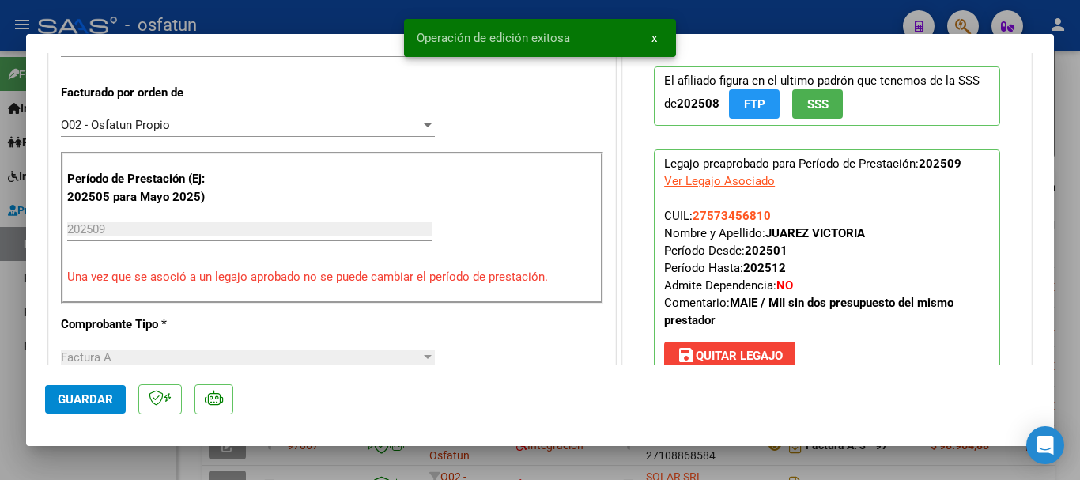
drag, startPoint x: 1079, startPoint y: 248, endPoint x: 792, endPoint y: 478, distance: 368.4
click at [1068, 248] on div at bounding box center [540, 240] width 1080 height 480
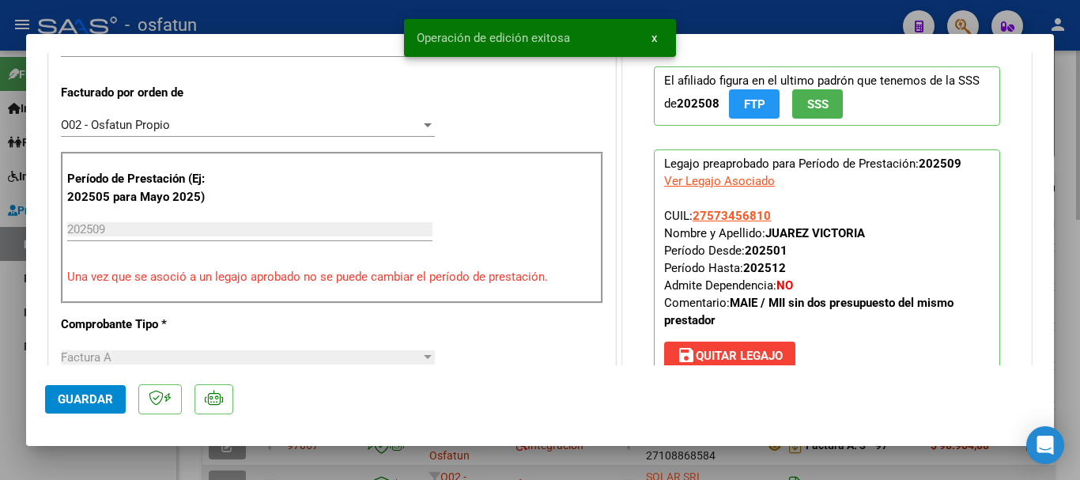
type input "$ 0,00"
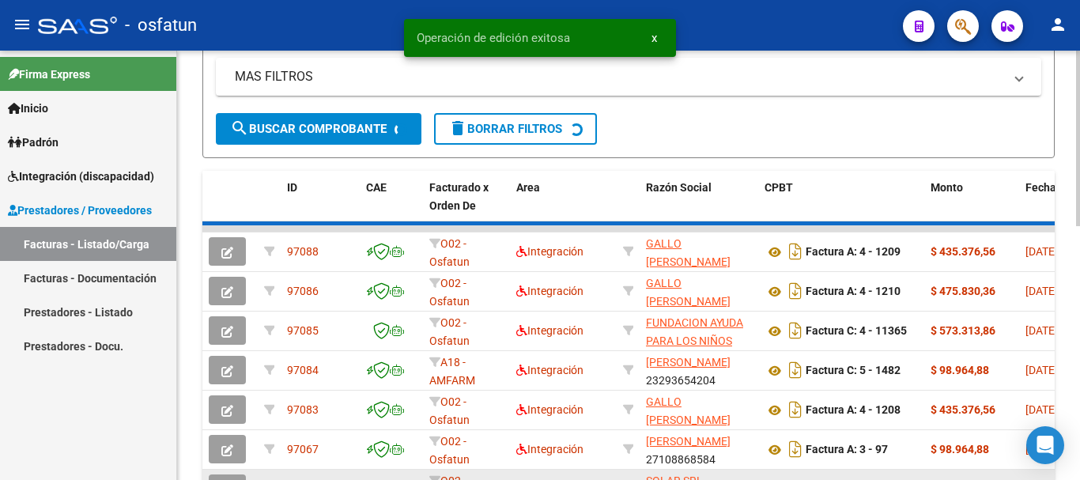
scroll to position [407, 0]
